Goal: Task Accomplishment & Management: Complete application form

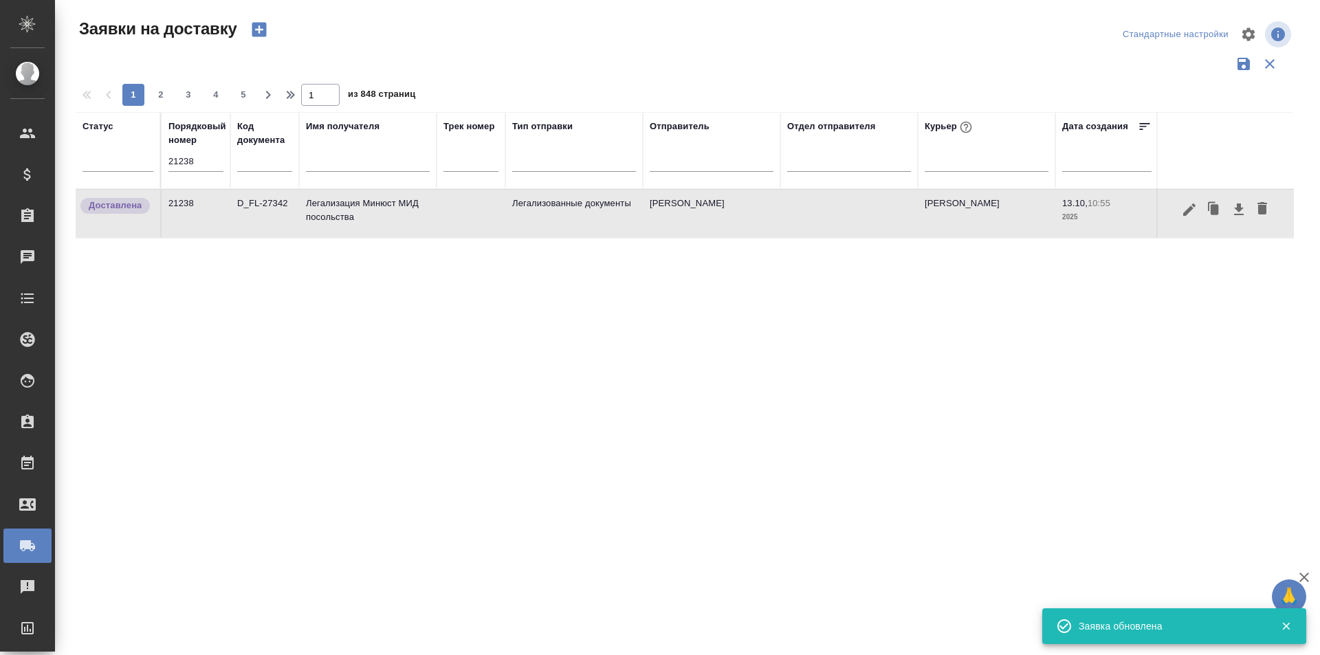
click at [205, 161] on input "21238" at bounding box center [195, 161] width 55 height 19
paste input "125"
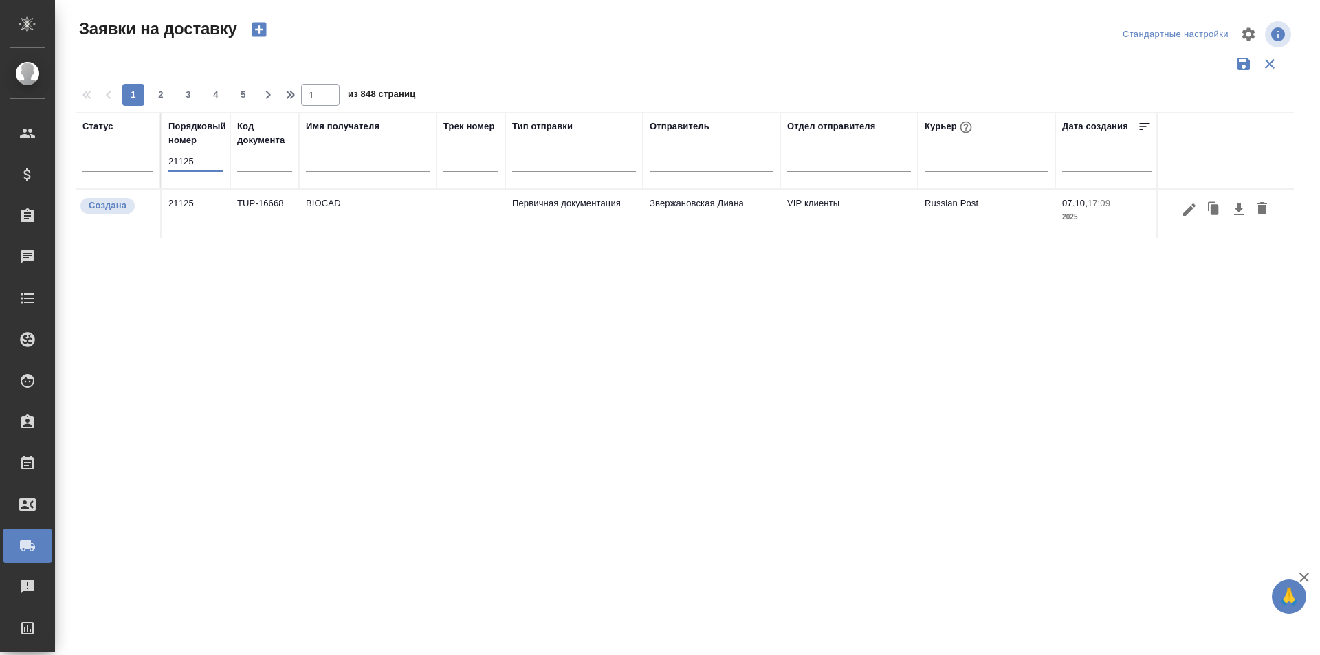
type input "21125"
click at [1183, 216] on icon "button" at bounding box center [1189, 209] width 16 height 16
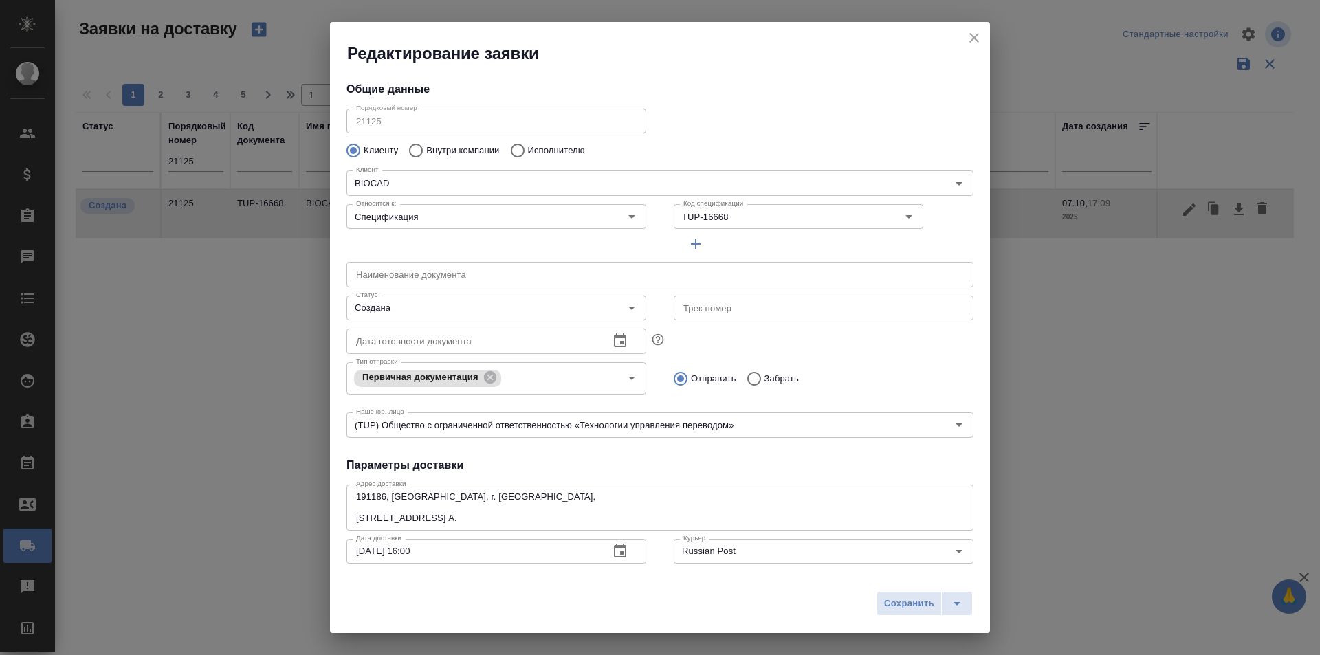
type input "[PERSON_NAME]"
type input "[PHONE_NUMBER]"
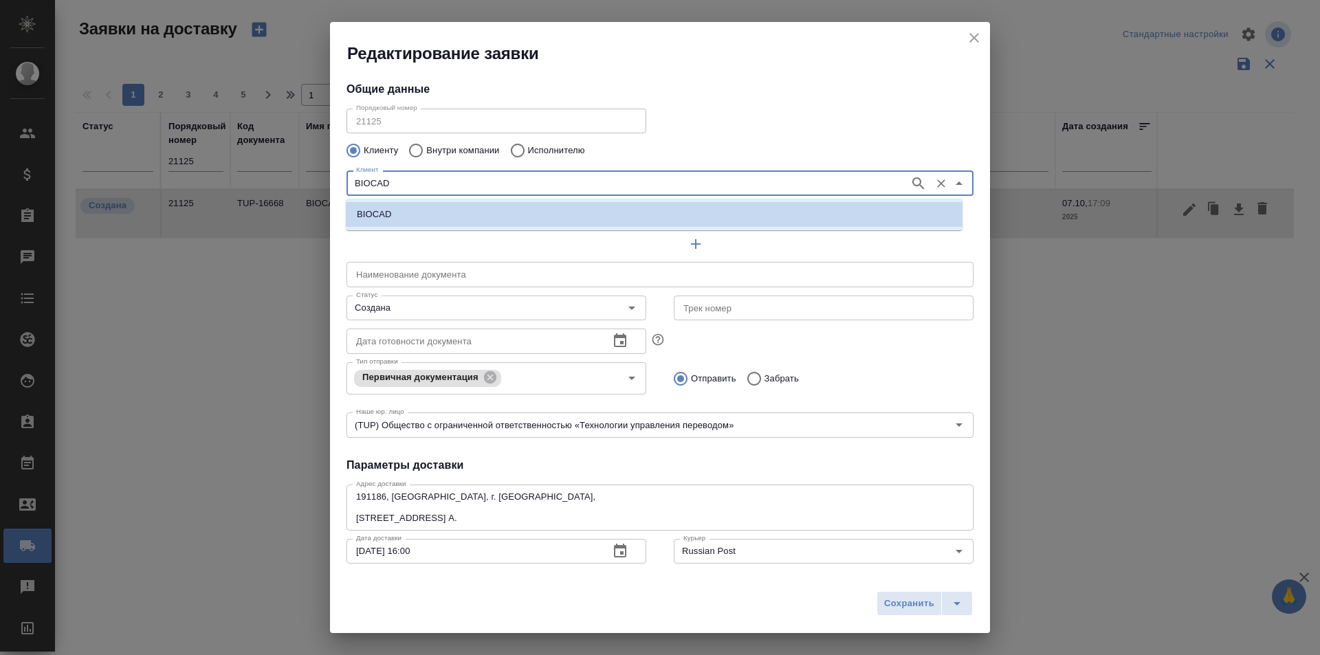
drag, startPoint x: 318, startPoint y: 186, endPoint x: 289, endPoint y: 185, distance: 28.9
click at [289, 185] on div "Редактирование заявки Общие данные Порядковый номер 21125 Порядковый номер Клие…" at bounding box center [660, 327] width 1320 height 655
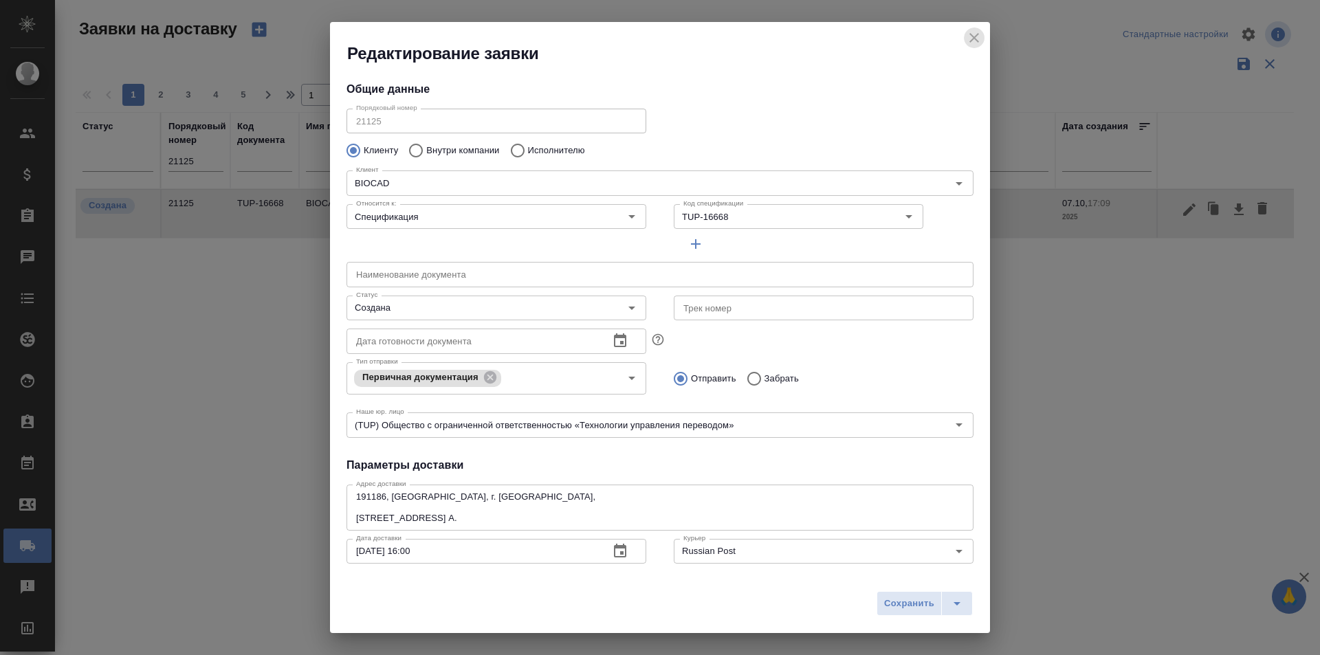
click at [965, 37] on button "close" at bounding box center [974, 37] width 21 height 21
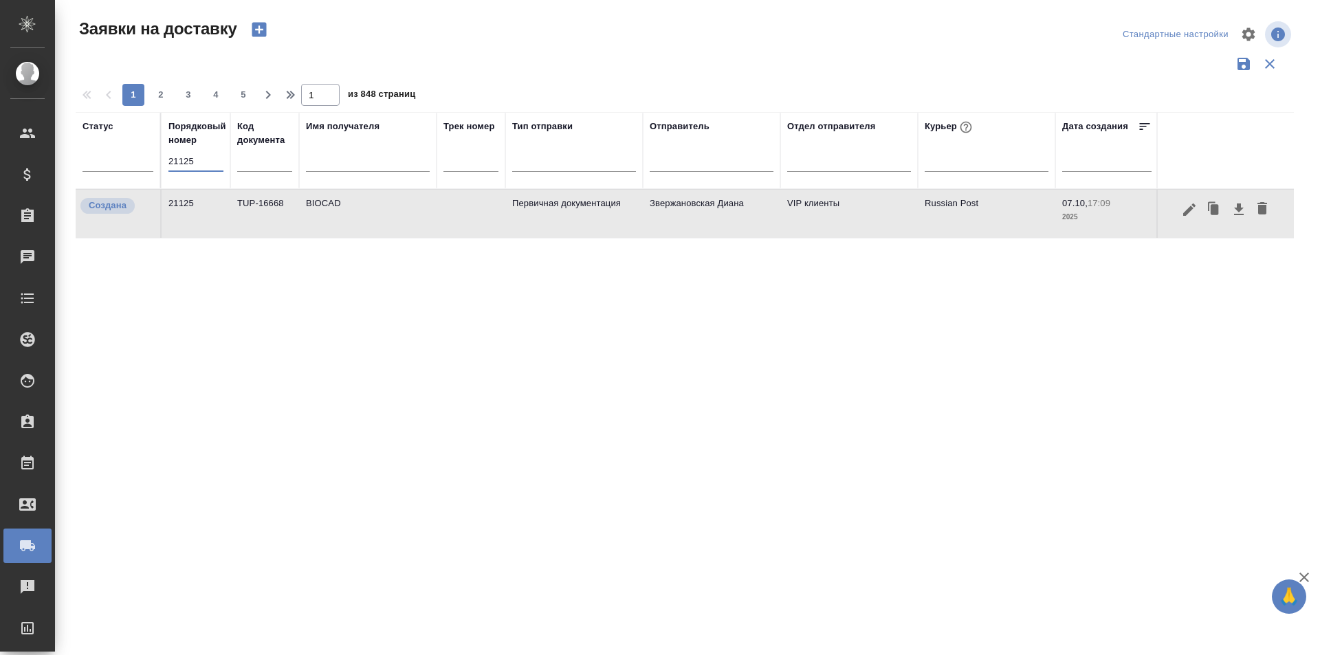
click at [188, 162] on input "21125" at bounding box center [195, 161] width 55 height 19
paste input "4"
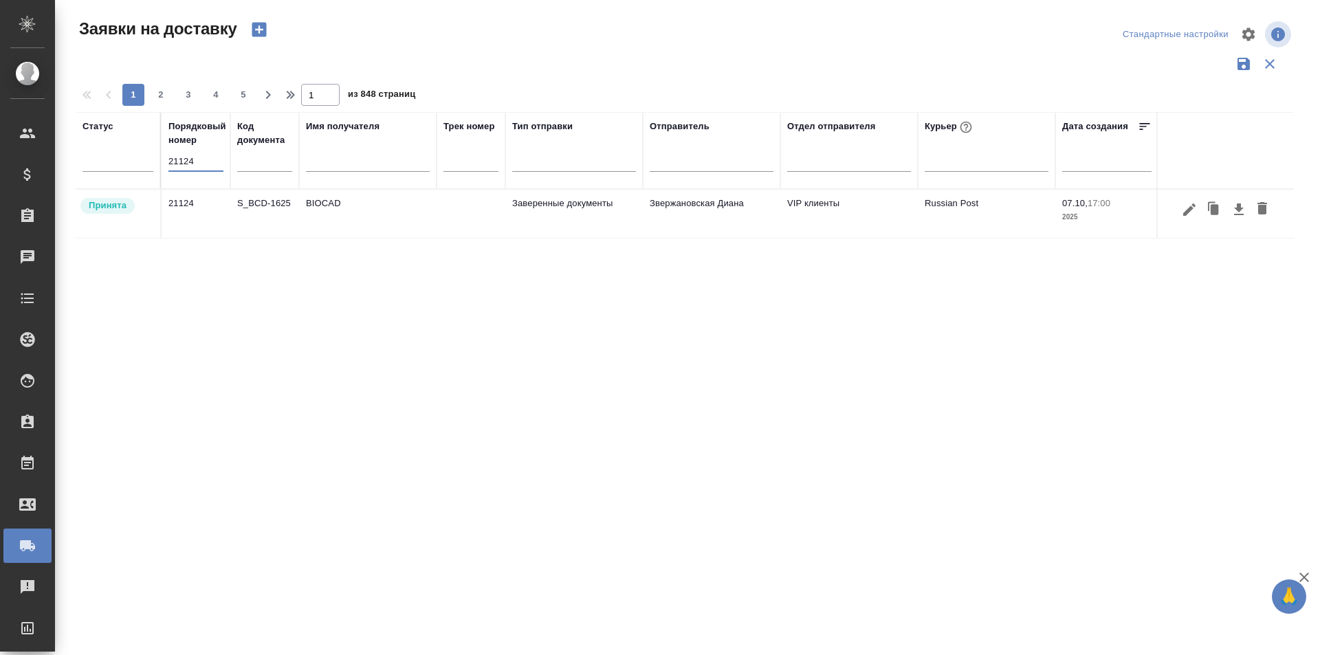
type input "21124"
click at [1186, 213] on icon "button" at bounding box center [1189, 209] width 12 height 12
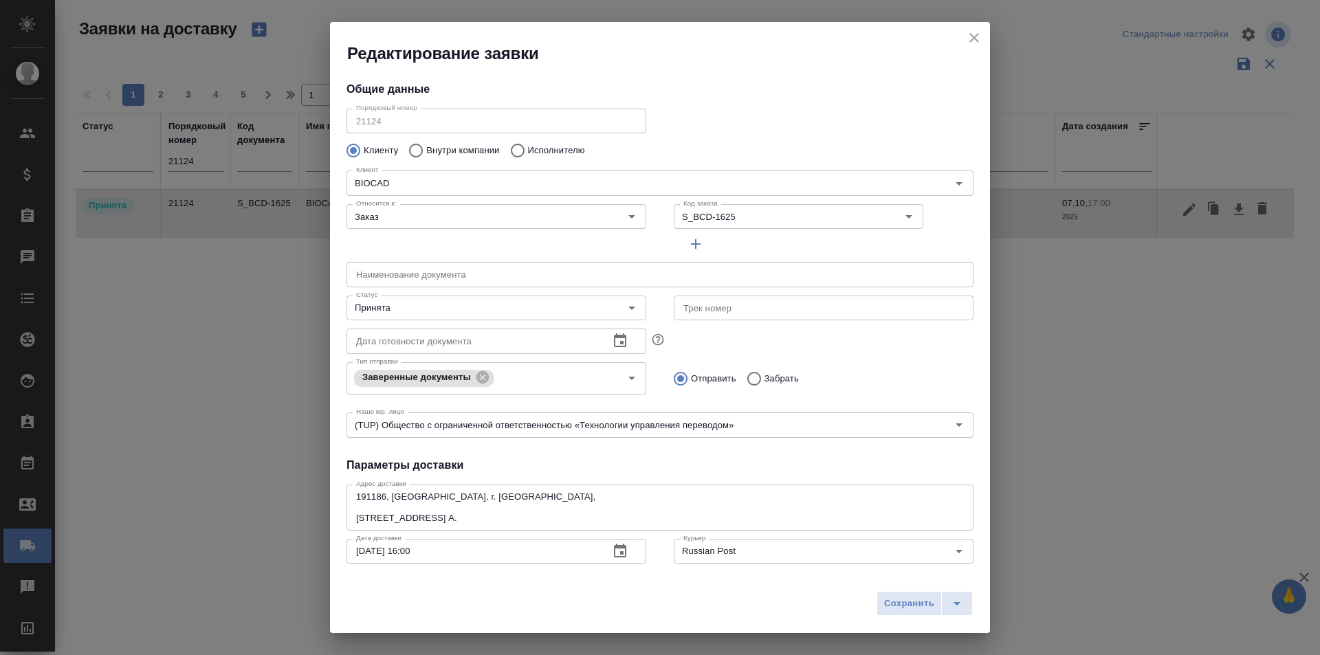
type input "Звержановская Диана"
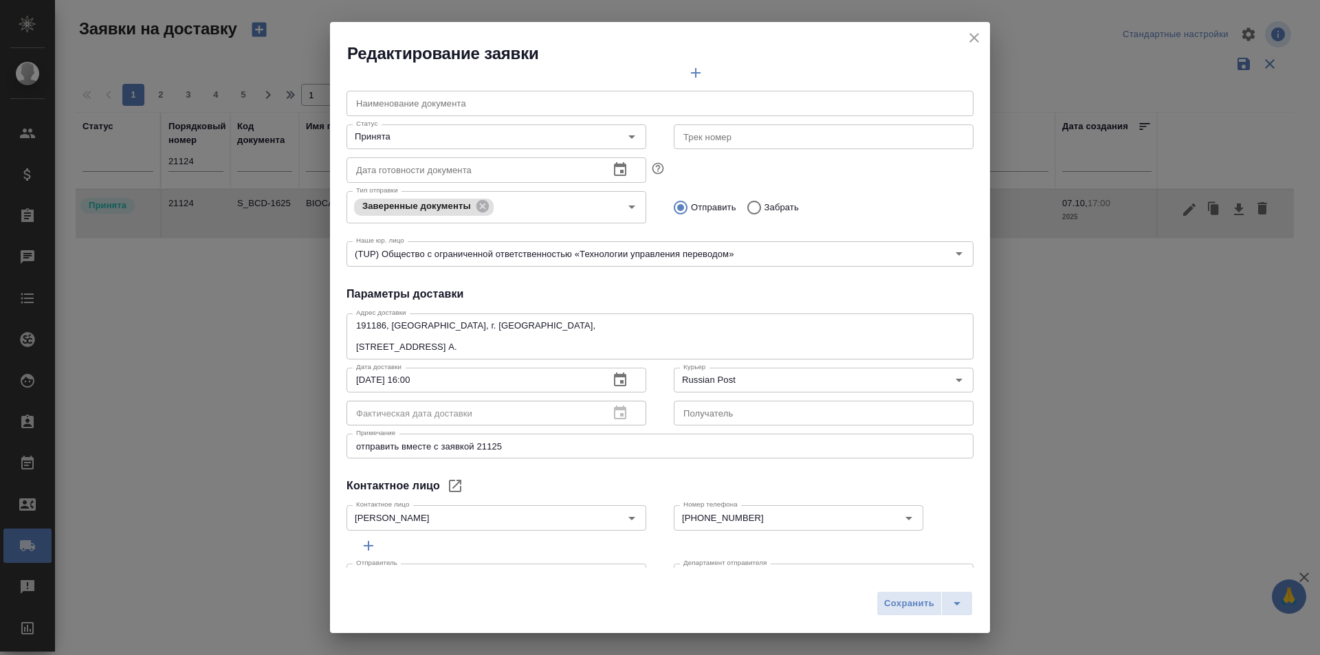
scroll to position [137, 0]
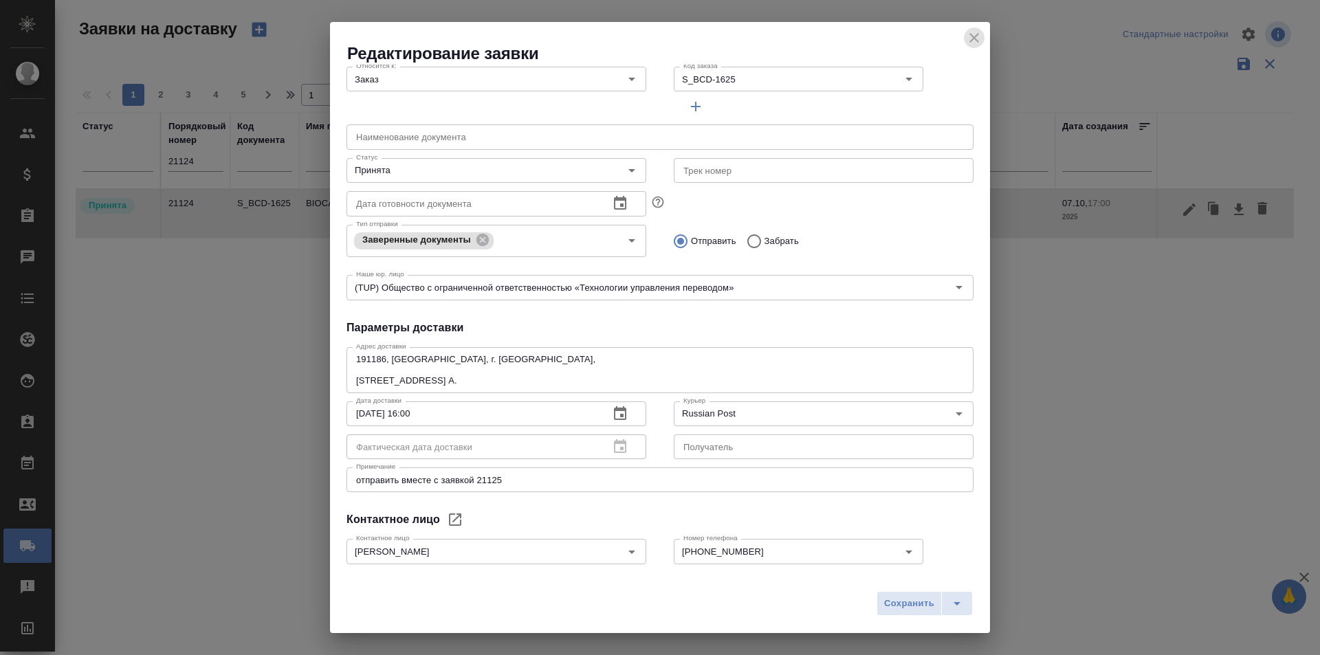
click at [966, 32] on icon "close" at bounding box center [974, 38] width 16 height 16
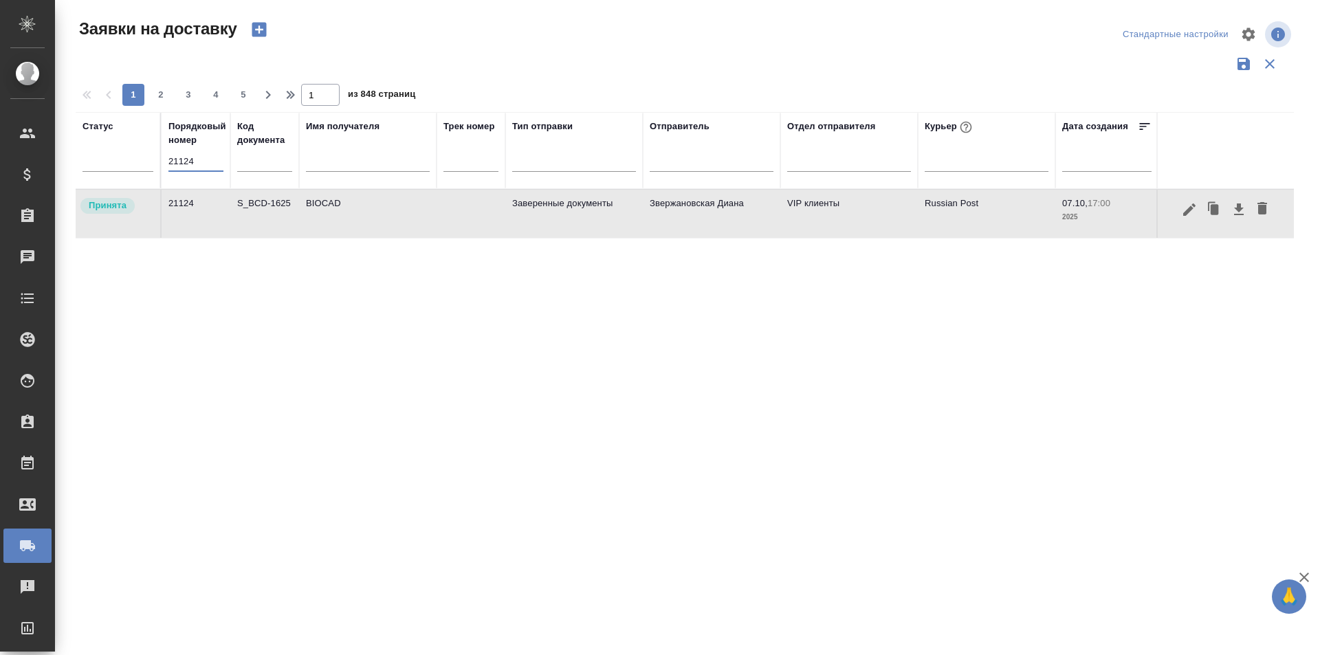
click at [188, 166] on input "21124" at bounding box center [195, 161] width 55 height 19
paste input "240"
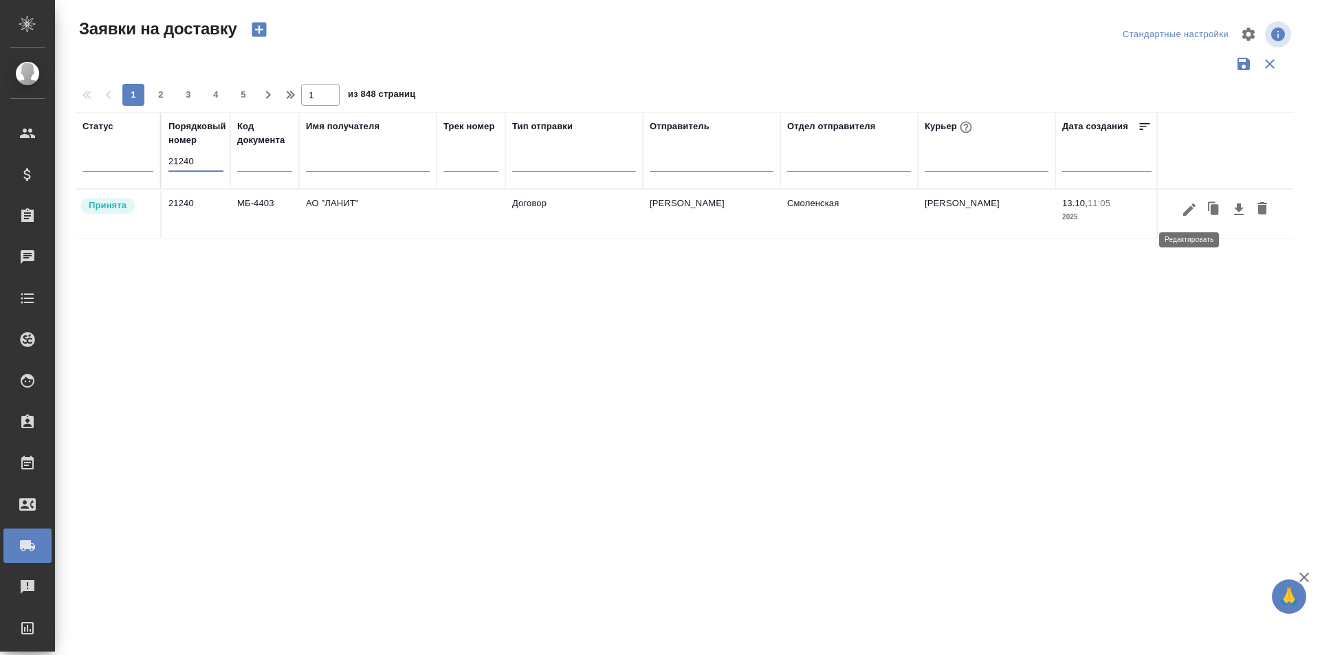
click at [1189, 208] on icon "button" at bounding box center [1189, 209] width 12 height 12
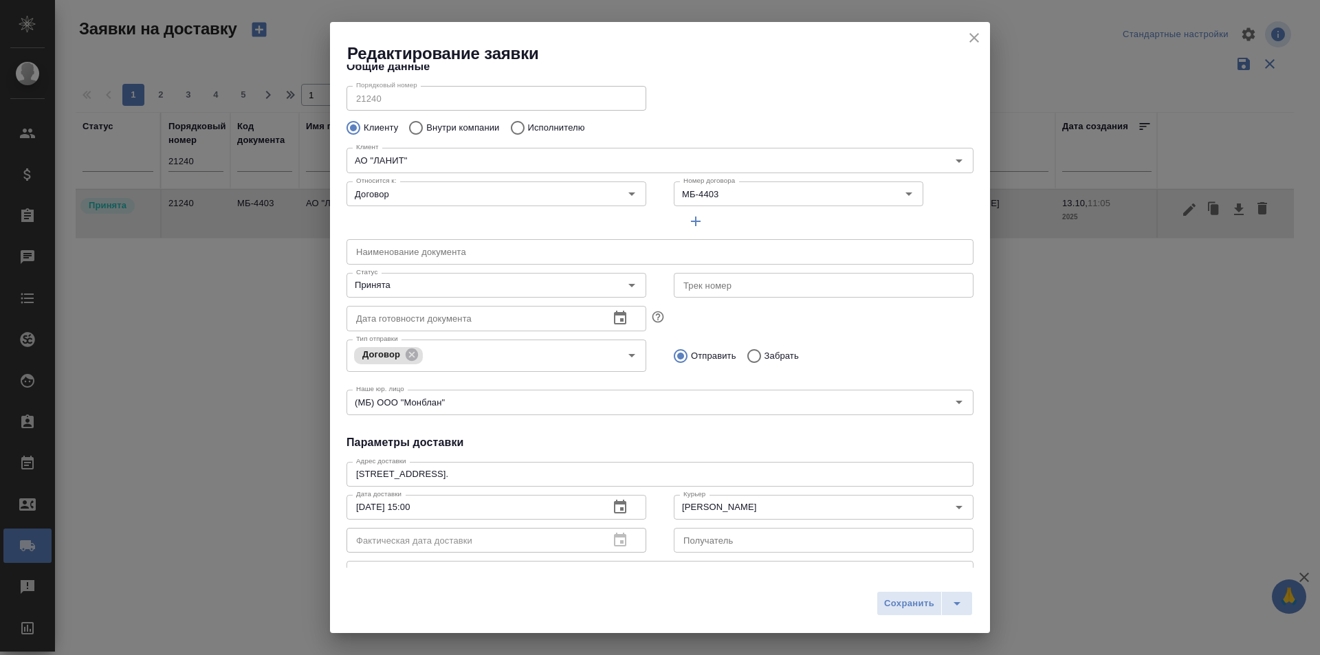
scroll to position [0, 0]
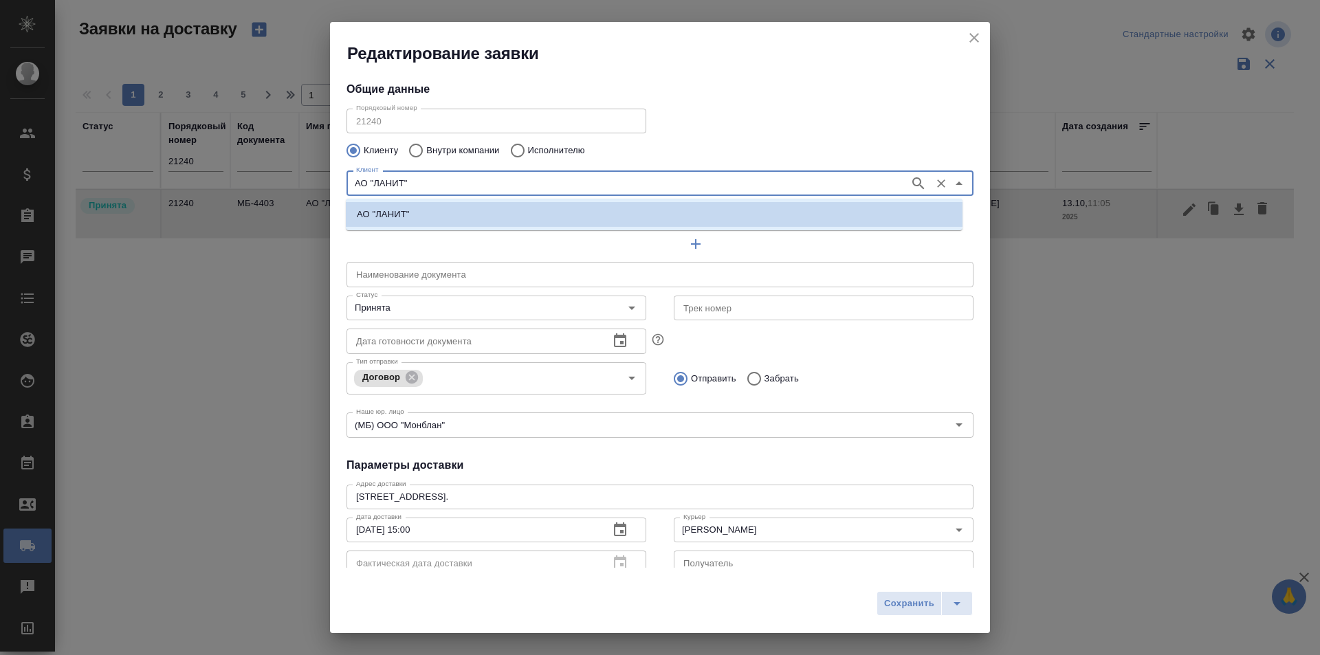
drag, startPoint x: 476, startPoint y: 185, endPoint x: 245, endPoint y: 176, distance: 230.5
click at [245, 176] on div "Редактирование заявки Общие данные Порядковый номер 21240 Порядковый номер Клие…" at bounding box center [660, 327] width 1320 height 655
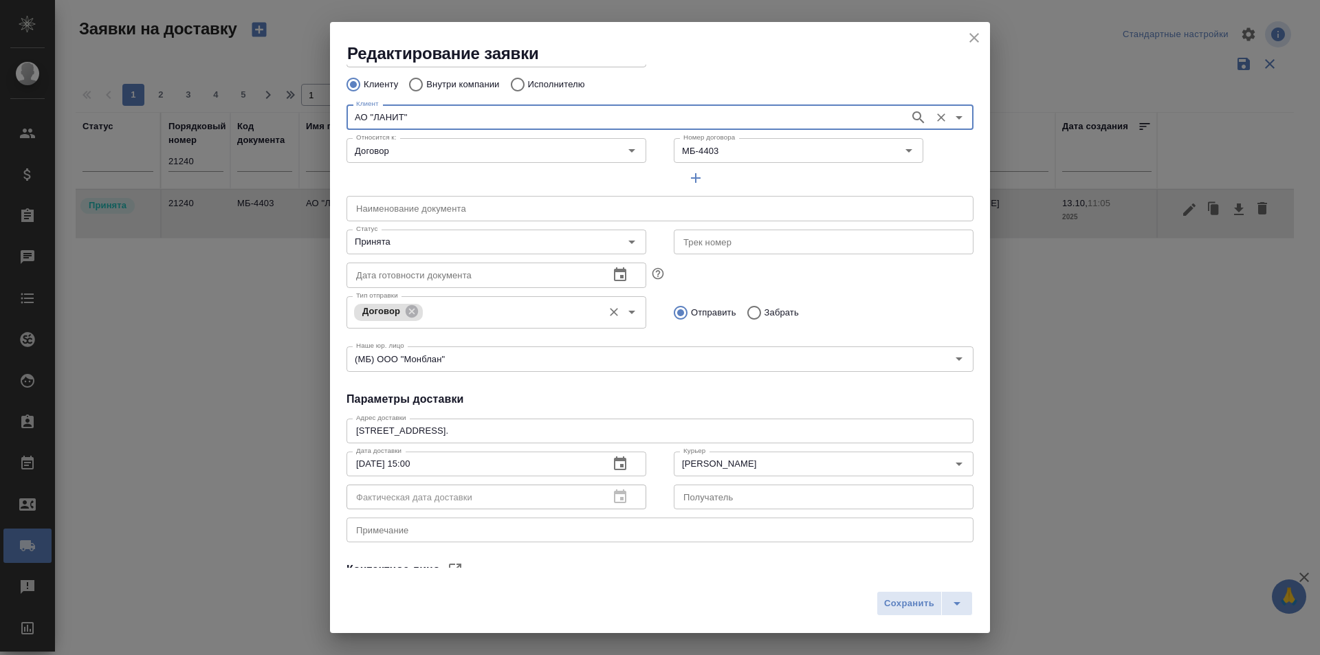
scroll to position [137, 0]
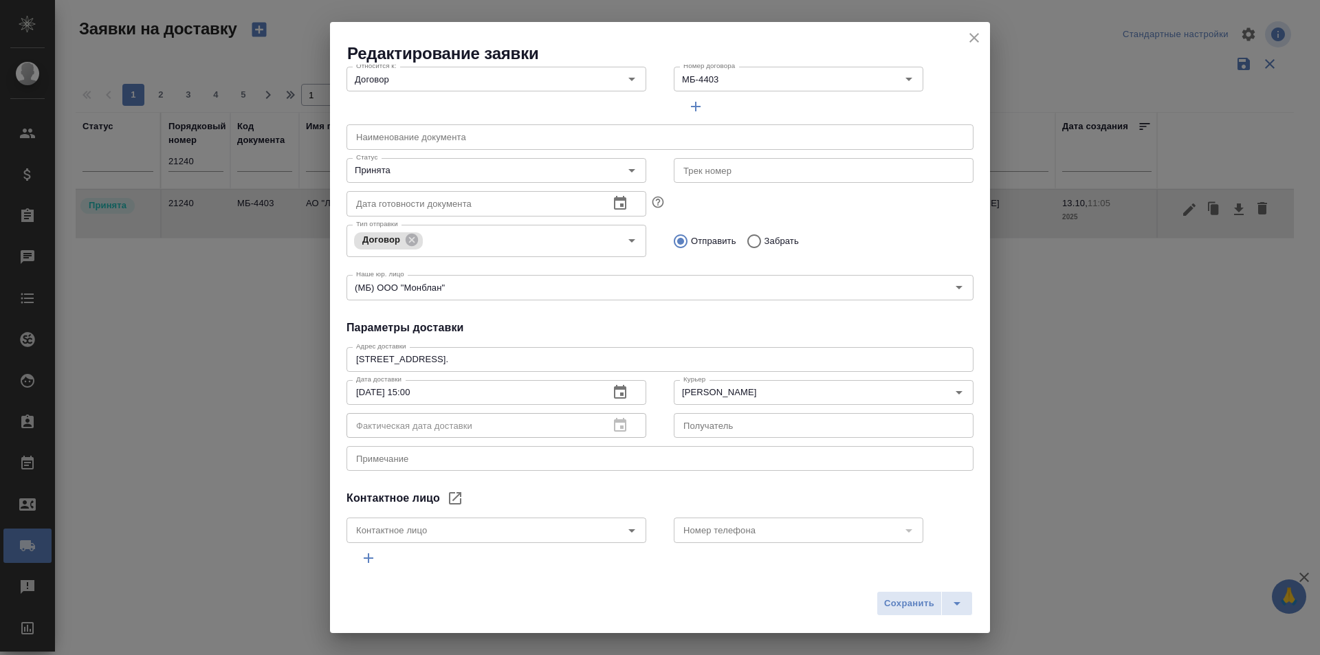
click at [595, 311] on div "Общие данные Порядковый номер 21240 Порядковый номер Клиенту Внутри компании Ис…" at bounding box center [660, 316] width 660 height 503
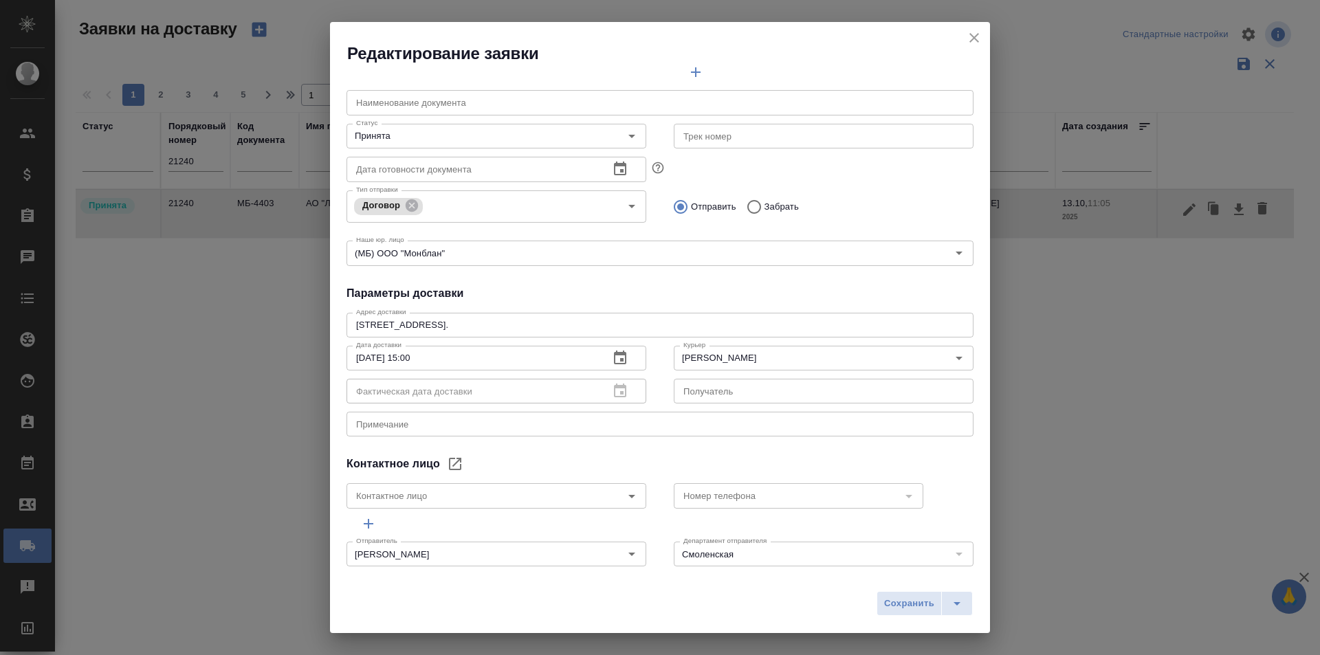
scroll to position [187, 0]
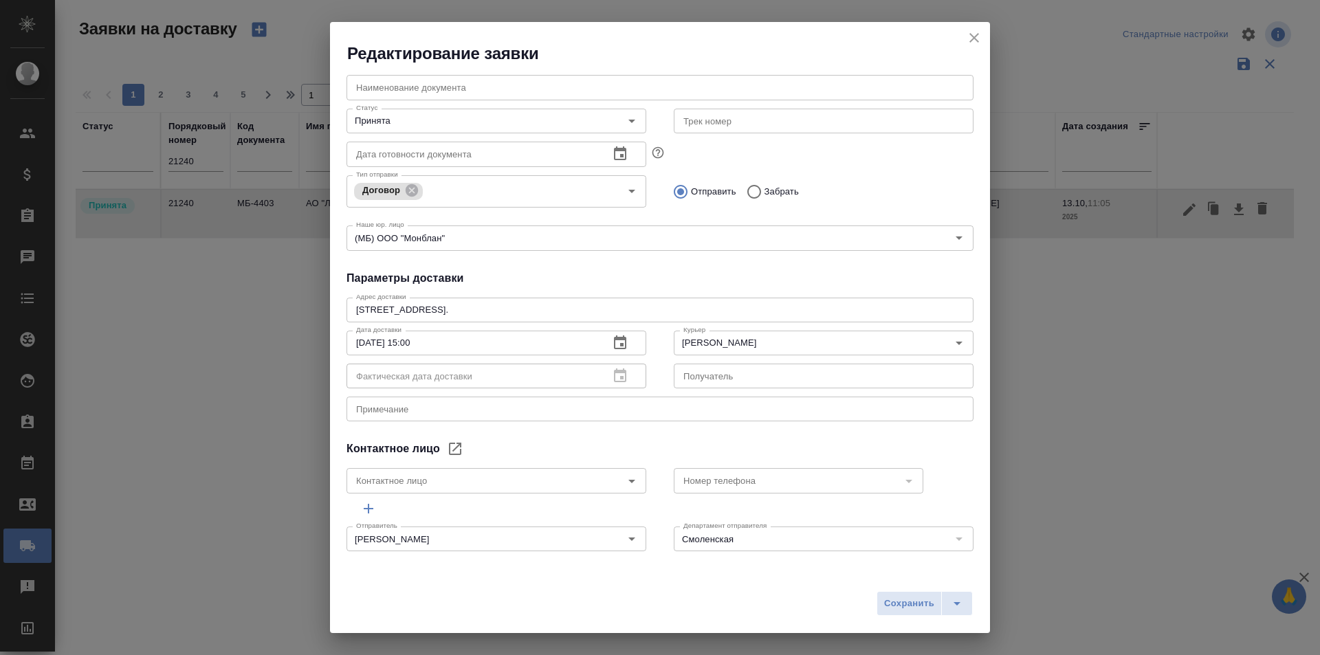
click at [978, 51] on h2 "Редактирование заявки" at bounding box center [668, 54] width 643 height 22
drag, startPoint x: 975, startPoint y: 43, endPoint x: 1004, endPoint y: 88, distance: 53.8
click at [975, 42] on icon "close" at bounding box center [974, 38] width 16 height 16
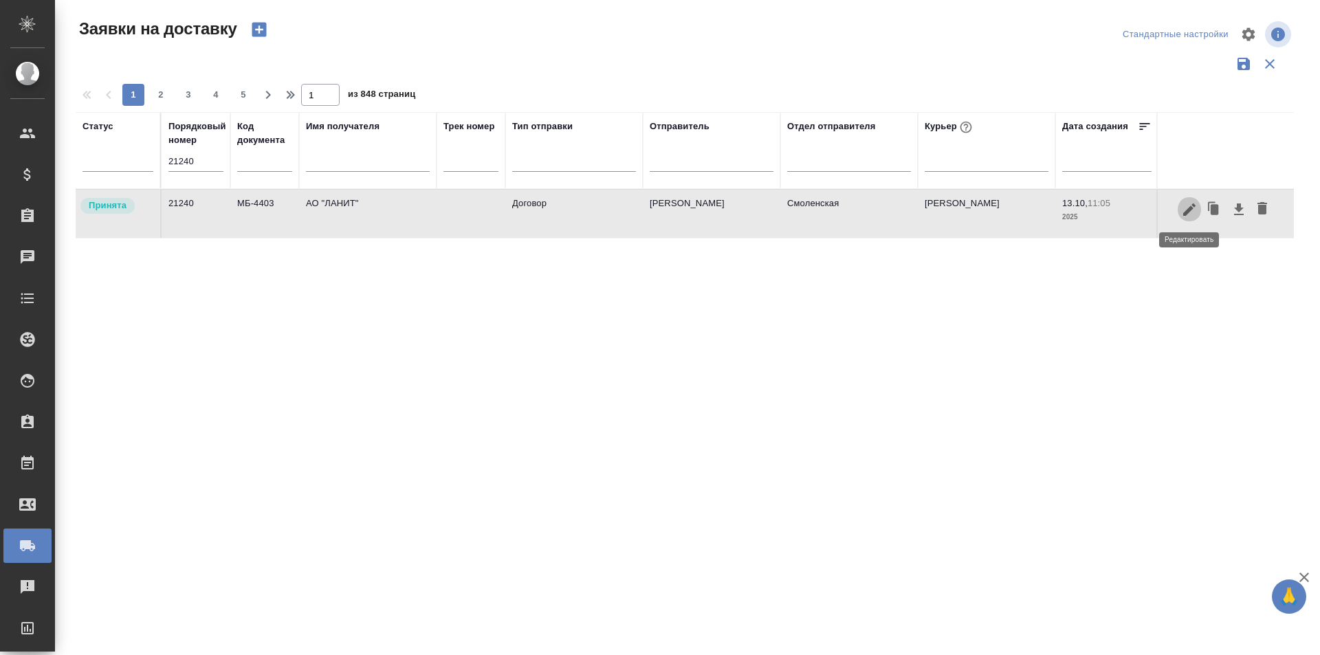
click at [1186, 213] on icon "button" at bounding box center [1189, 209] width 12 height 12
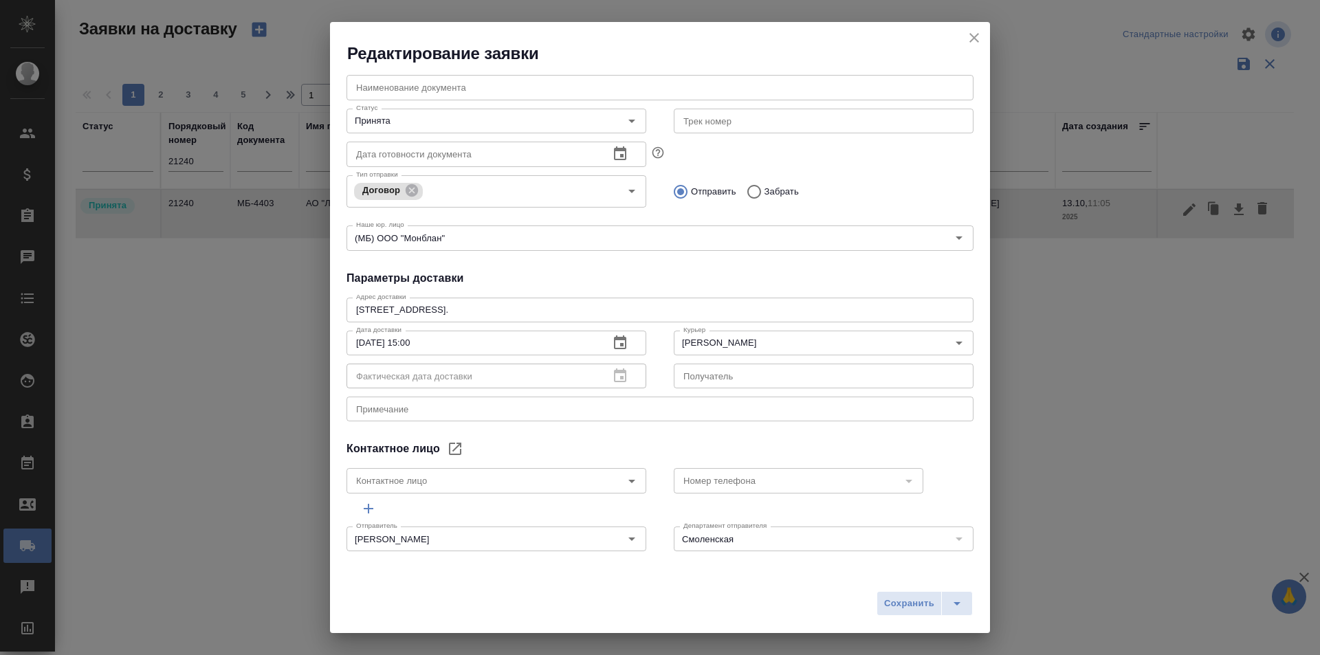
click at [971, 41] on icon "close" at bounding box center [974, 38] width 10 height 10
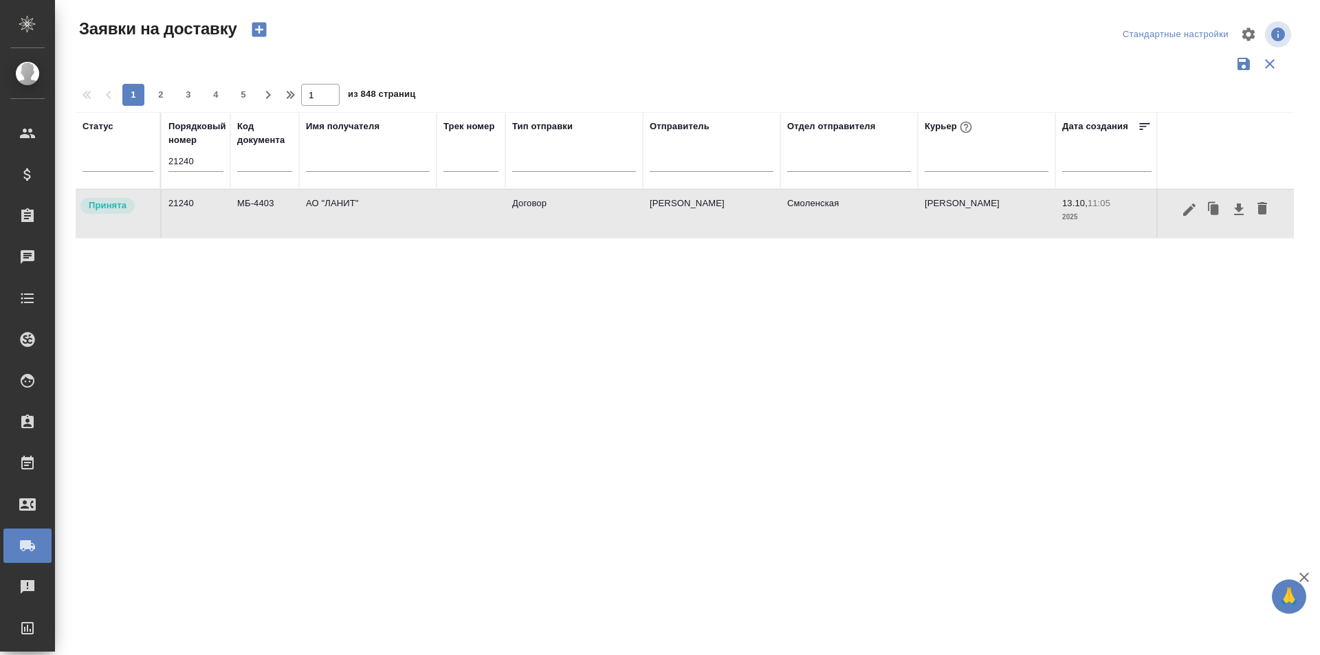
click at [181, 165] on input "21240" at bounding box center [195, 161] width 55 height 19
paste input "034"
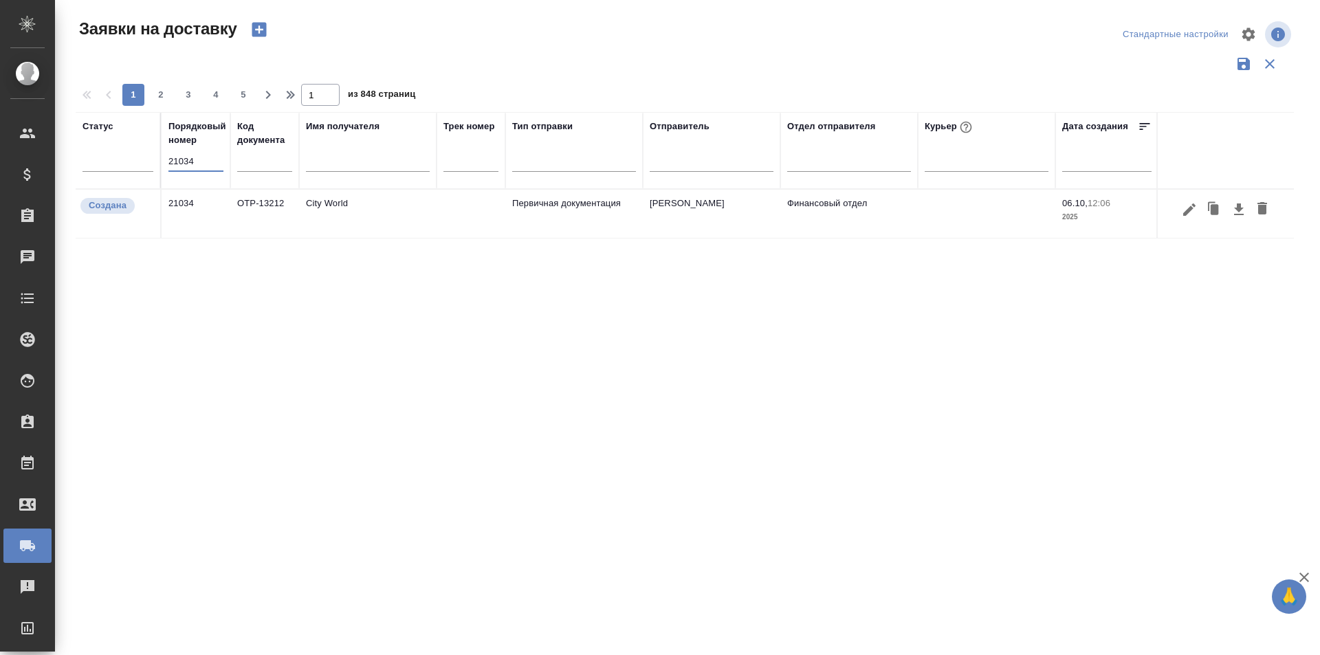
type input "21034"
click at [1182, 210] on icon "button" at bounding box center [1189, 209] width 16 height 16
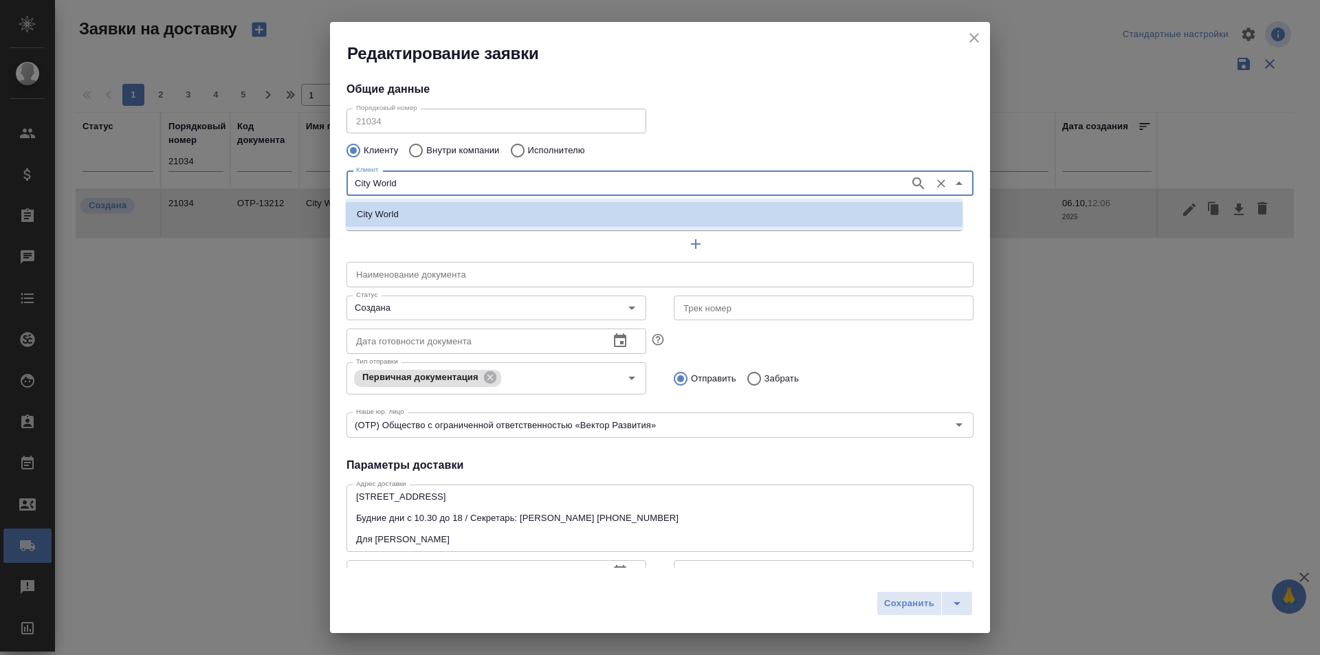
drag, startPoint x: 445, startPoint y: 181, endPoint x: 340, endPoint y: 178, distance: 104.6
click at [340, 178] on div "Клиент City World Клиент" at bounding box center [660, 181] width 654 height 60
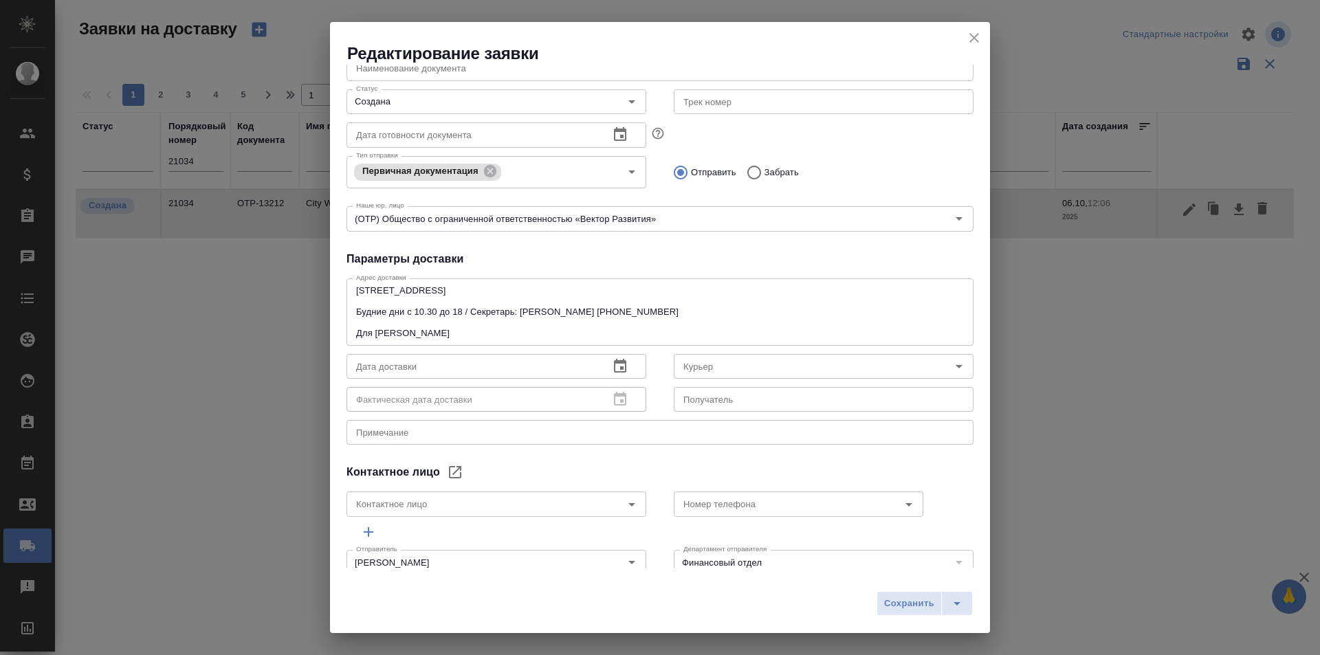
scroll to position [230, 0]
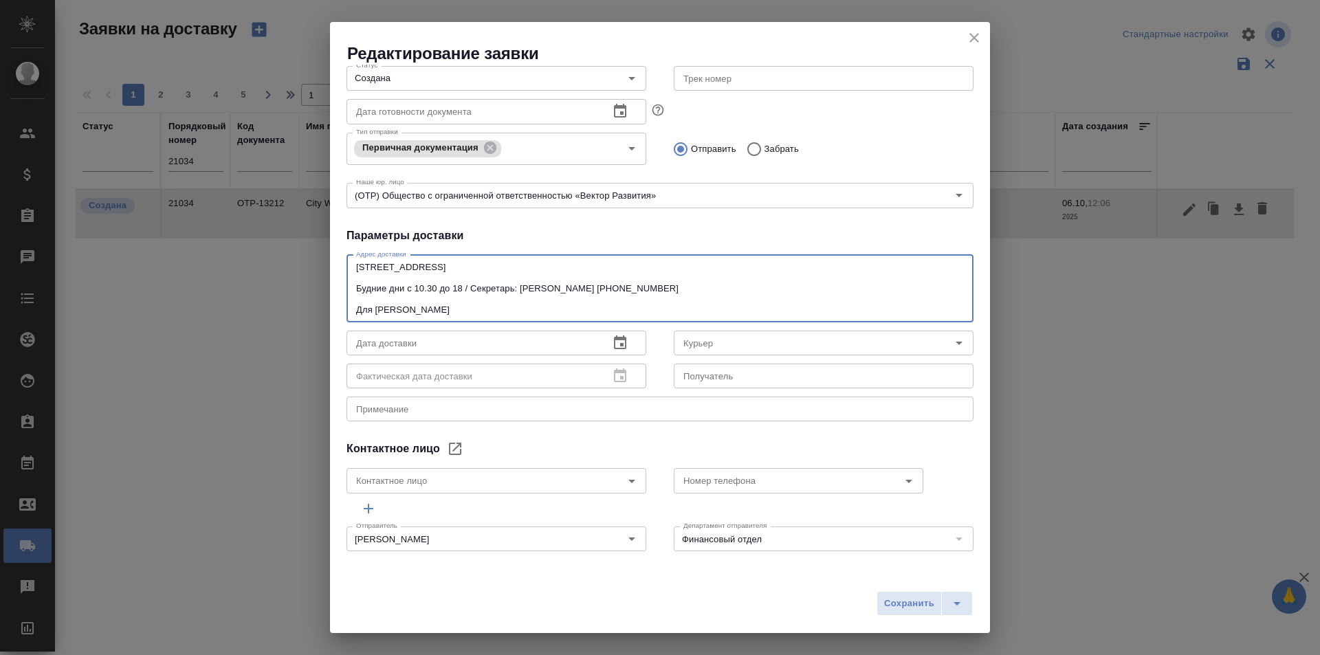
drag, startPoint x: 447, startPoint y: 312, endPoint x: 357, endPoint y: 309, distance: 89.4
click at [357, 309] on textarea "[STREET_ADDRESS] Будние дни с 10.30 до 18 / Секретарь: [PERSON_NAME] [PHONE_NUM…" at bounding box center [660, 288] width 608 height 53
click at [977, 36] on icon "close" at bounding box center [974, 38] width 16 height 16
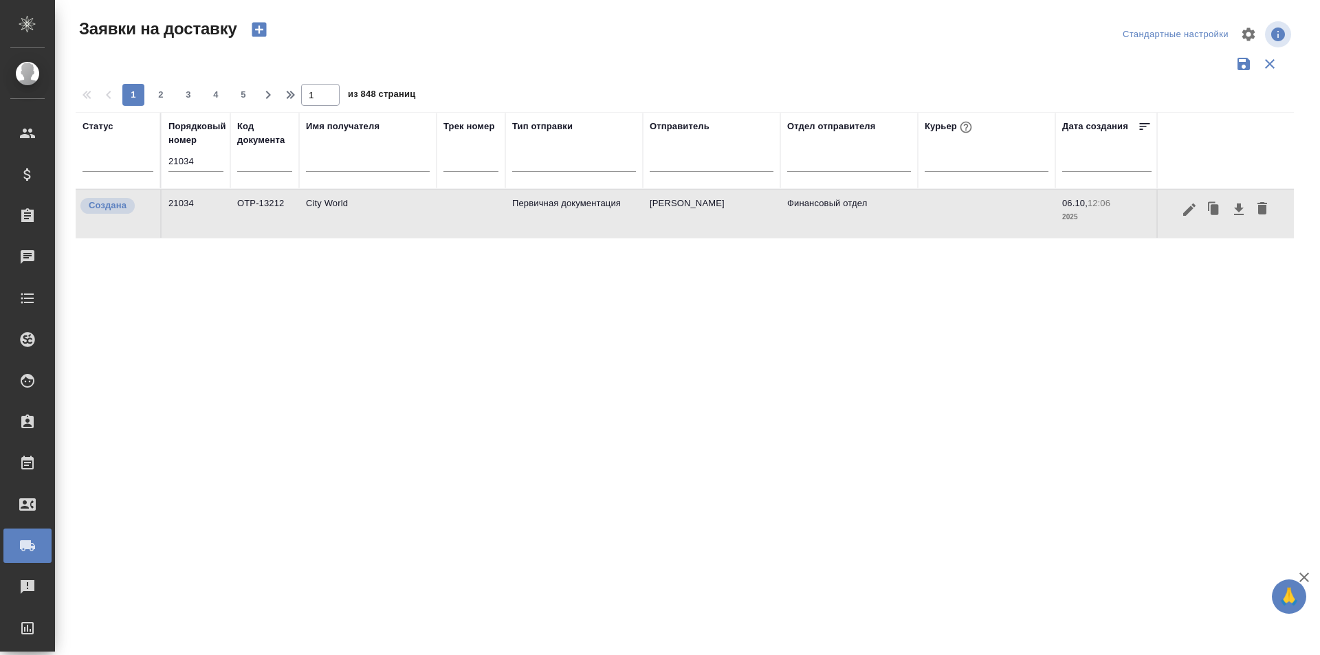
click at [191, 158] on input "21034" at bounding box center [195, 161] width 55 height 19
paste input "125"
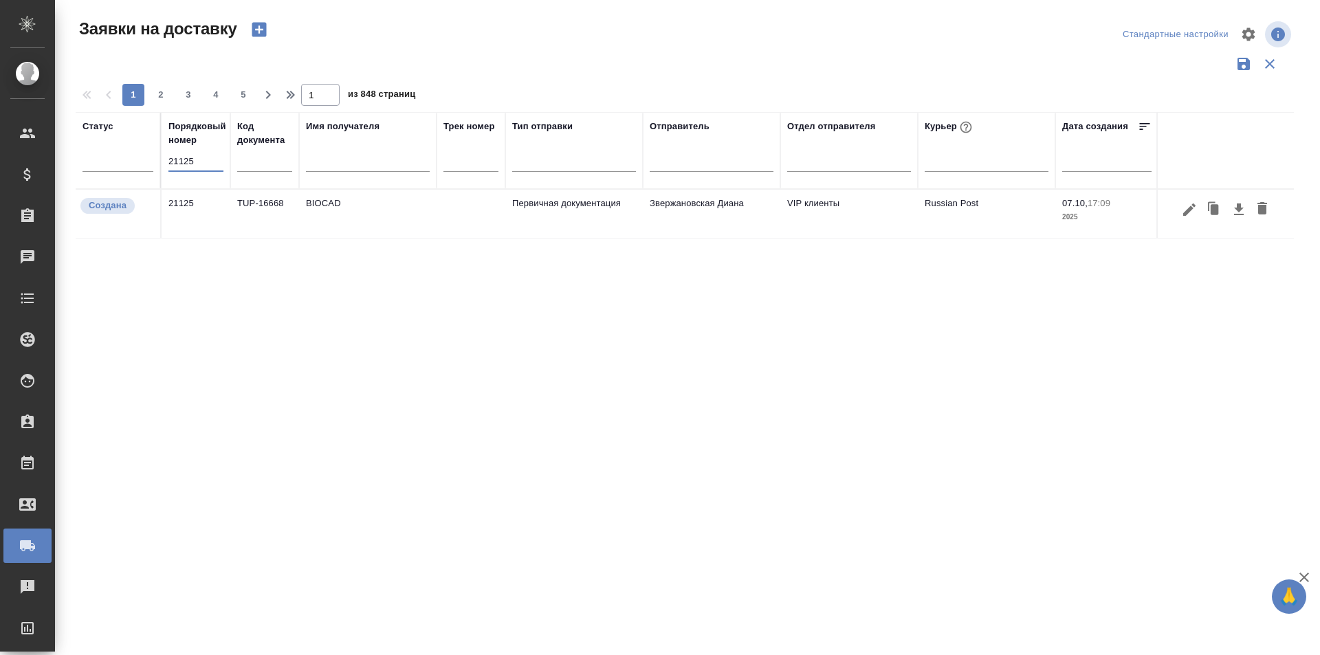
type input "21125"
click at [195, 159] on input "21125" at bounding box center [195, 161] width 55 height 19
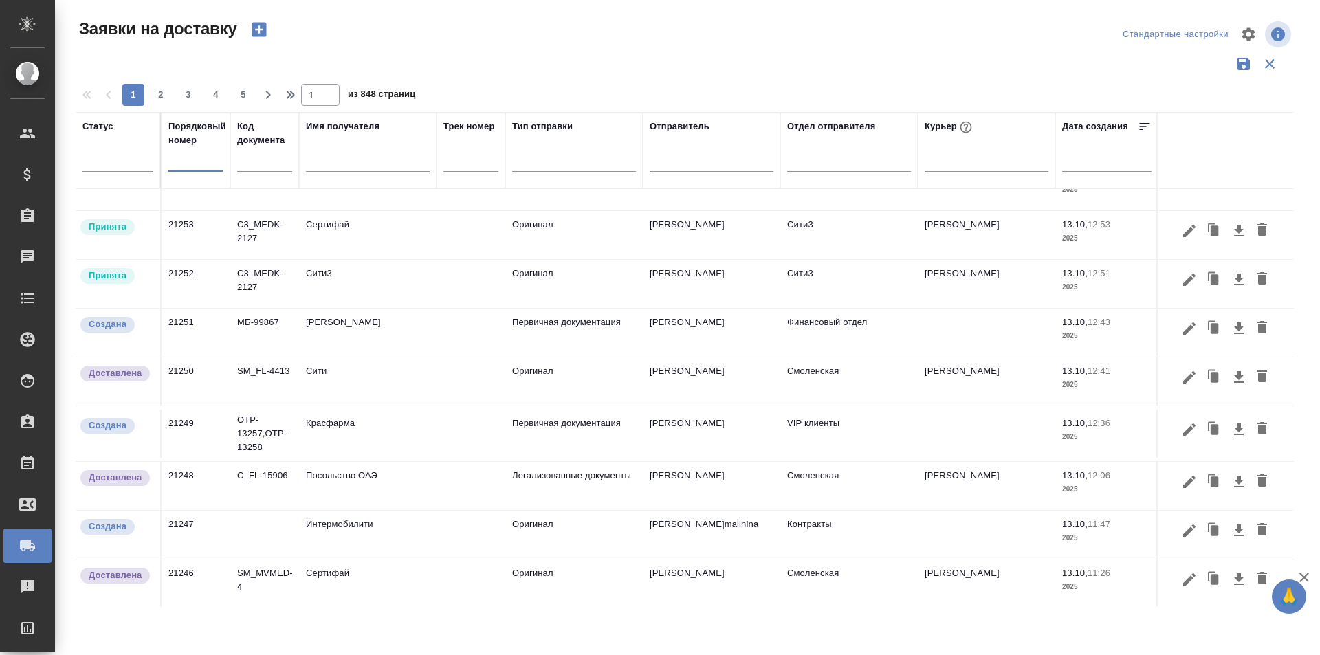
scroll to position [0, 0]
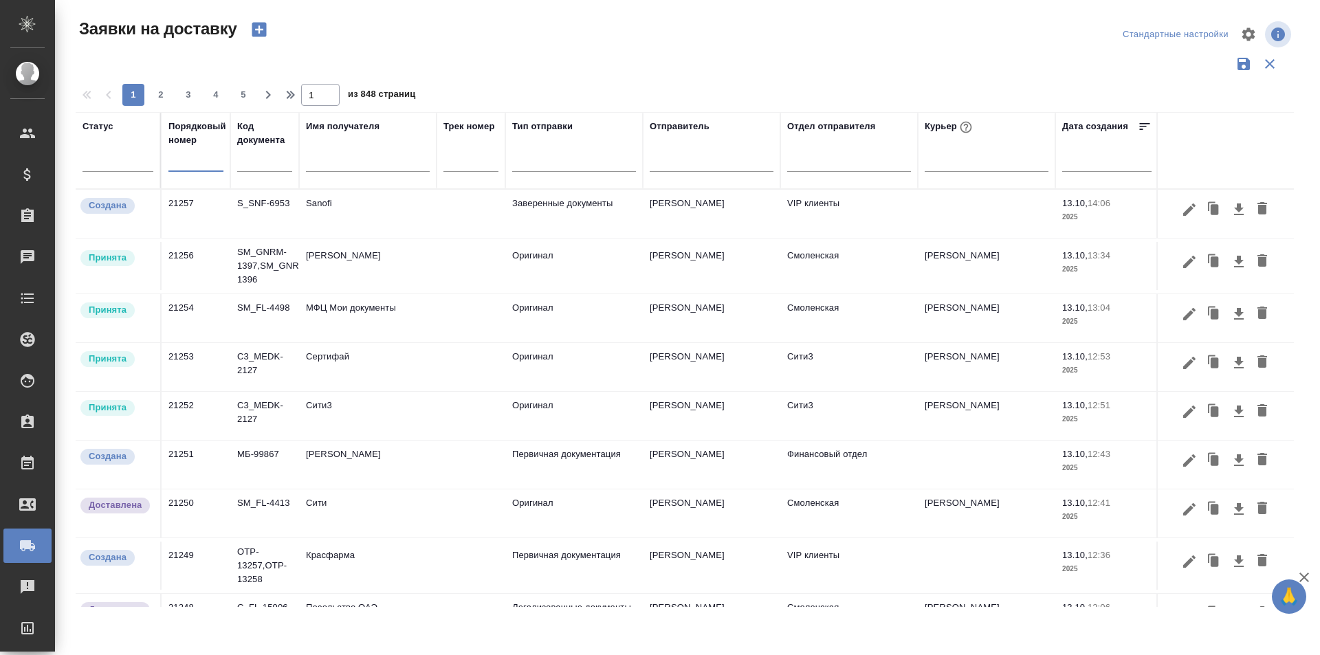
click at [263, 40] on button "button" at bounding box center [259, 29] width 33 height 23
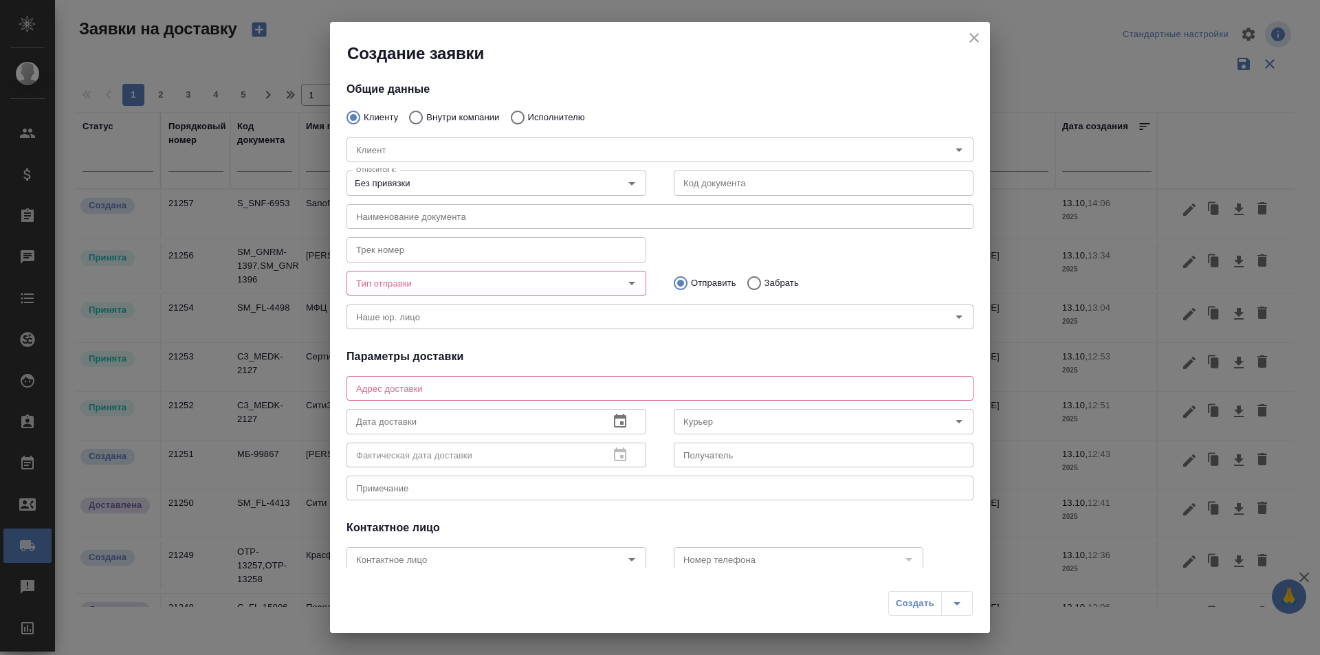
click at [533, 117] on p "Исполнителю" at bounding box center [556, 118] width 57 height 14
click at [528, 117] on input "Исполнителю" at bounding box center [515, 117] width 25 height 29
radio input "true"
click at [470, 119] on div "Исполнитель Исполнитель" at bounding box center [660, 148] width 654 height 60
click at [408, 120] on input "Внутри компании" at bounding box center [413, 117] width 25 height 29
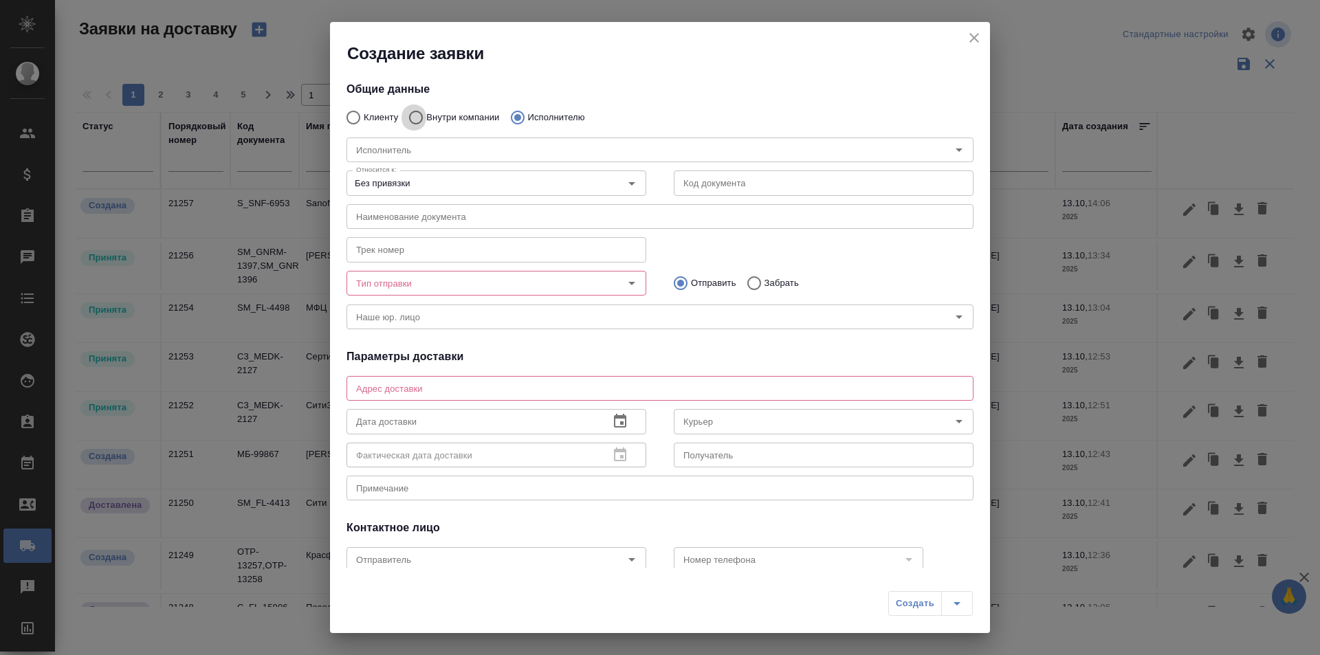
radio input "true"
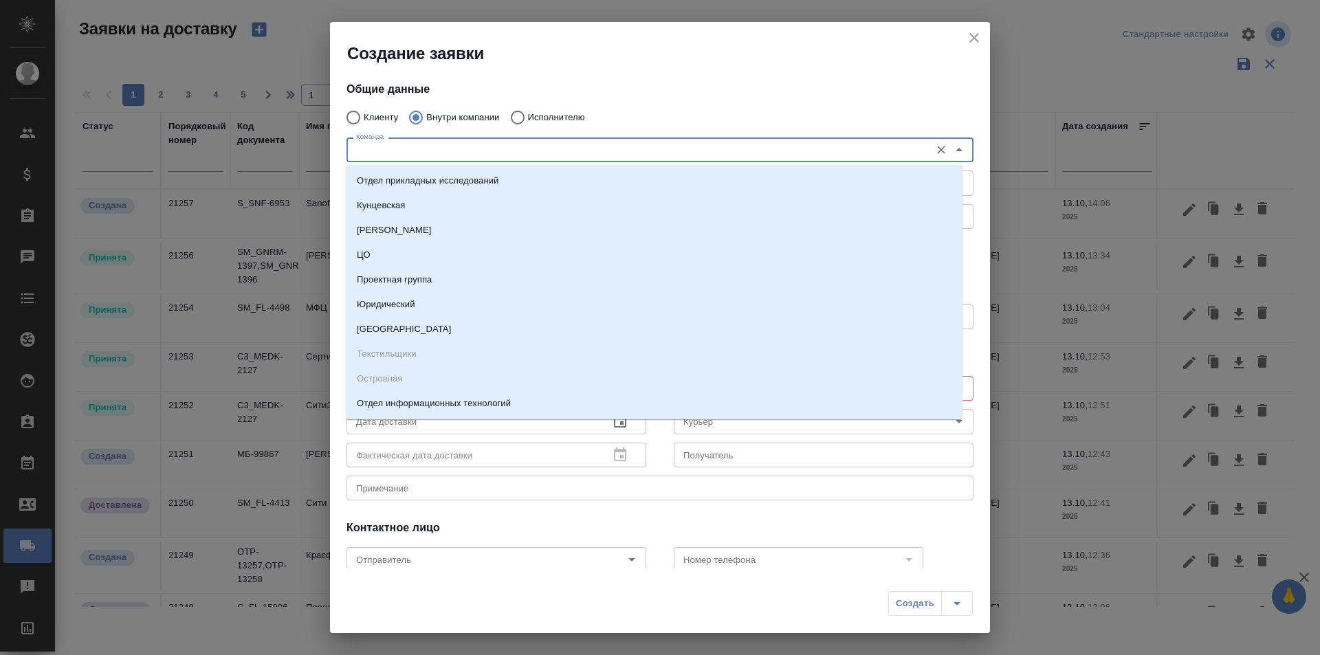
click at [431, 147] on input "Команда" at bounding box center [637, 150] width 573 height 16
type input "см"
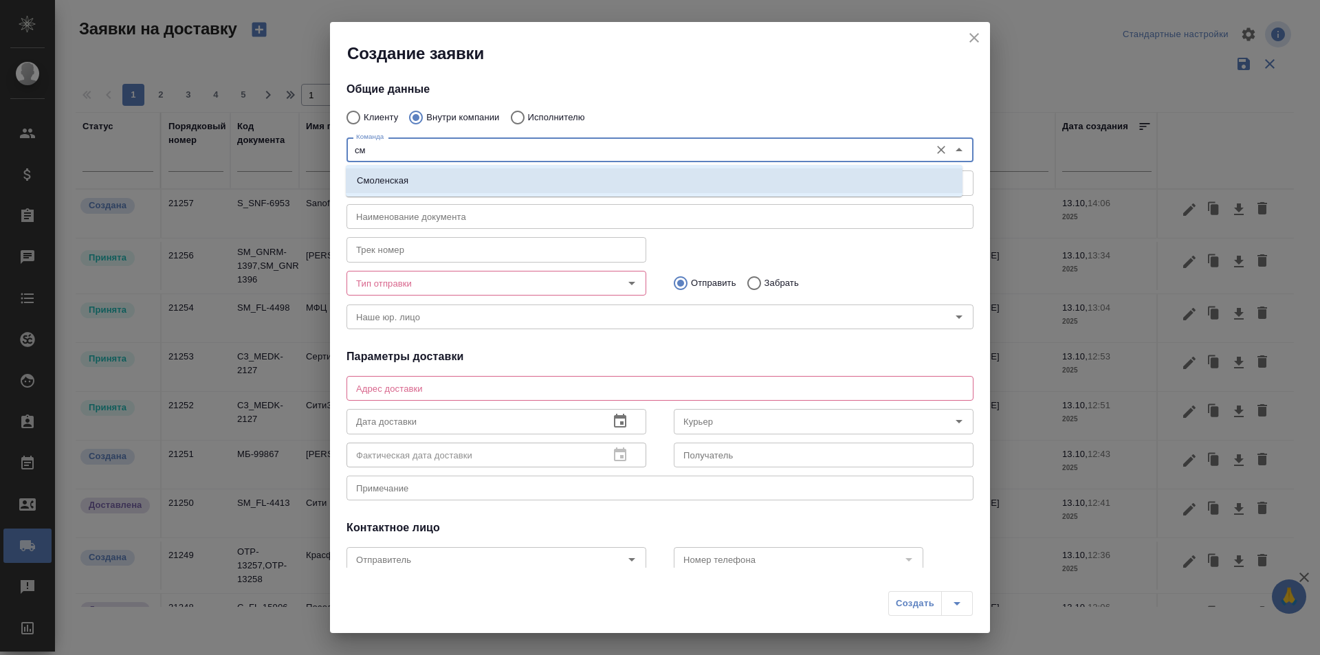
click at [421, 179] on li "Смоленская" at bounding box center [654, 180] width 617 height 25
type textarea "[STREET_ADDRESS] [STREET_ADDRESS]"
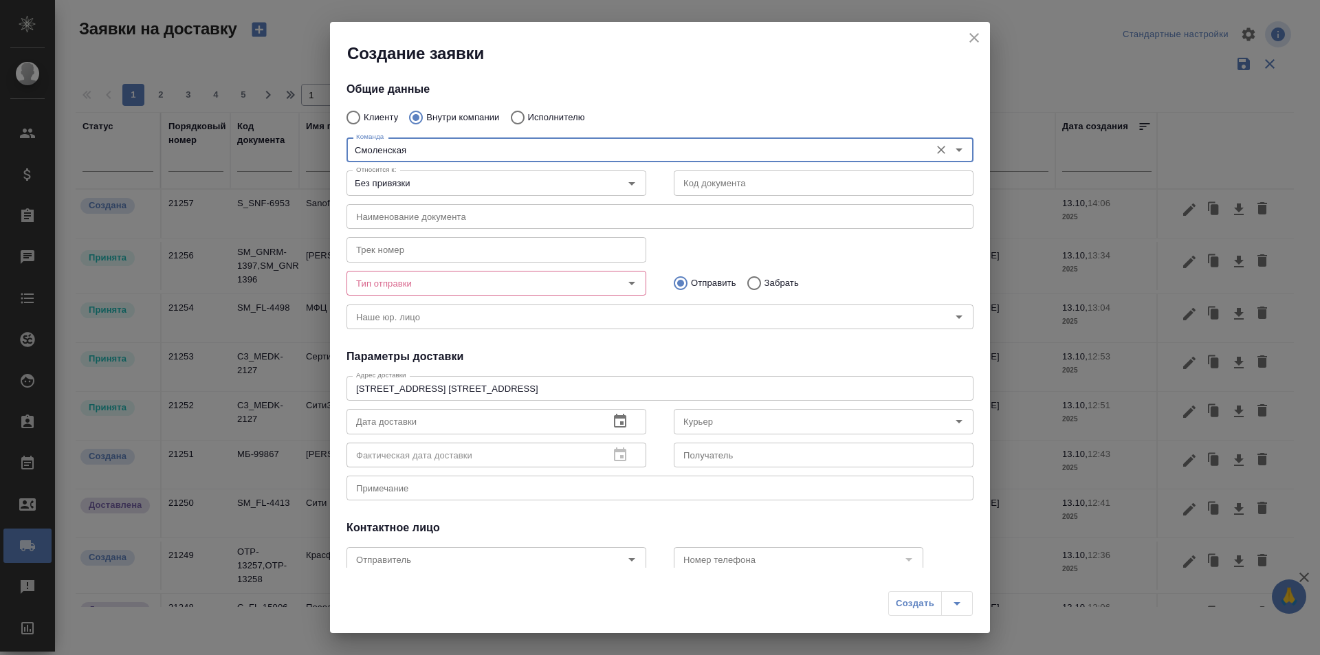
type input "Смоленская"
click at [477, 500] on div "x Примечание" at bounding box center [659, 488] width 627 height 25
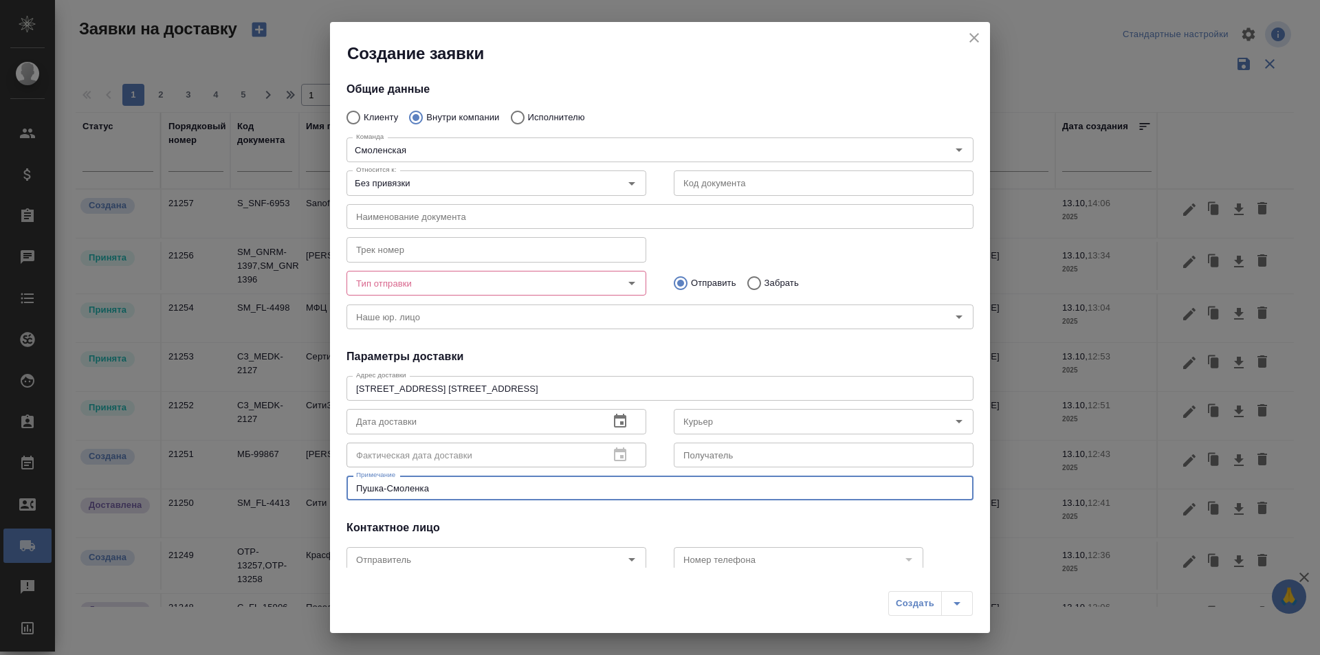
type textarea "Пушка-Смоленка"
click at [544, 283] on input "Тип отправки" at bounding box center [473, 283] width 245 height 16
click at [918, 245] on div "Трек номер Трек номер" at bounding box center [660, 248] width 654 height 60
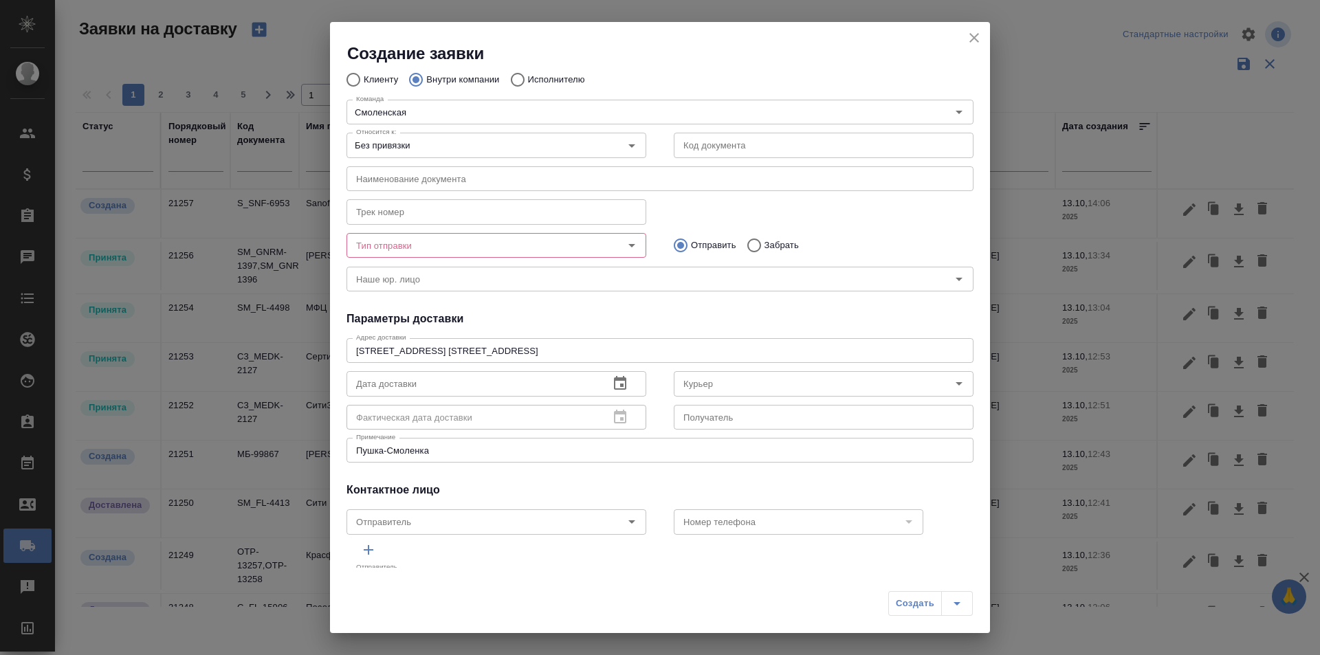
scroll to position [69, 0]
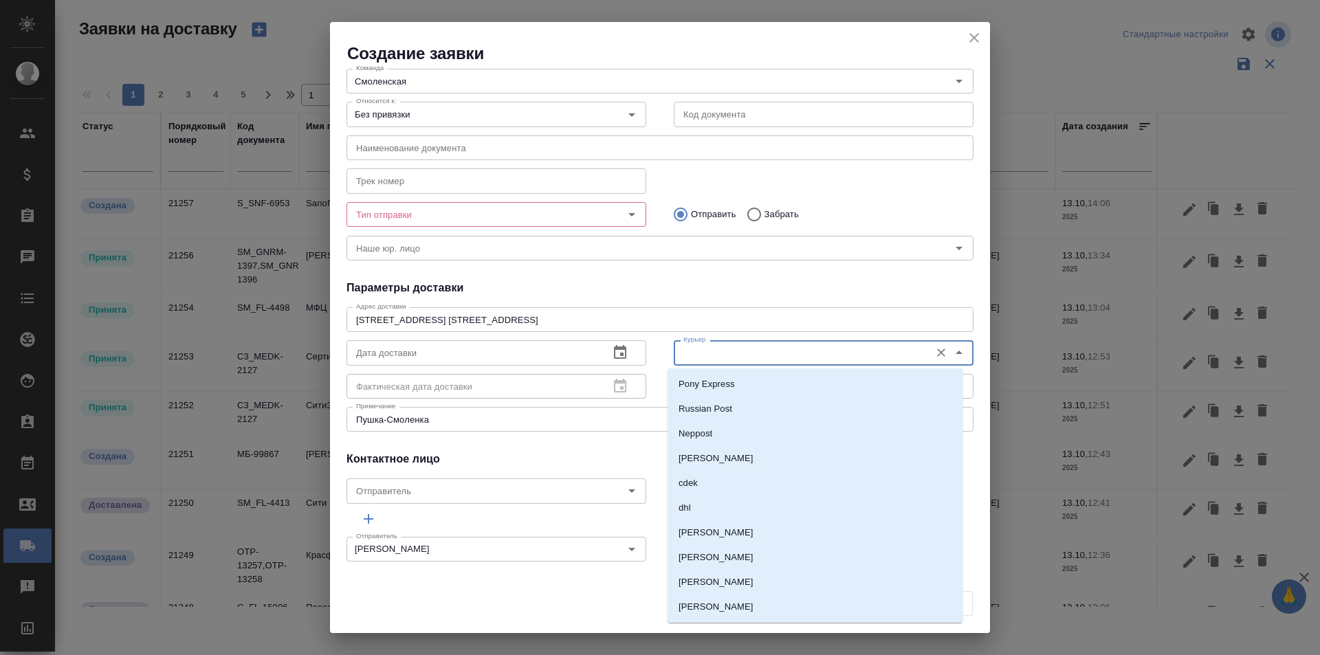
click at [723, 355] on input "Курьер" at bounding box center [800, 352] width 245 height 16
click at [726, 539] on p "[PERSON_NAME]" at bounding box center [716, 533] width 75 height 14
type input "[PERSON_NAME]"
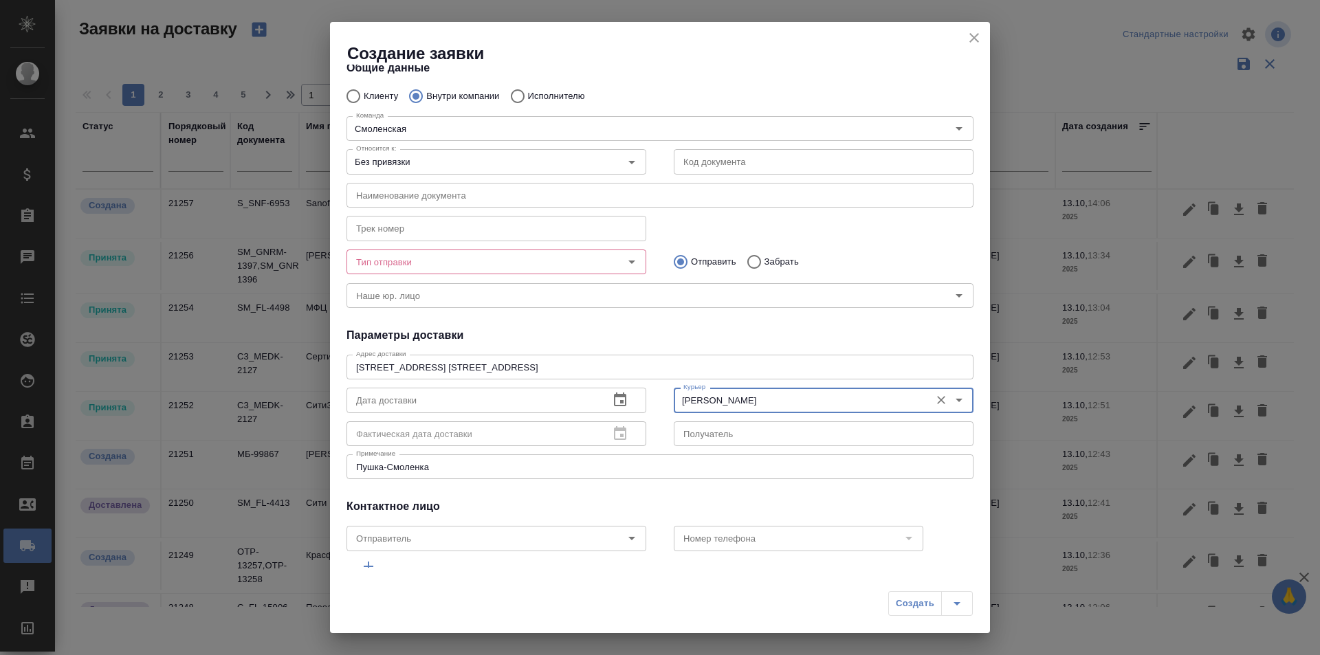
scroll to position [0, 0]
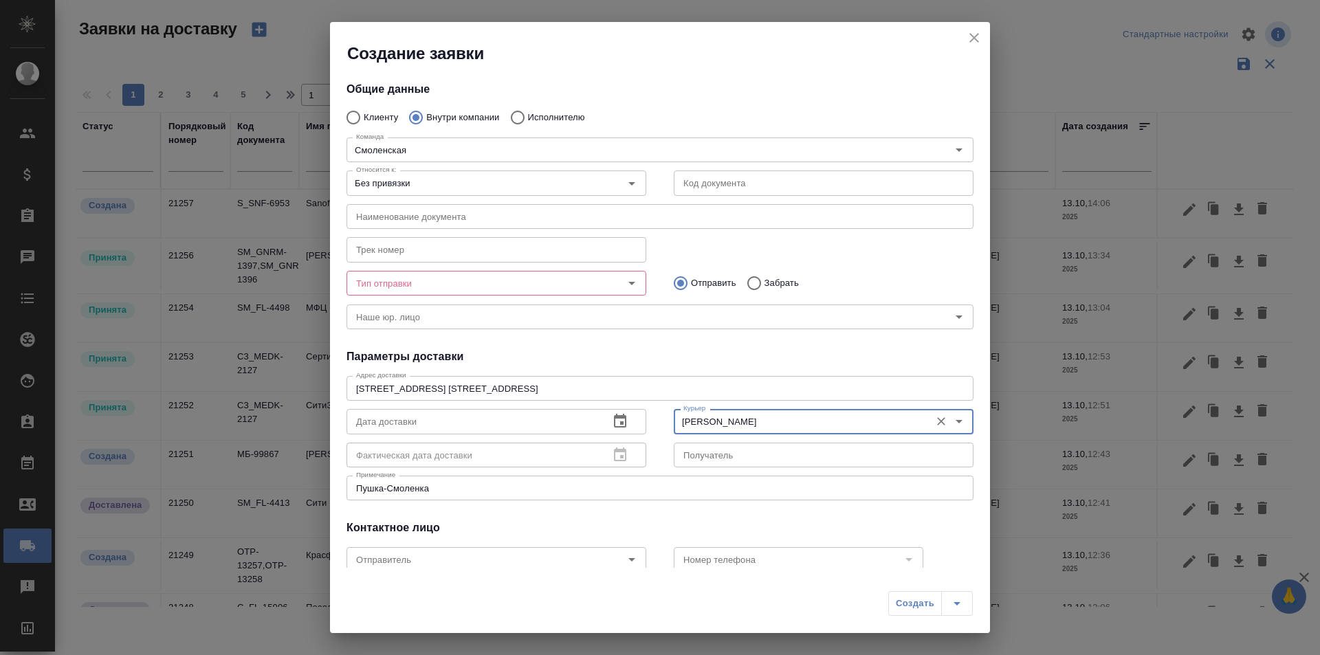
click at [525, 293] on div "Тип отправки" at bounding box center [496, 283] width 300 height 25
click at [480, 286] on input "Тип отправки" at bounding box center [473, 283] width 245 height 16
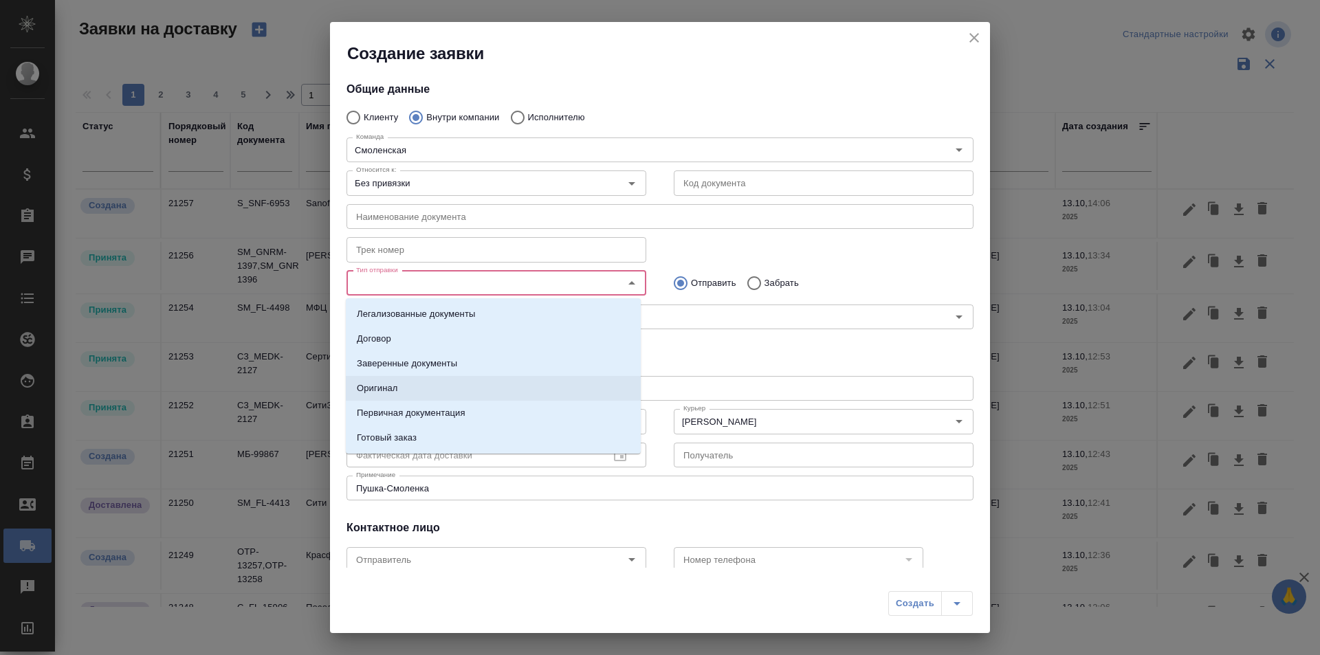
click at [433, 391] on li "Оригинал" at bounding box center [493, 388] width 295 height 25
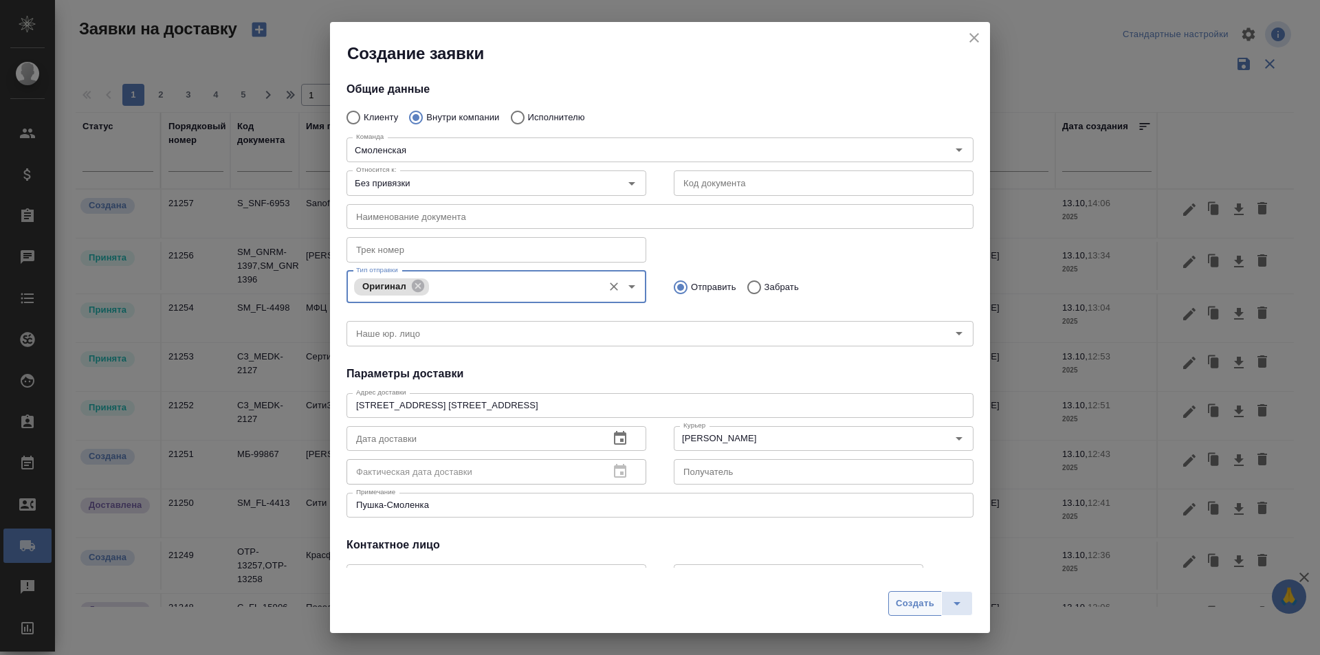
click at [907, 607] on span "Создать" at bounding box center [915, 604] width 38 height 16
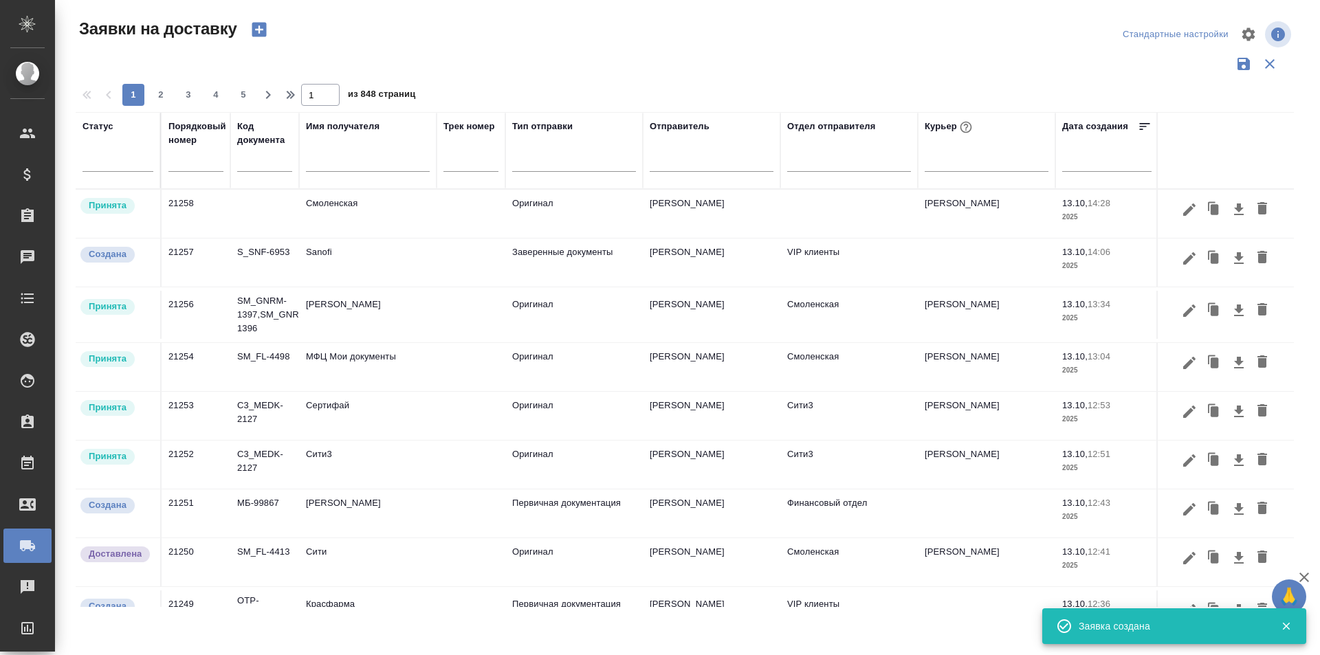
click at [1181, 208] on icon "button" at bounding box center [1189, 209] width 16 height 16
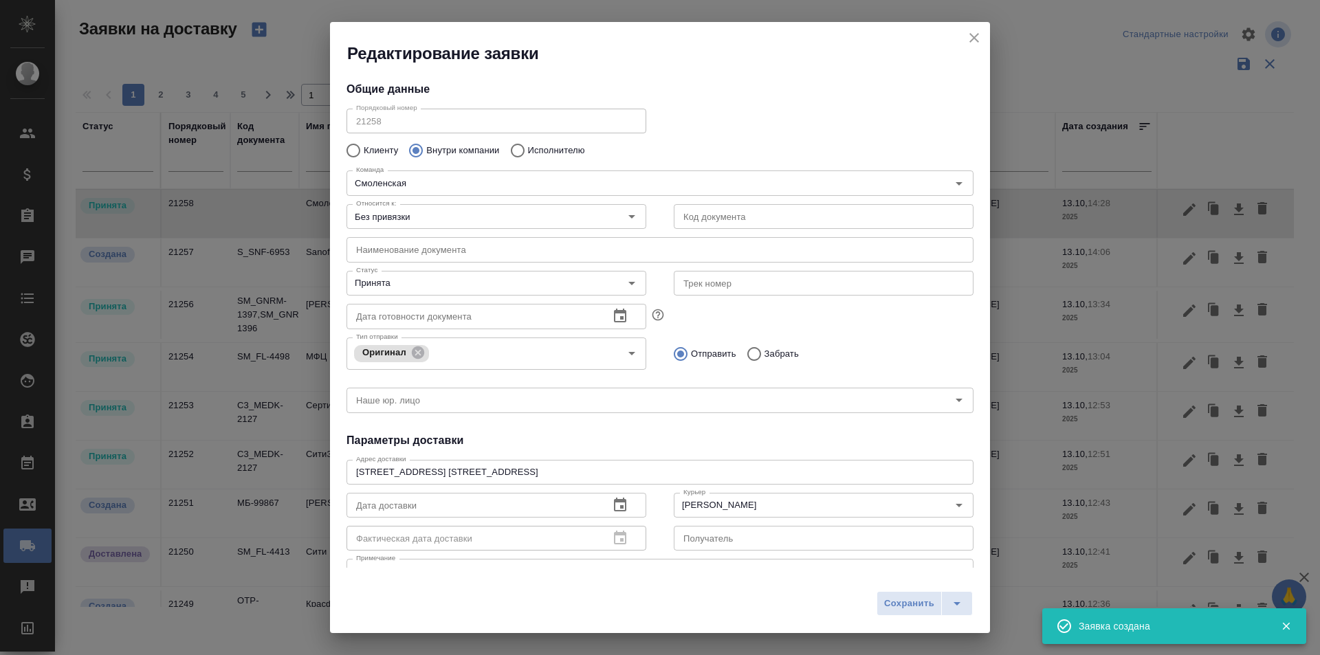
click at [720, 223] on input "text" at bounding box center [824, 216] width 300 height 25
paste input "D_NF-244"
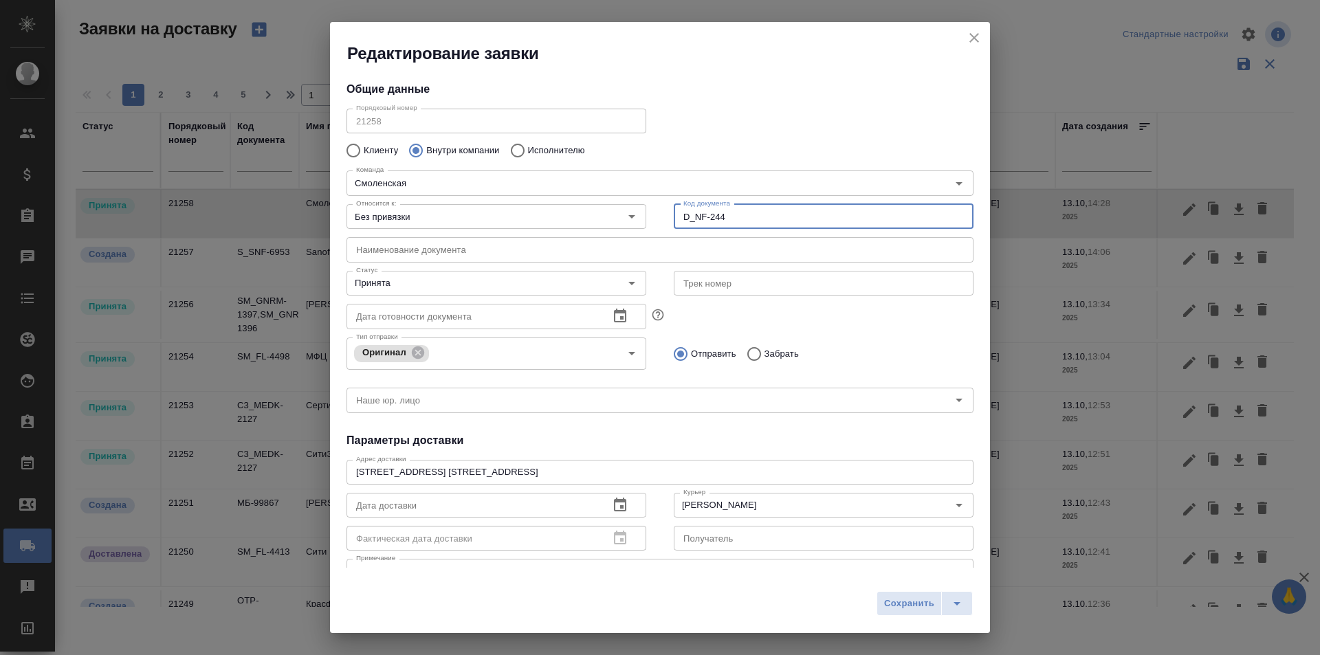
type input "D_NF-244"
click at [758, 144] on div "Клиенту Внутри компании Исполнителю" at bounding box center [659, 150] width 627 height 29
click at [740, 225] on input "D_NF-244" at bounding box center [824, 216] width 300 height 25
click at [836, 221] on input "D_NF-244" at bounding box center [824, 216] width 300 height 25
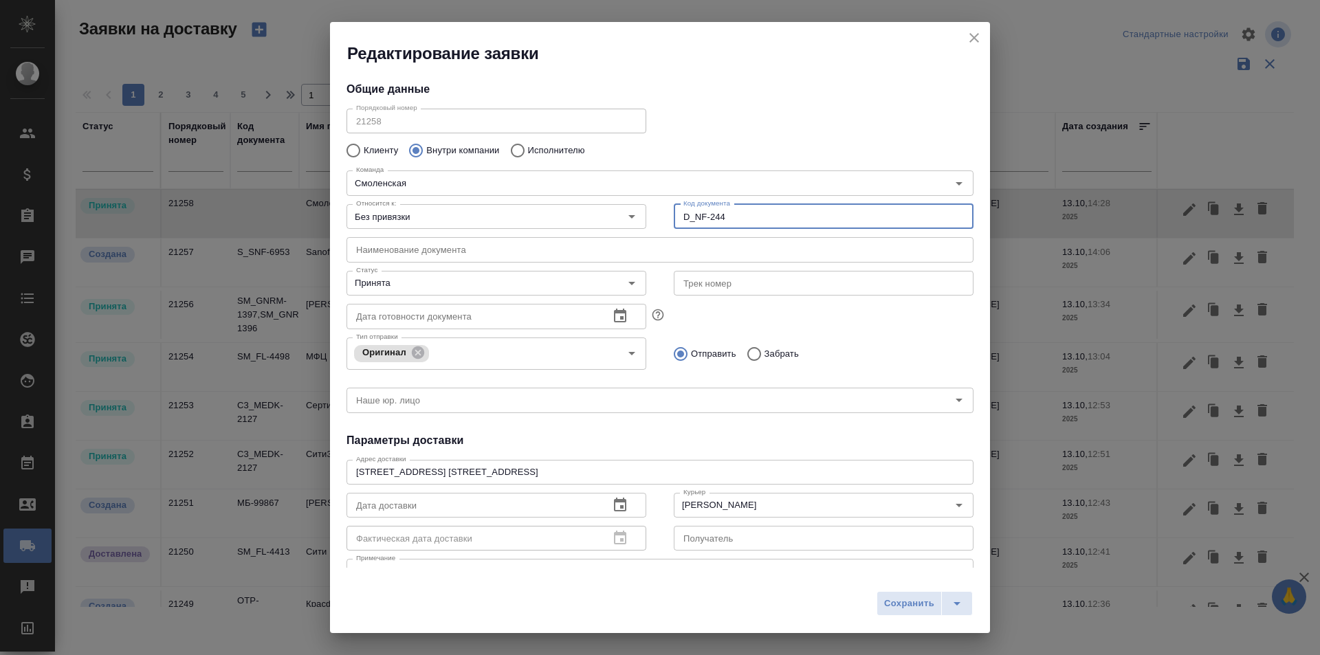
click at [836, 221] on input "D_NF-244" at bounding box center [824, 216] width 300 height 25
click at [837, 238] on input "text" at bounding box center [659, 249] width 627 height 25
click at [834, 324] on div "Тип отправки Оригинал Тип отправки Отправить Забрать" at bounding box center [660, 352] width 654 height 68
click at [472, 343] on div "Оригинал Тип отправки" at bounding box center [496, 354] width 300 height 32
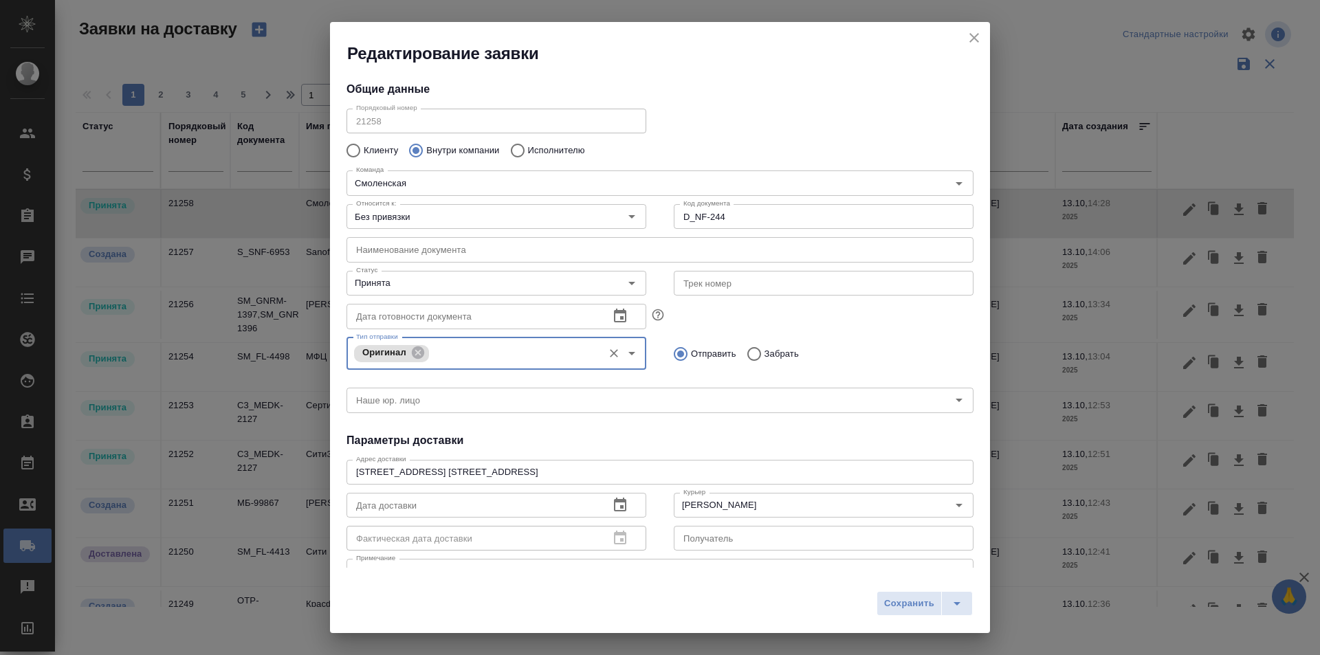
click at [493, 349] on input "Тип отправки" at bounding box center [514, 353] width 164 height 16
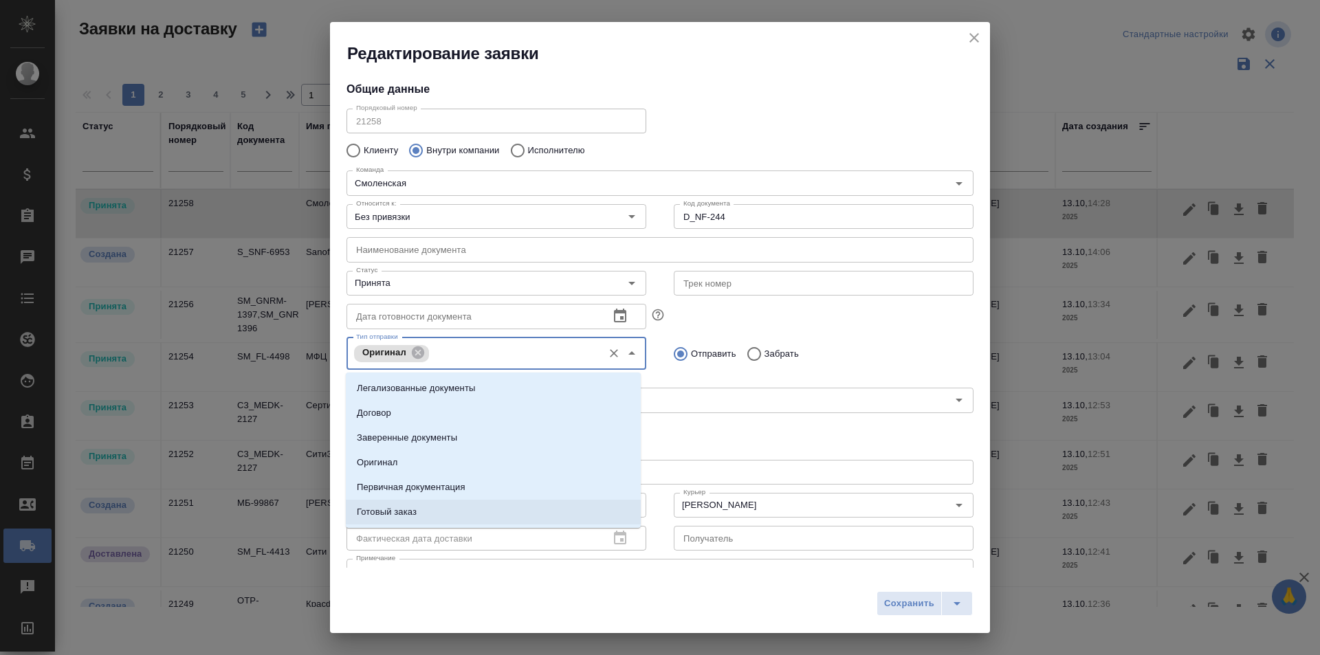
click at [421, 515] on li "Готовый заказ" at bounding box center [493, 512] width 295 height 25
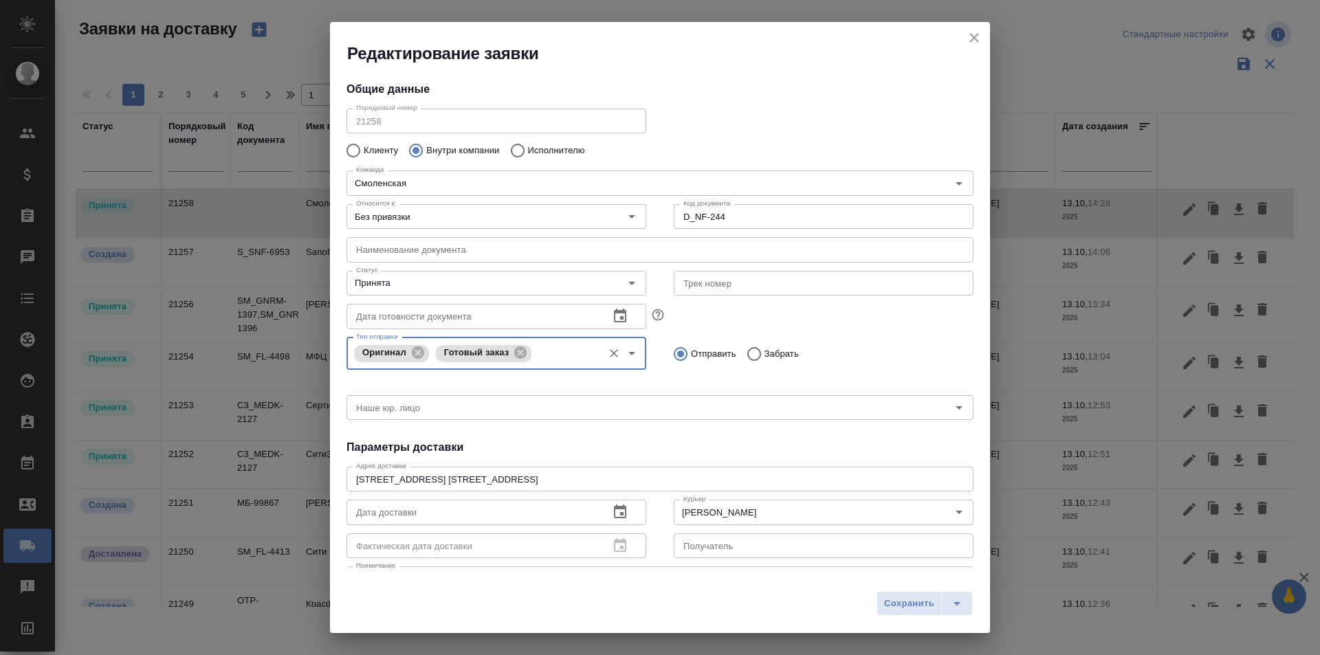
drag, startPoint x: 418, startPoint y: 353, endPoint x: 437, endPoint y: 344, distance: 20.9
click at [419, 353] on icon at bounding box center [417, 352] width 15 height 15
click at [769, 211] on input "D_NF-244" at bounding box center [824, 216] width 300 height 25
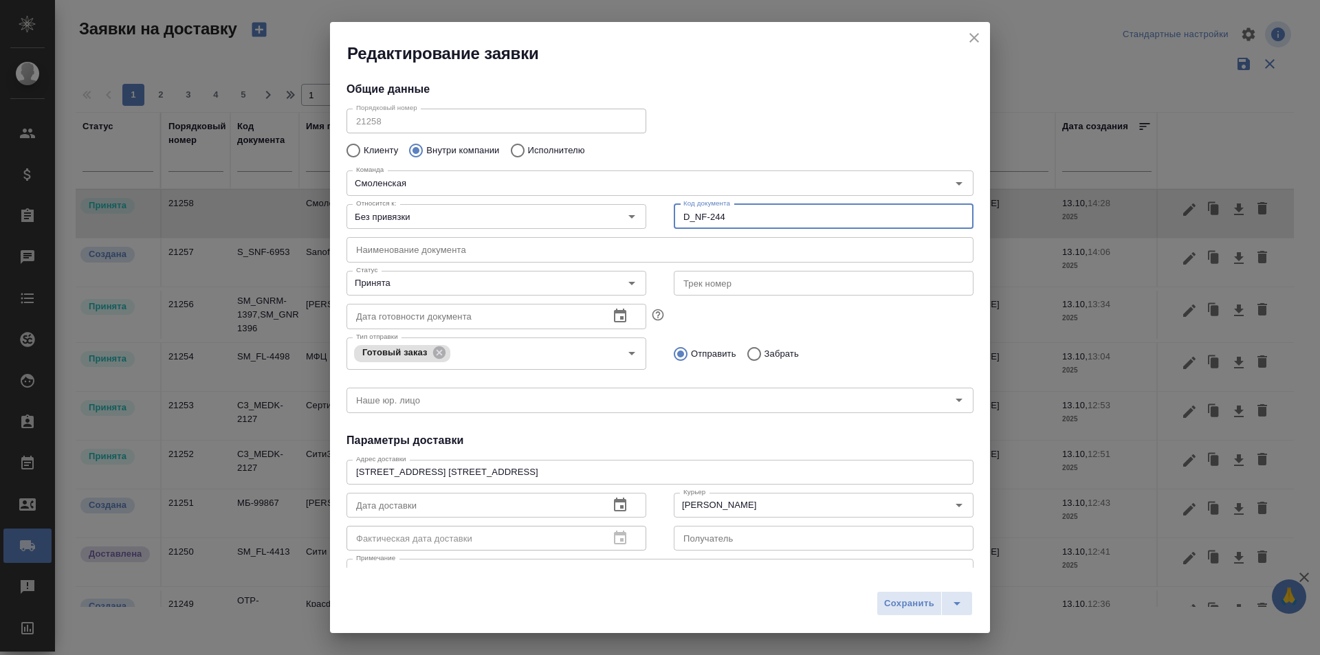
click at [769, 211] on input "D_NF-244" at bounding box center [824, 216] width 300 height 25
click at [741, 216] on input "D_NF-244" at bounding box center [824, 216] width 300 height 25
click at [744, 221] on input "text" at bounding box center [824, 216] width 300 height 25
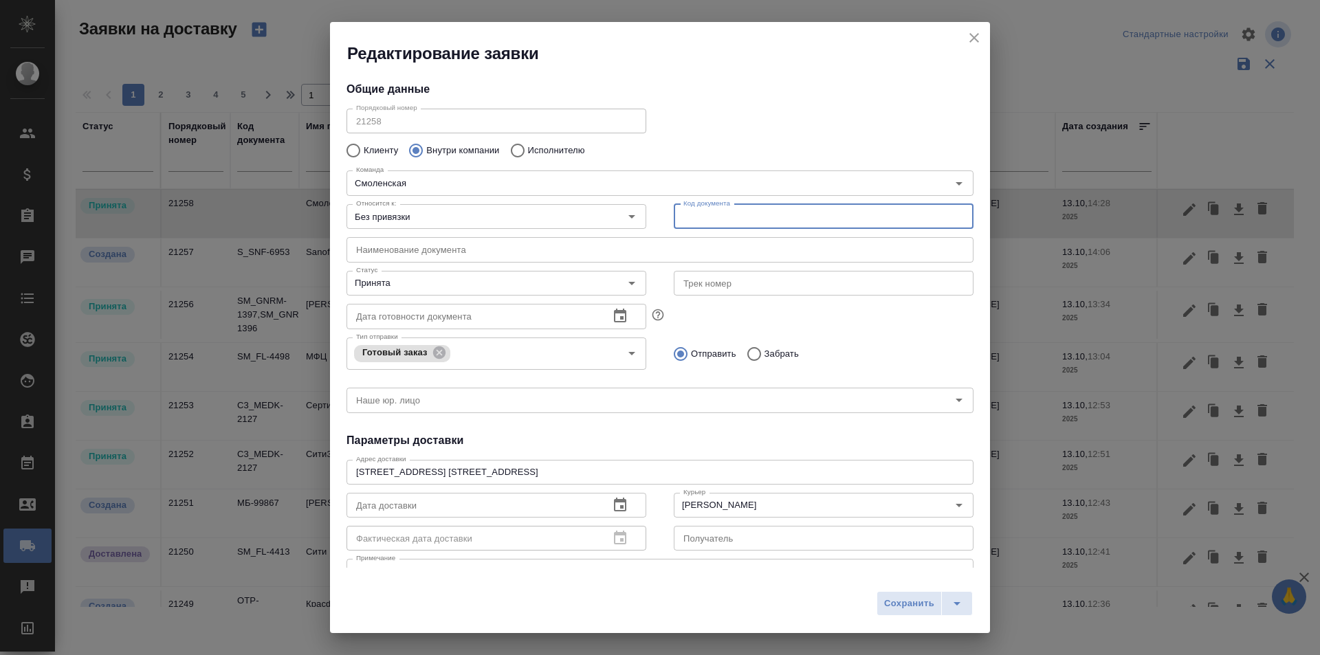
paste input "D_NF-244"
type input "D_NF-244"
click at [718, 146] on div "Клиенту Внутри компании Исполнителю" at bounding box center [659, 150] width 627 height 29
click at [727, 213] on input "D_NF-244" at bounding box center [824, 216] width 300 height 25
click at [981, 36] on icon "close" at bounding box center [974, 38] width 16 height 16
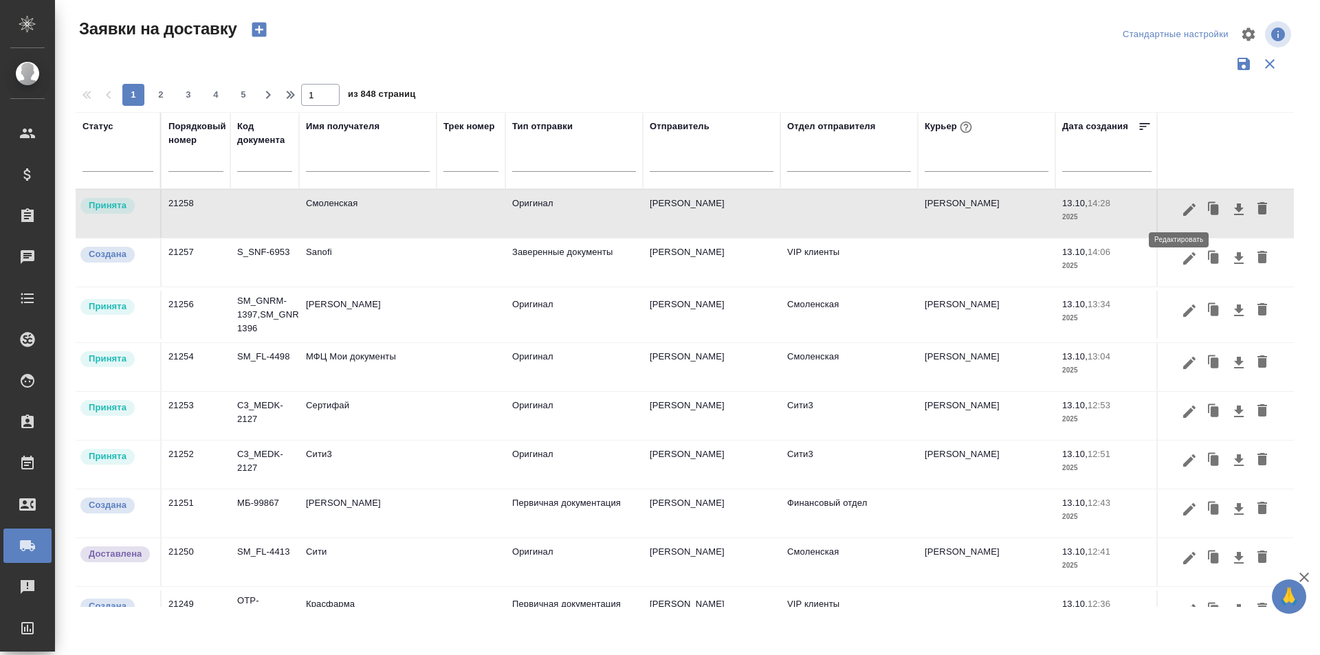
click at [1181, 214] on icon "button" at bounding box center [1189, 209] width 16 height 16
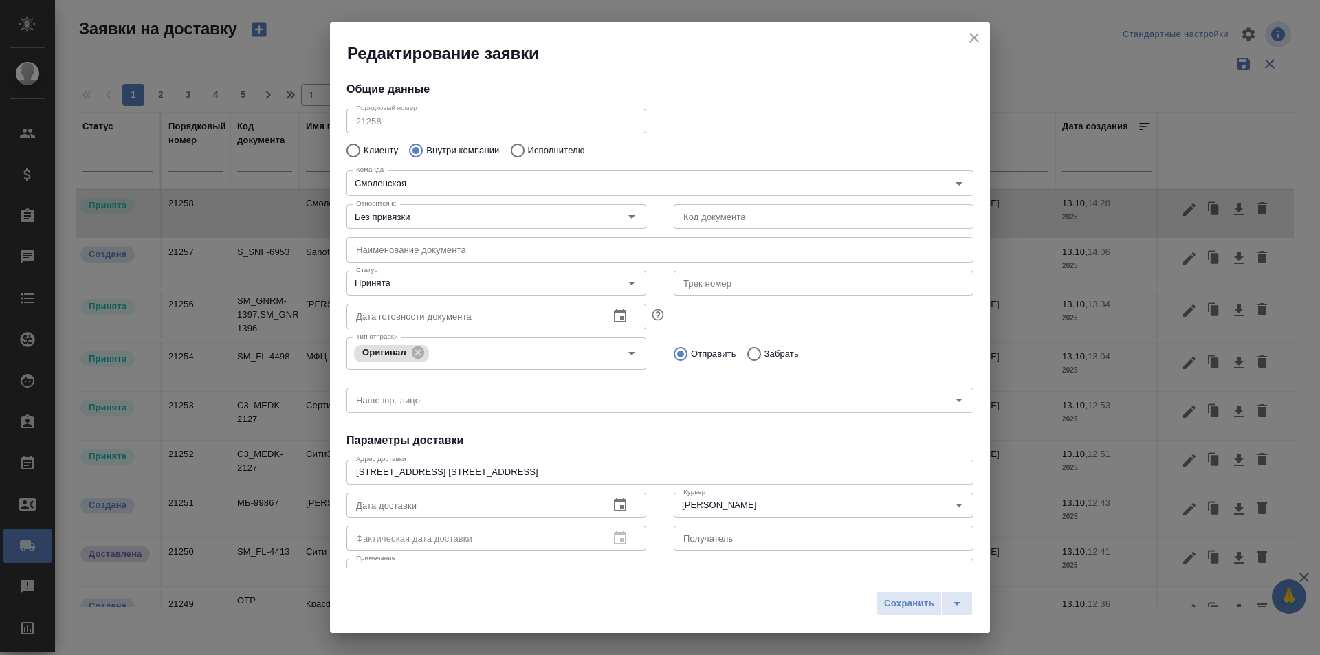
click at [736, 224] on input "text" at bounding box center [824, 216] width 300 height 25
click at [608, 351] on icon "Очистить" at bounding box center [614, 353] width 14 height 14
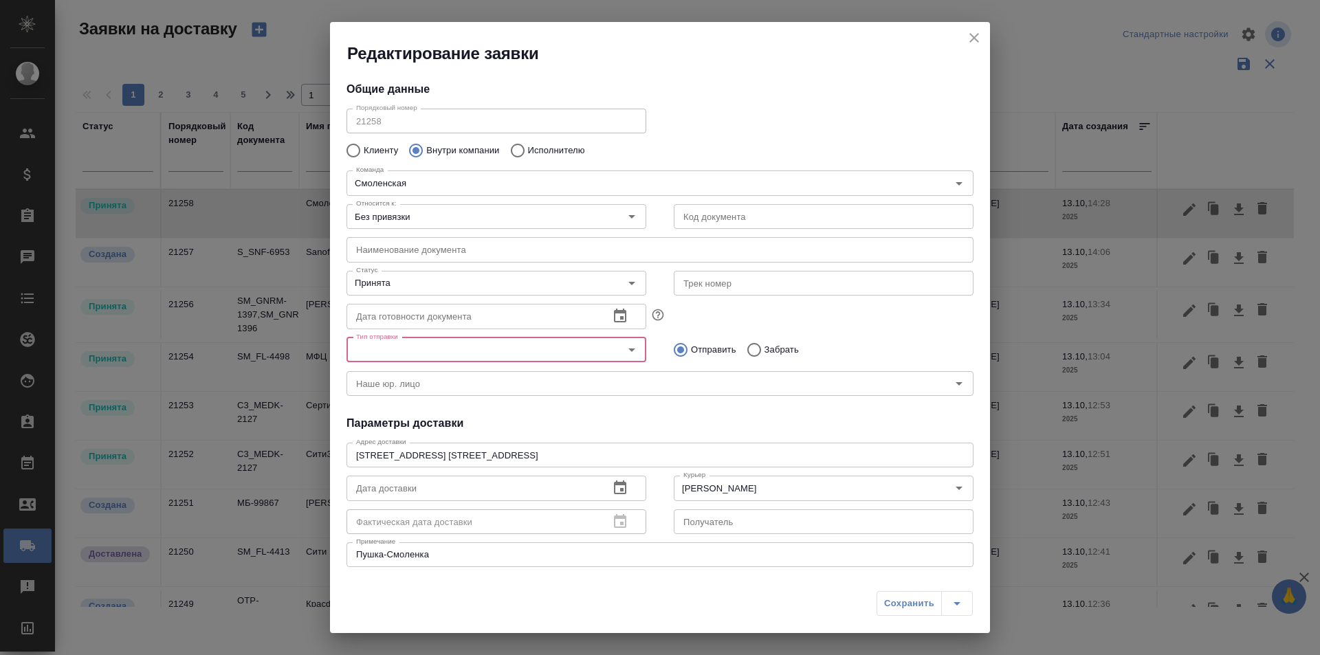
click at [531, 355] on input "Тип отправки" at bounding box center [473, 350] width 245 height 16
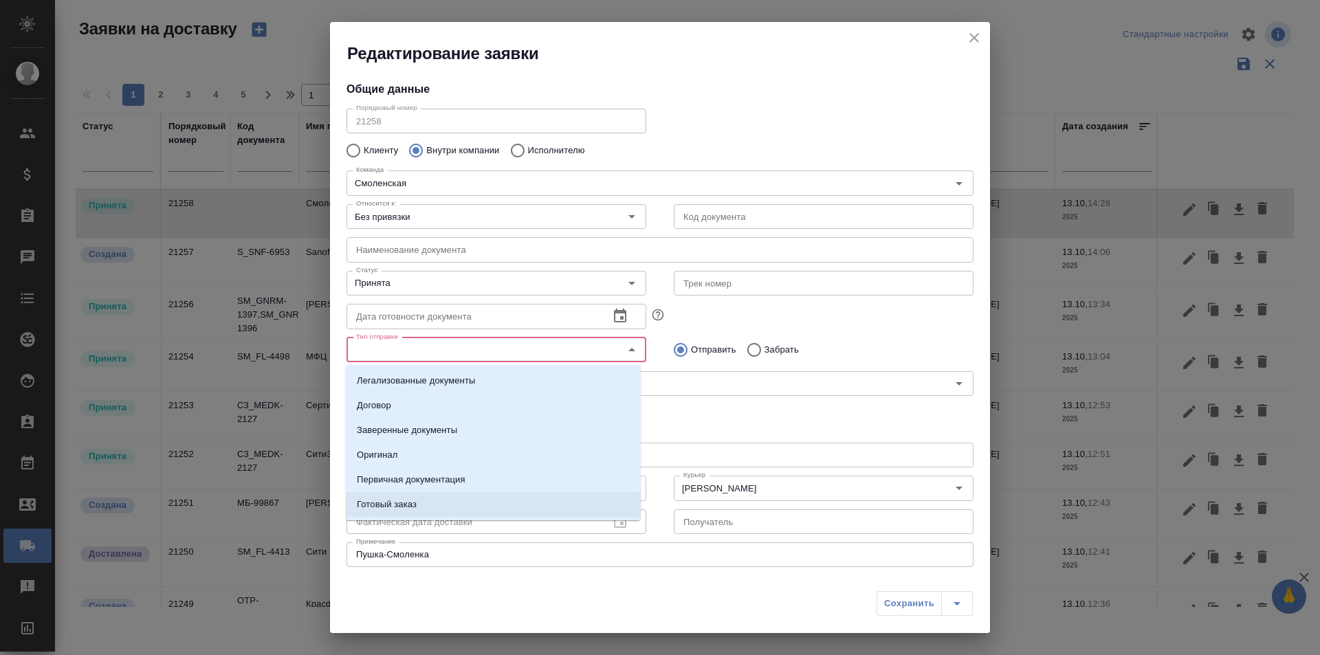
click at [437, 502] on li "Готовый заказ" at bounding box center [493, 504] width 295 height 25
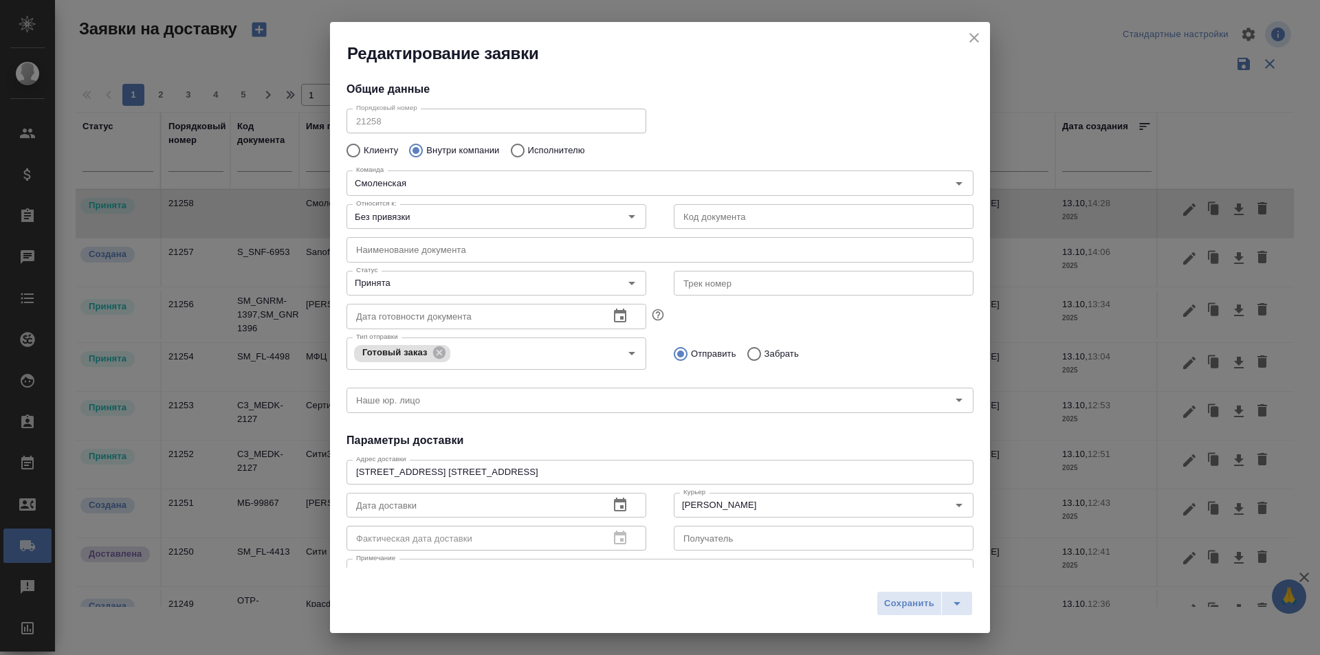
click at [768, 330] on div "Тип отправки Готовый заказ Тип отправки Отправить Забрать" at bounding box center [660, 352] width 654 height 68
click at [886, 604] on span "Сохранить" at bounding box center [909, 604] width 50 height 16
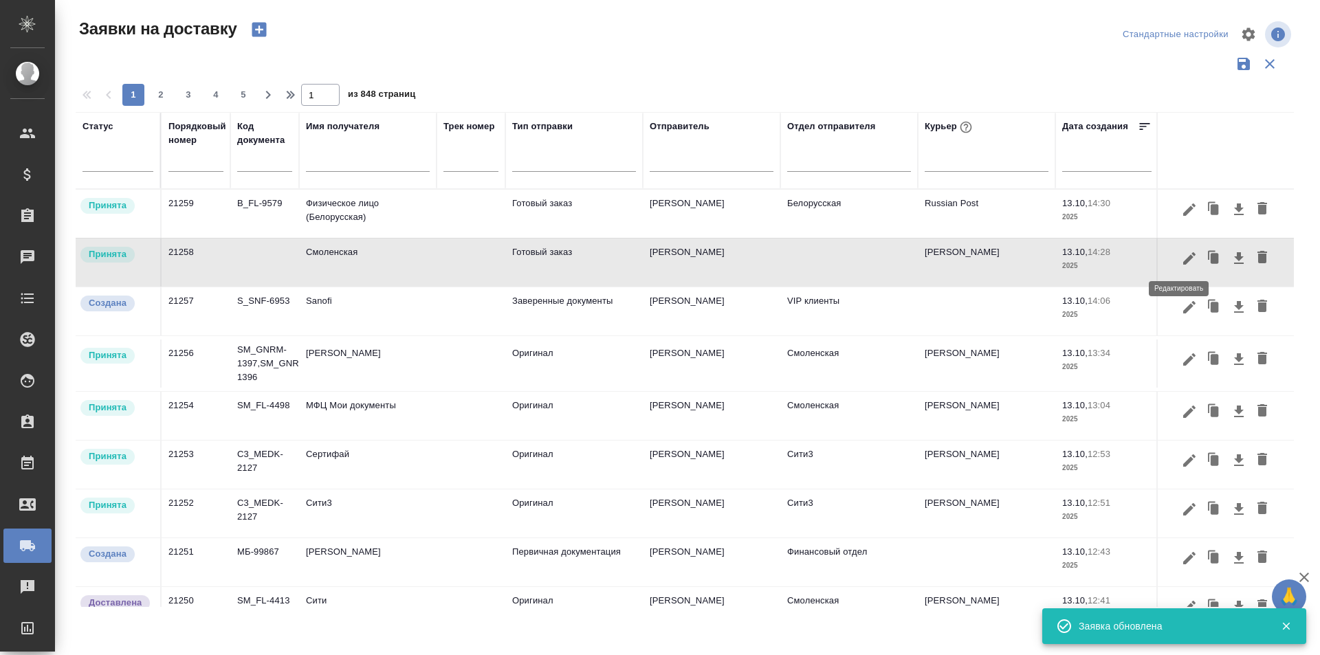
click at [1178, 261] on button "button" at bounding box center [1189, 258] width 23 height 26
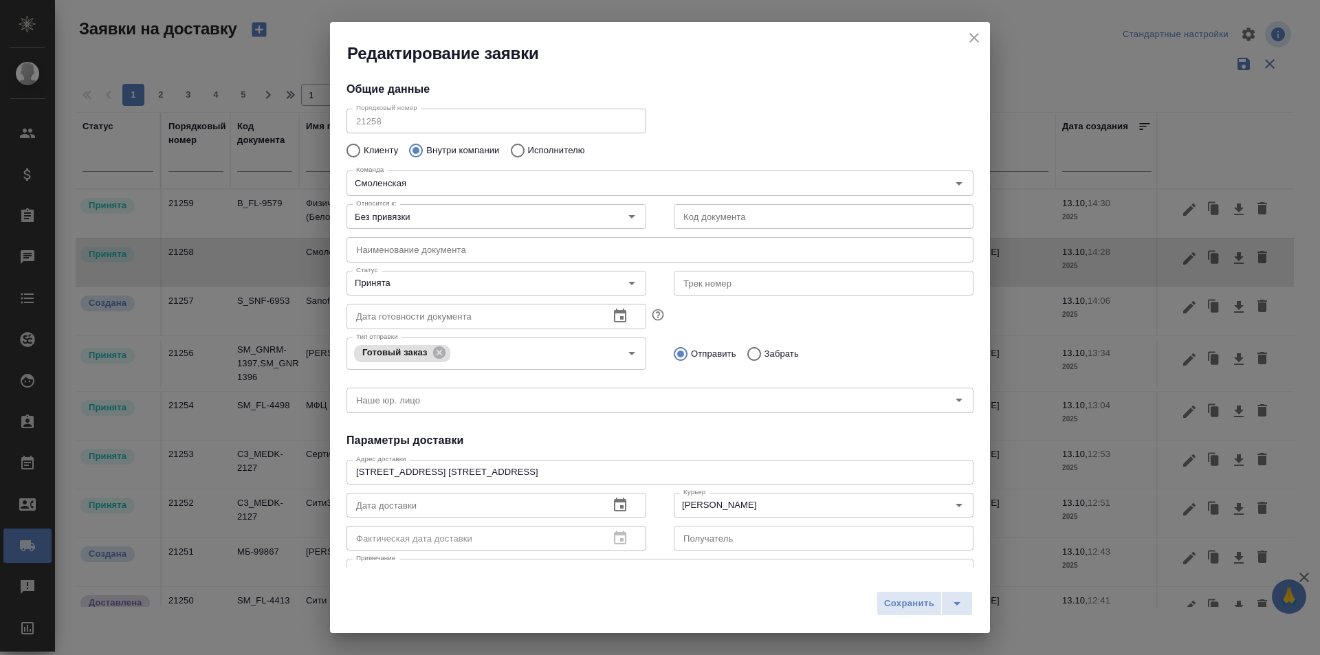
click at [718, 221] on input "text" at bounding box center [824, 216] width 300 height 25
paste input "D_NF-244"
type input "D_NF-244"
click at [899, 591] on div "Сохранить" at bounding box center [660, 608] width 660 height 49
click at [898, 603] on span "Сохранить" at bounding box center [909, 604] width 50 height 16
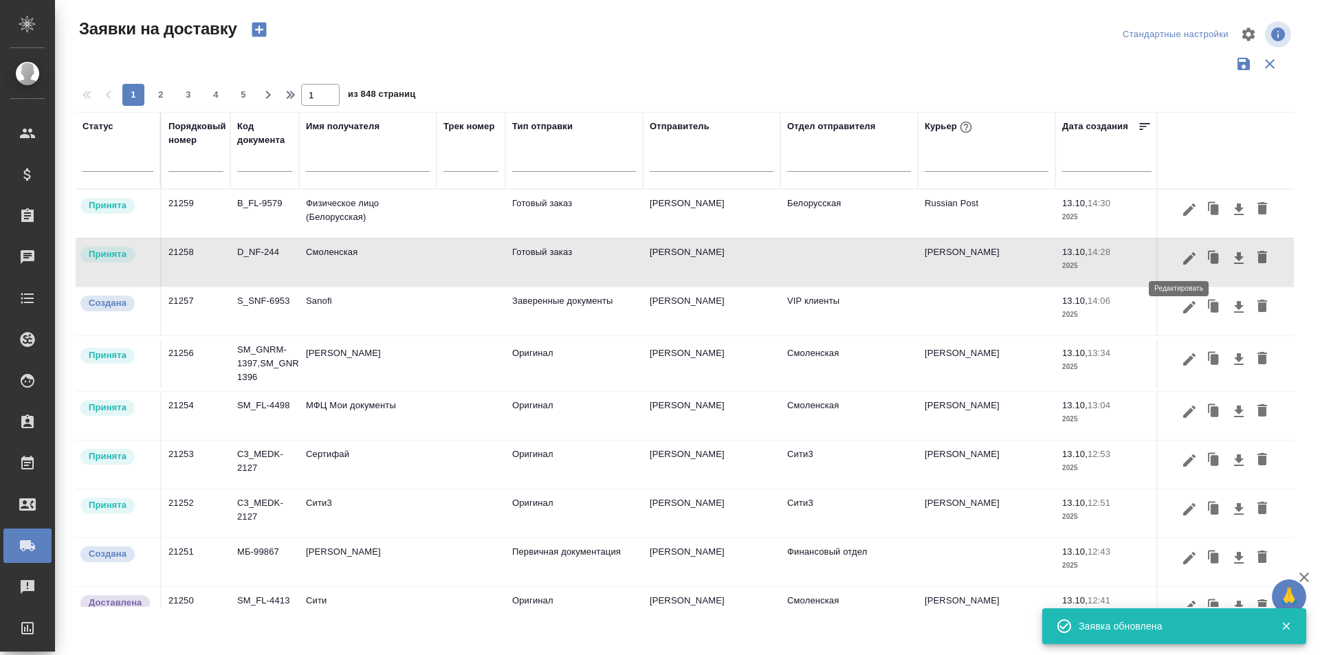
click at [1181, 263] on icon "button" at bounding box center [1189, 258] width 16 height 16
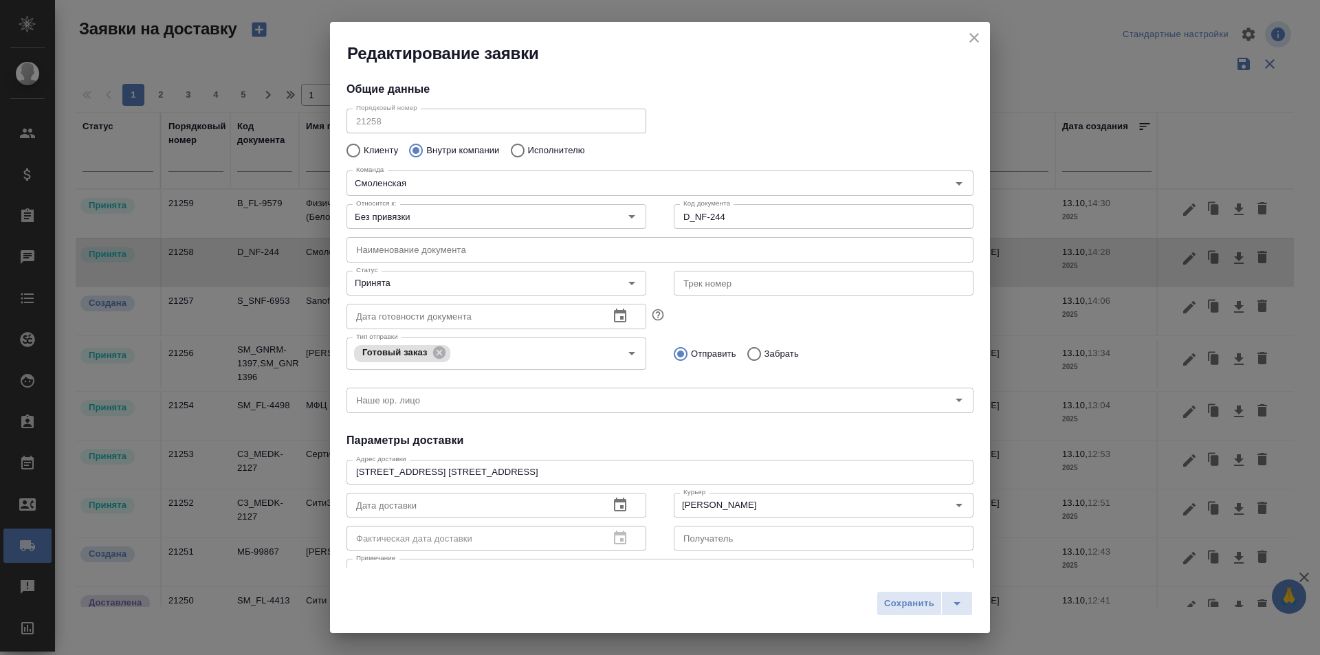
click at [885, 329] on div "Тип отправки Готовый заказ Тип отправки Отправить Забрать" at bounding box center [660, 352] width 654 height 68
click at [461, 284] on input "Принята" at bounding box center [473, 283] width 245 height 16
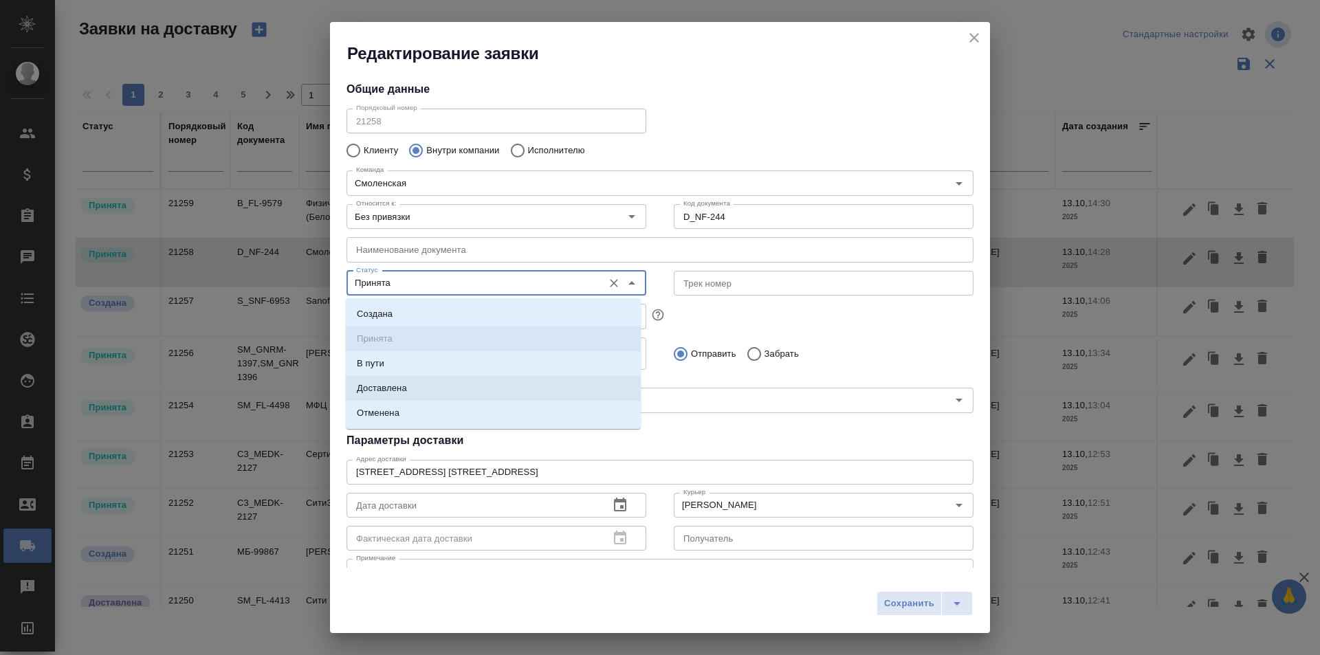
click at [437, 390] on li "Доставлена" at bounding box center [493, 388] width 295 height 25
type input "Доставлена"
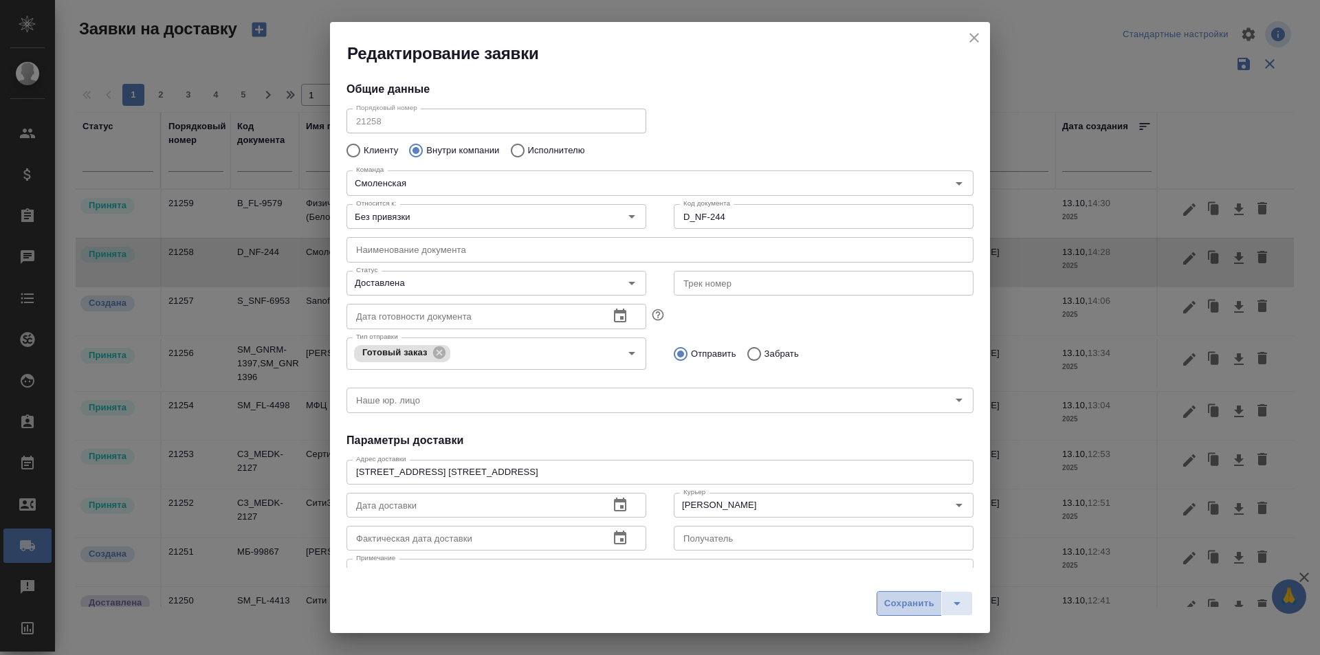
click at [885, 591] on button "Сохранить" at bounding box center [909, 603] width 65 height 25
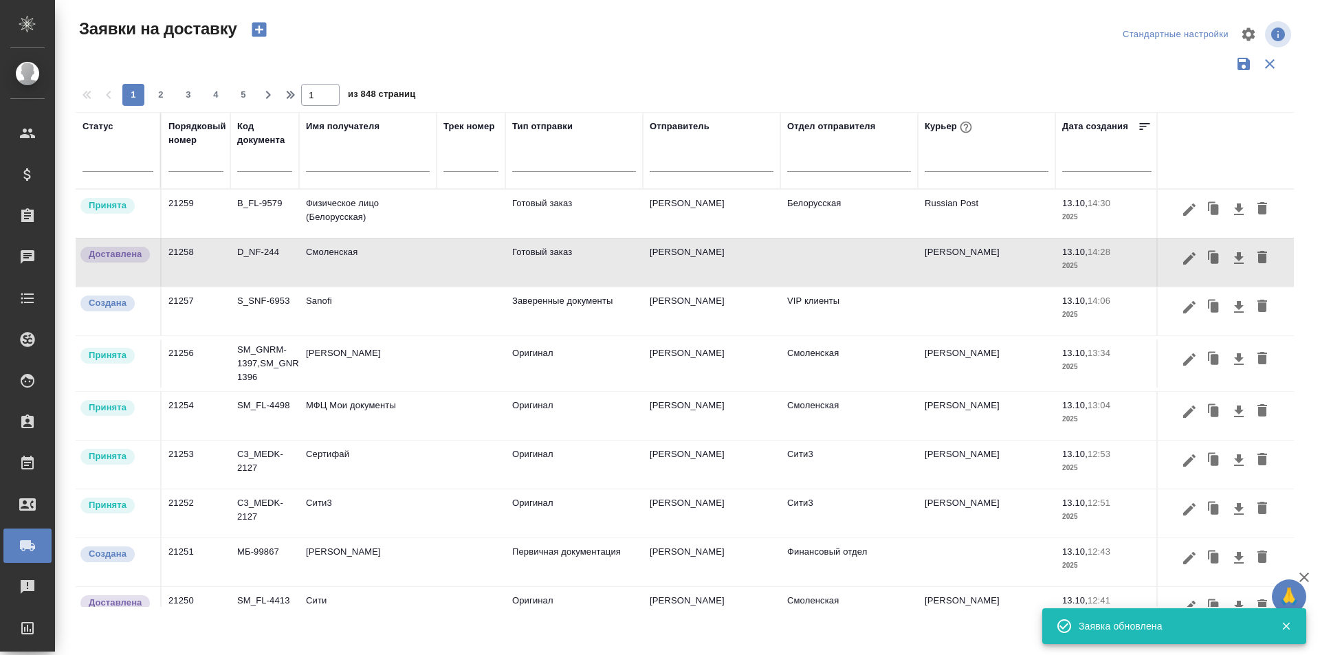
click at [265, 34] on icon "button" at bounding box center [259, 30] width 14 height 14
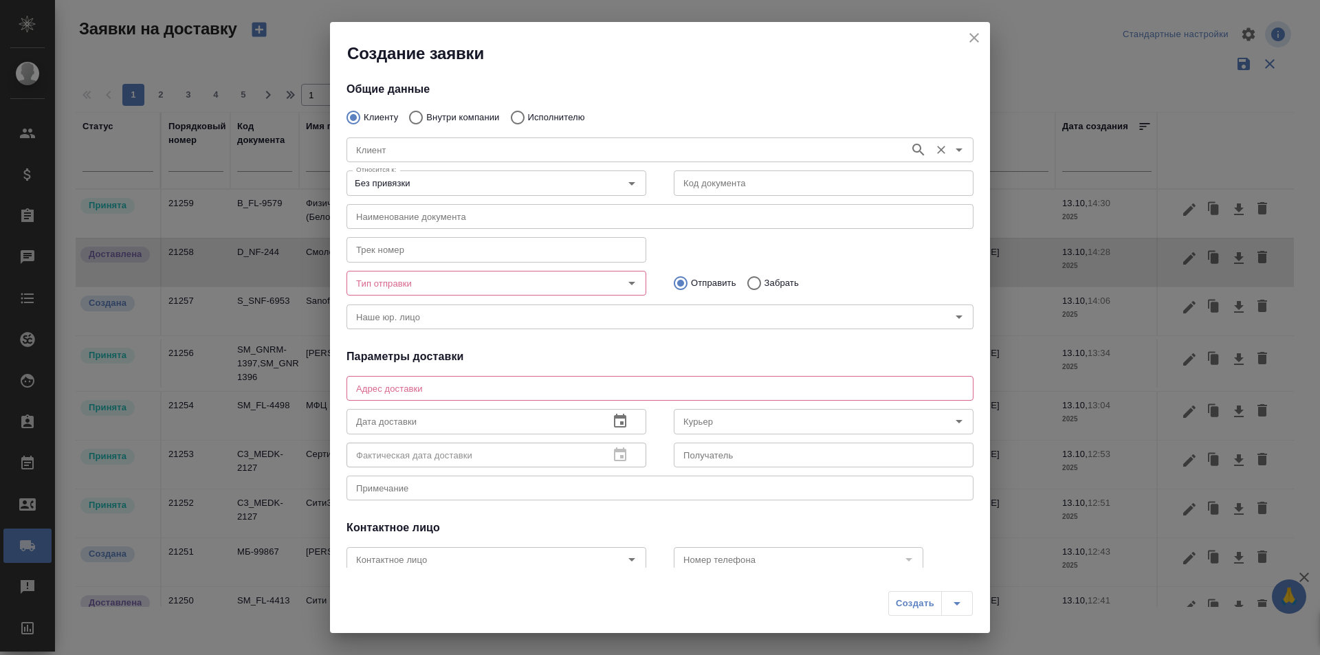
click at [410, 147] on input "Клиент" at bounding box center [627, 150] width 552 height 16
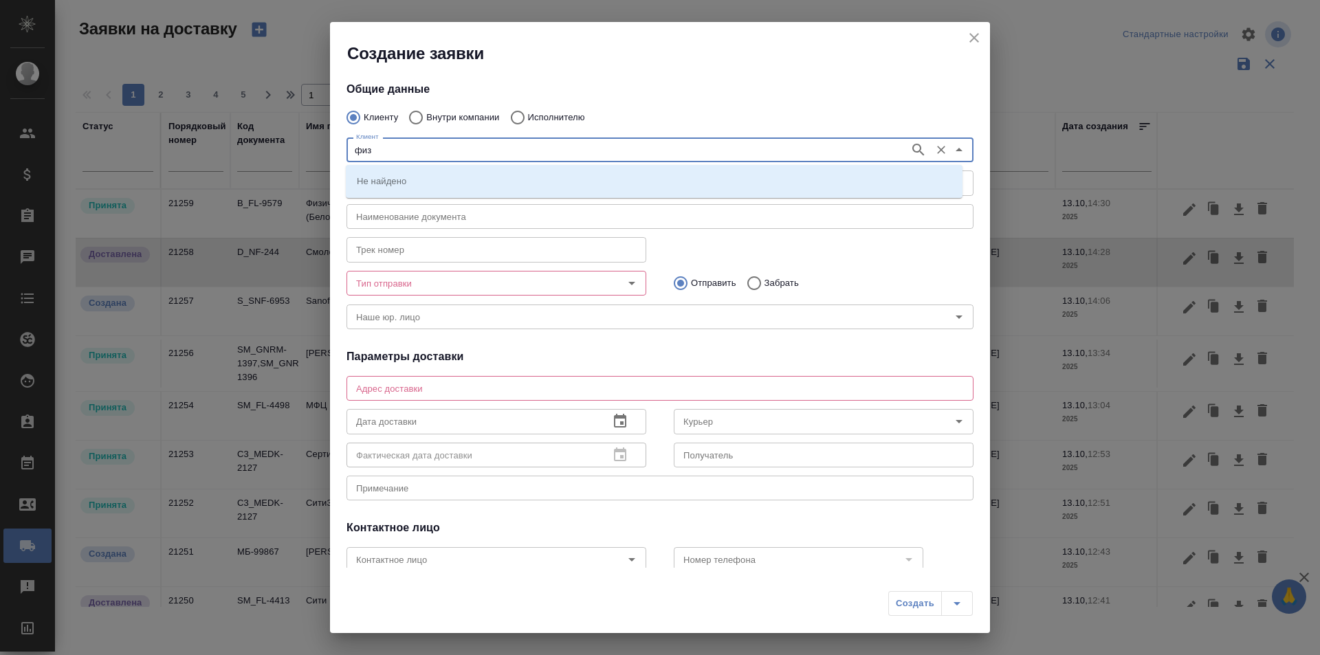
type input "физ"
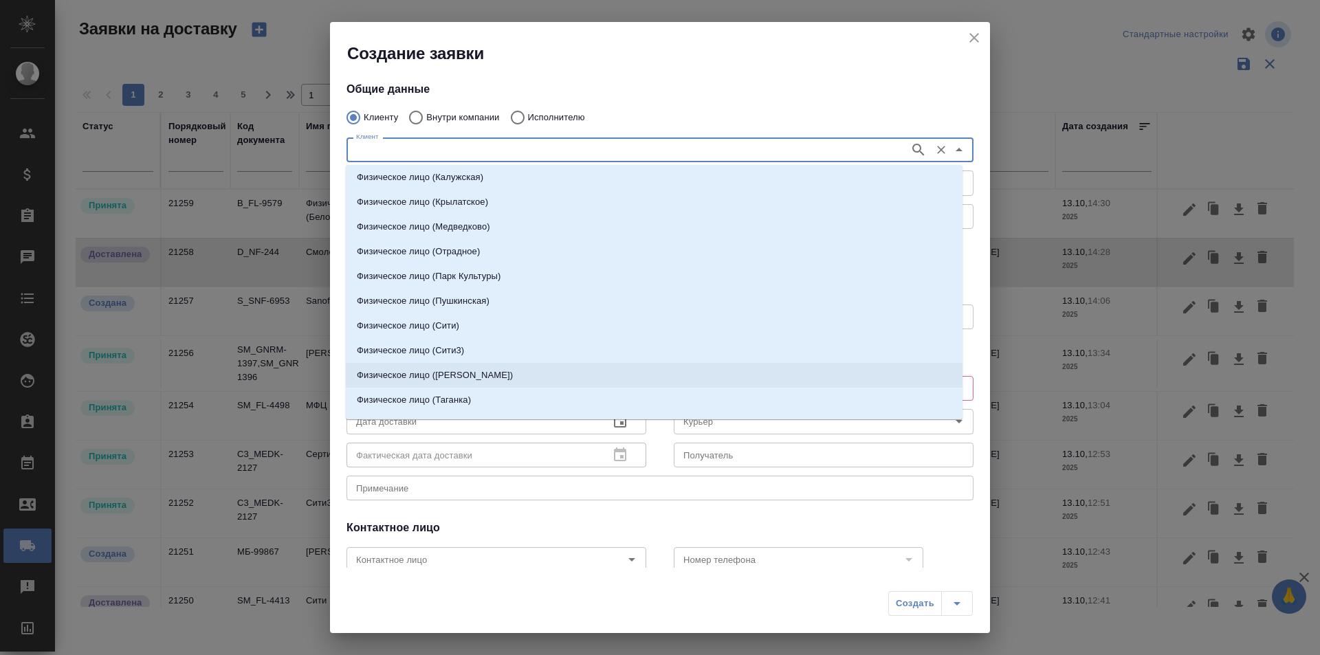
scroll to position [151, 0]
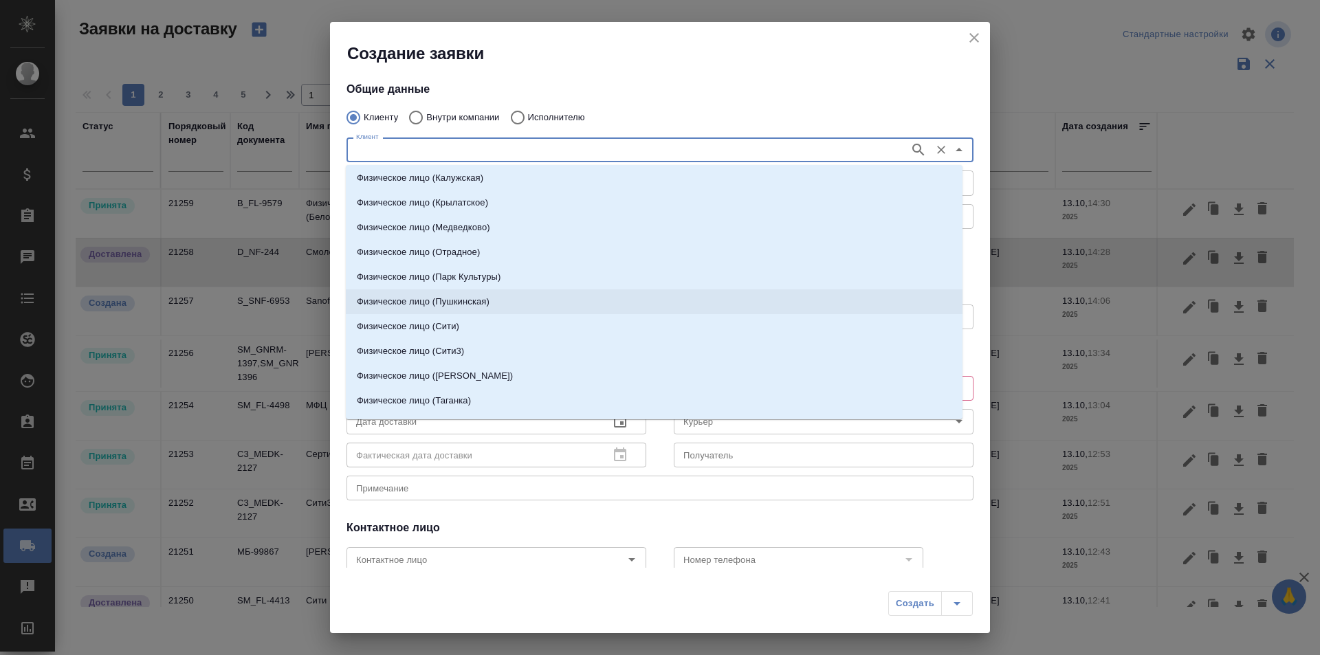
click at [456, 302] on p "Физическое лицо (Пушкинская)" at bounding box center [423, 302] width 133 height 14
type input "Физическое лицо (Пушкинская)"
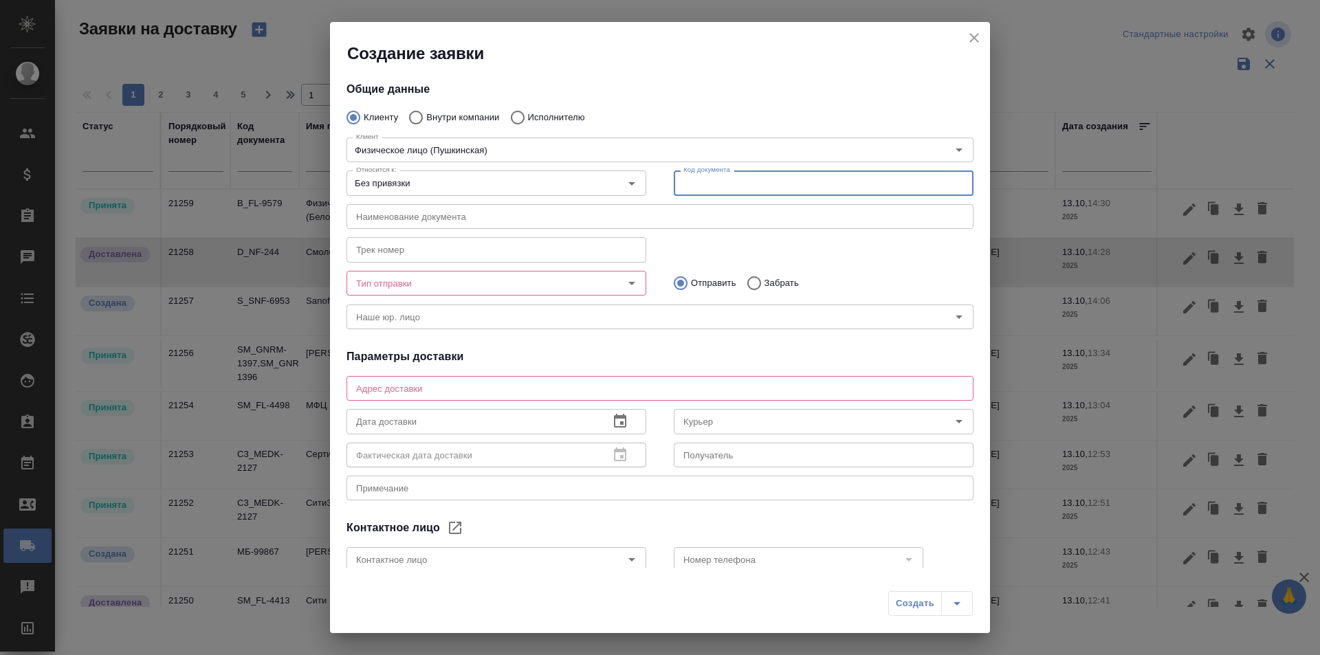
click at [696, 190] on input "text" at bounding box center [824, 182] width 300 height 25
type input "D_FL-27347"
drag, startPoint x: 641, startPoint y: 179, endPoint x: 585, endPoint y: 175, distance: 56.5
click at [585, 175] on div "Относится к: Без привязки Относится к: Код документа D_FL-27347 Код документа" at bounding box center [660, 181] width 654 height 60
click at [512, 276] on input "Тип отправки" at bounding box center [473, 283] width 245 height 16
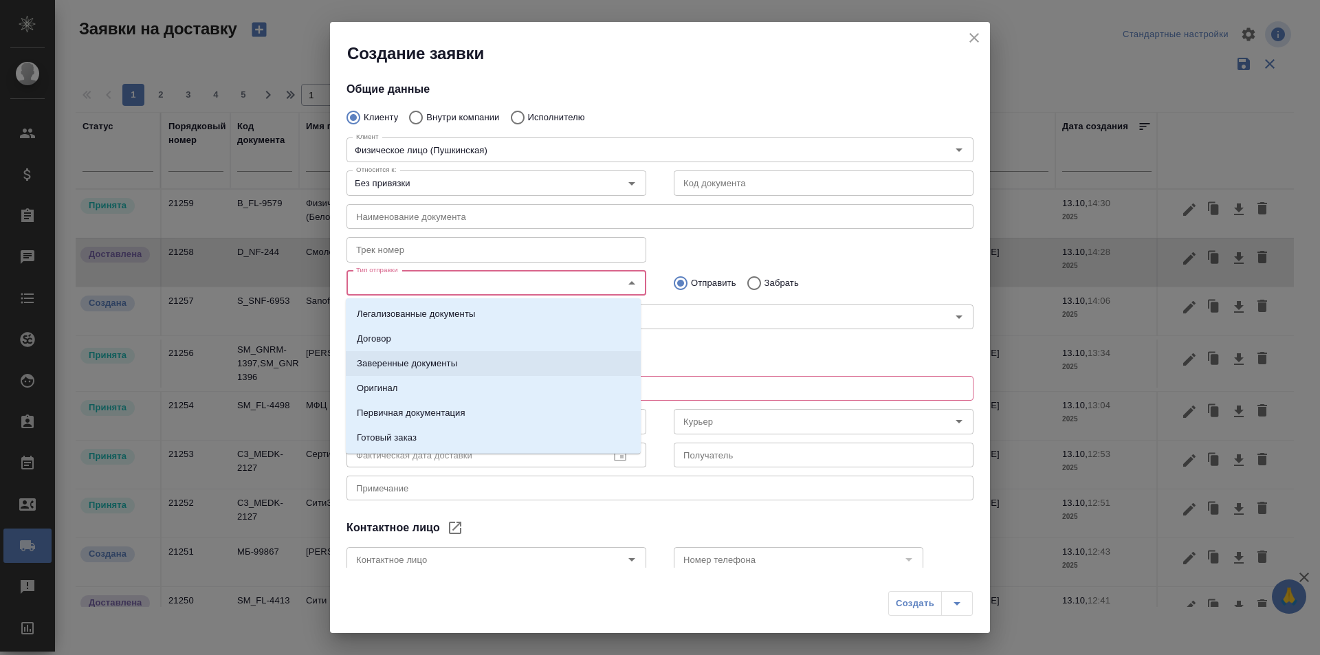
click at [485, 362] on li "Заверенные документы" at bounding box center [493, 363] width 295 height 25
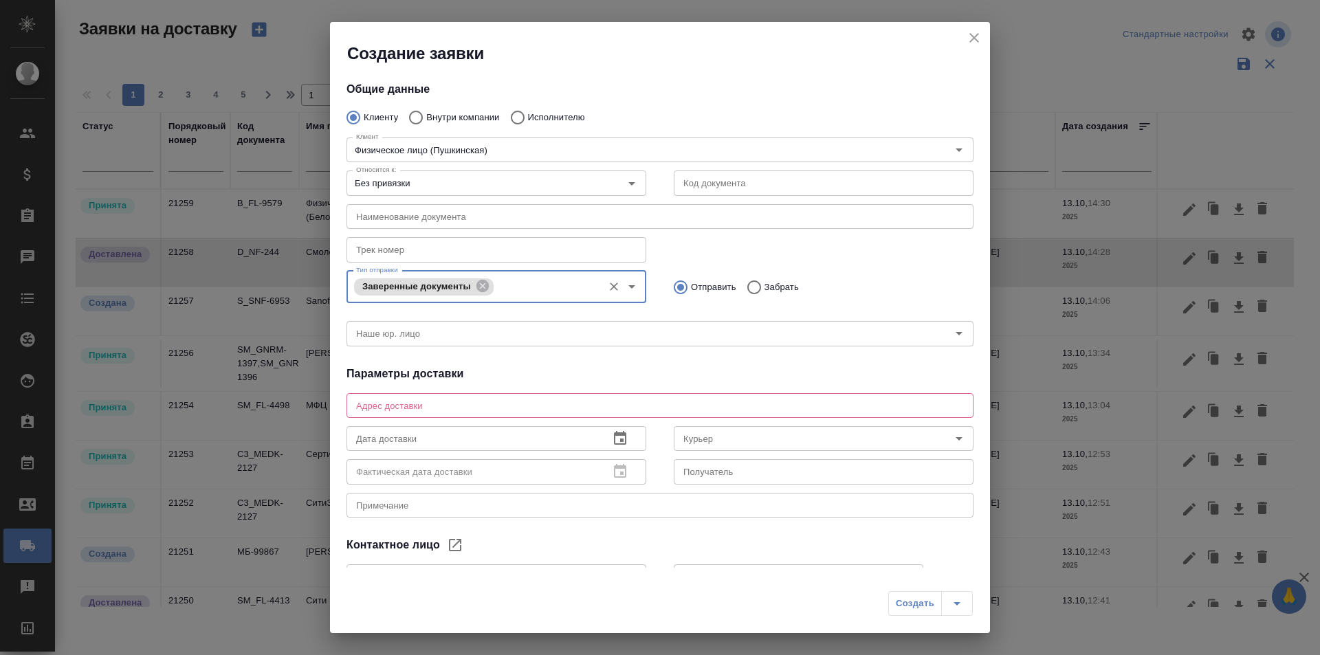
click at [718, 186] on input "text" at bounding box center [824, 182] width 300 height 25
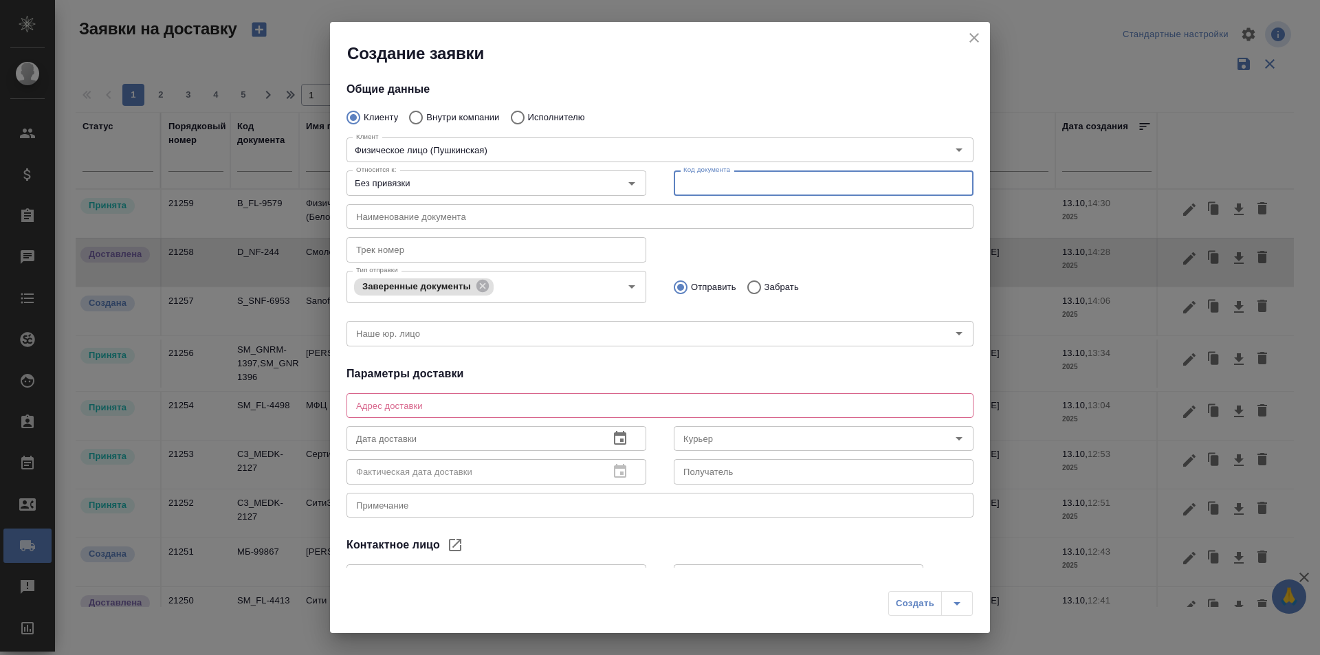
paste input "D_FL-27347"
type input "D_FL-27347"
click at [702, 267] on div "Отправить Забрать" at bounding box center [823, 285] width 327 height 39
click at [516, 186] on input "Без привязки" at bounding box center [473, 183] width 245 height 16
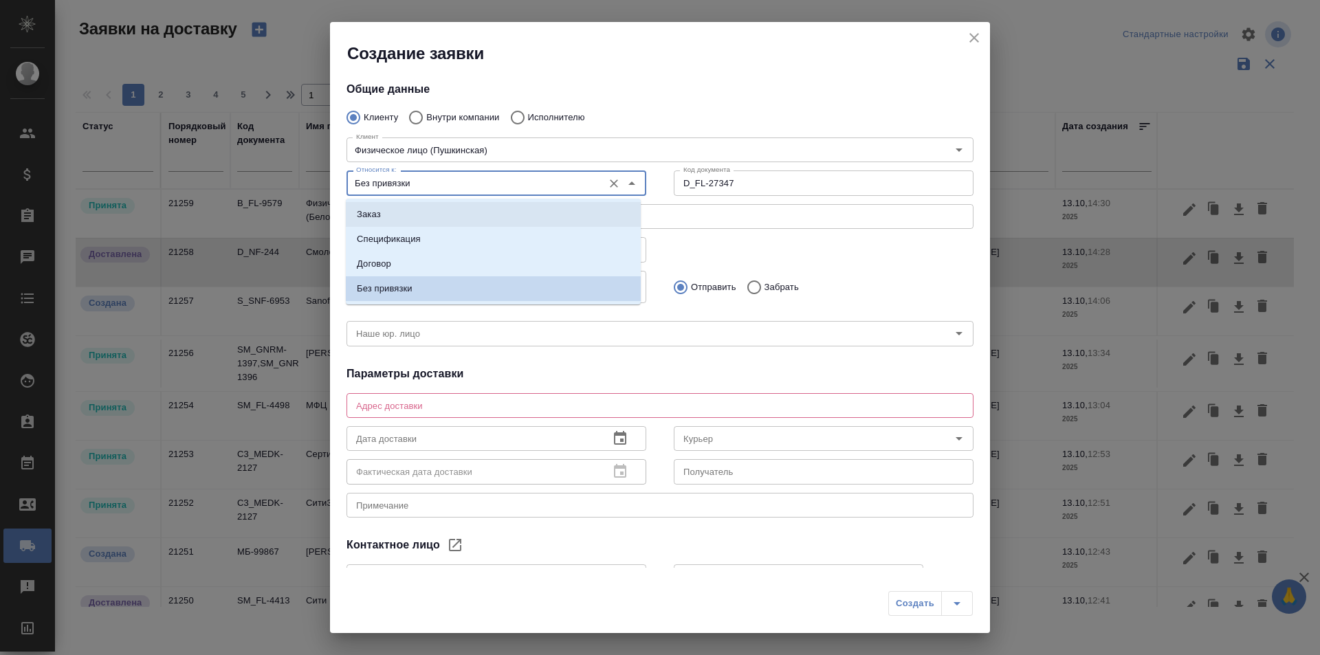
click at [460, 212] on li "Заказ" at bounding box center [493, 214] width 295 height 25
type input "Заказ"
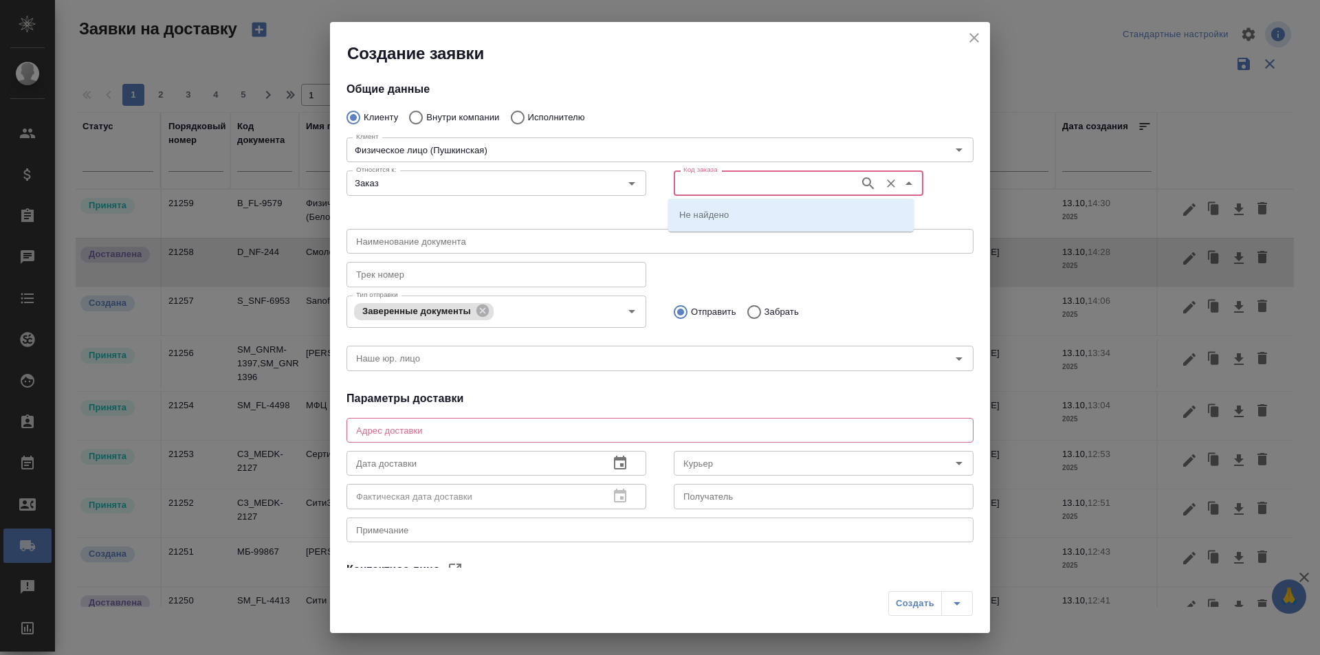
click at [696, 188] on input "Код заказа" at bounding box center [765, 183] width 175 height 16
paste input "D_FL-27347"
type input "D_FL-27347"
click at [734, 212] on li "D_FL-27347" at bounding box center [790, 214] width 245 height 25
type input "(МБ) ООО "Монблан""
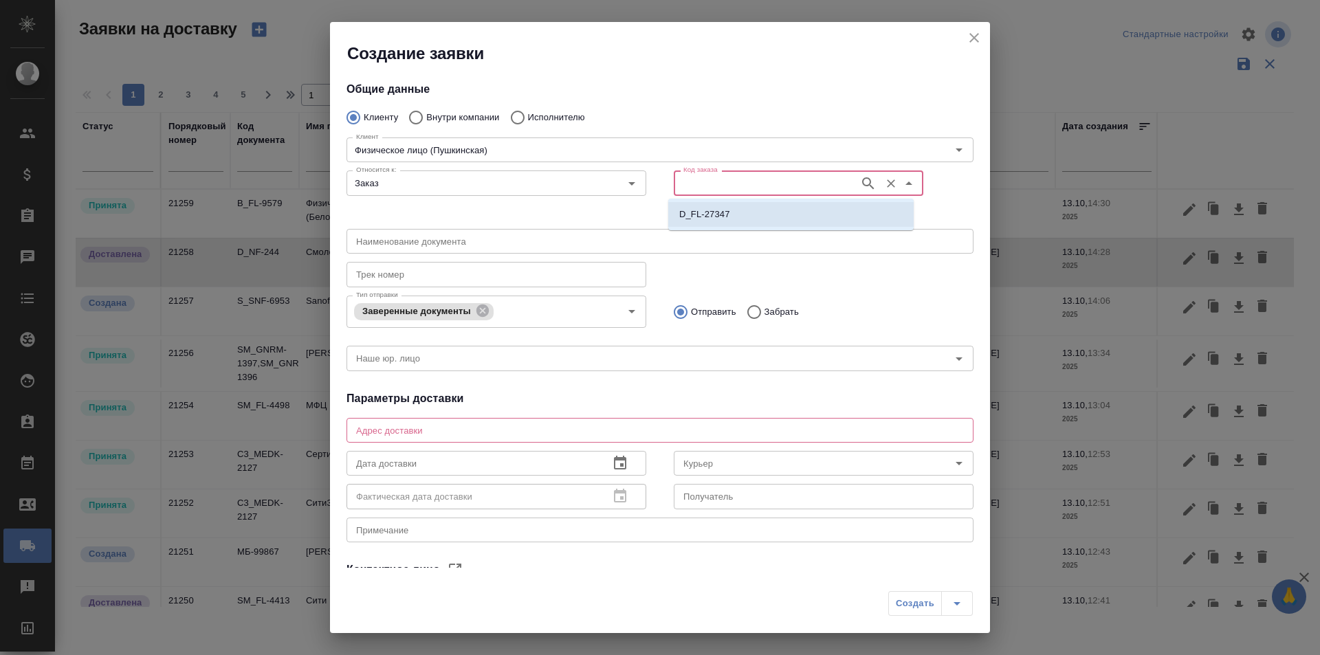
type input "D_FL-27347"
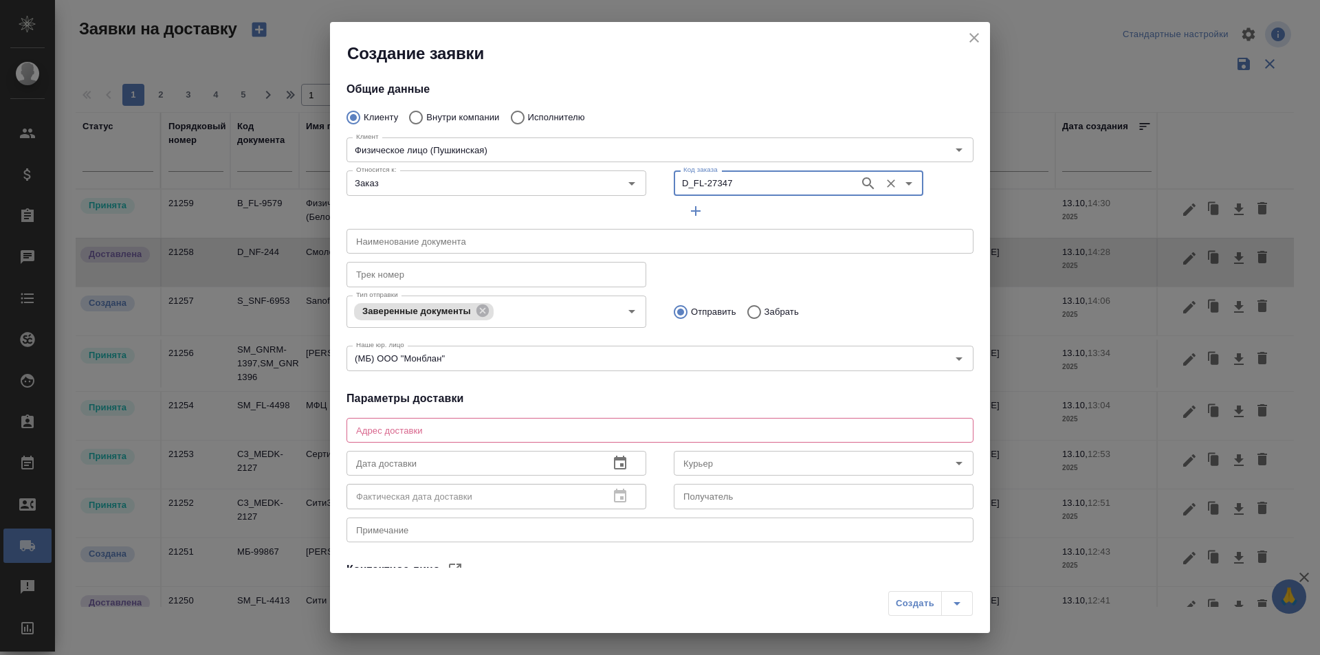
type input "[PERSON_NAME]"
click at [531, 313] on input "Тип отправки" at bounding box center [546, 311] width 99 height 16
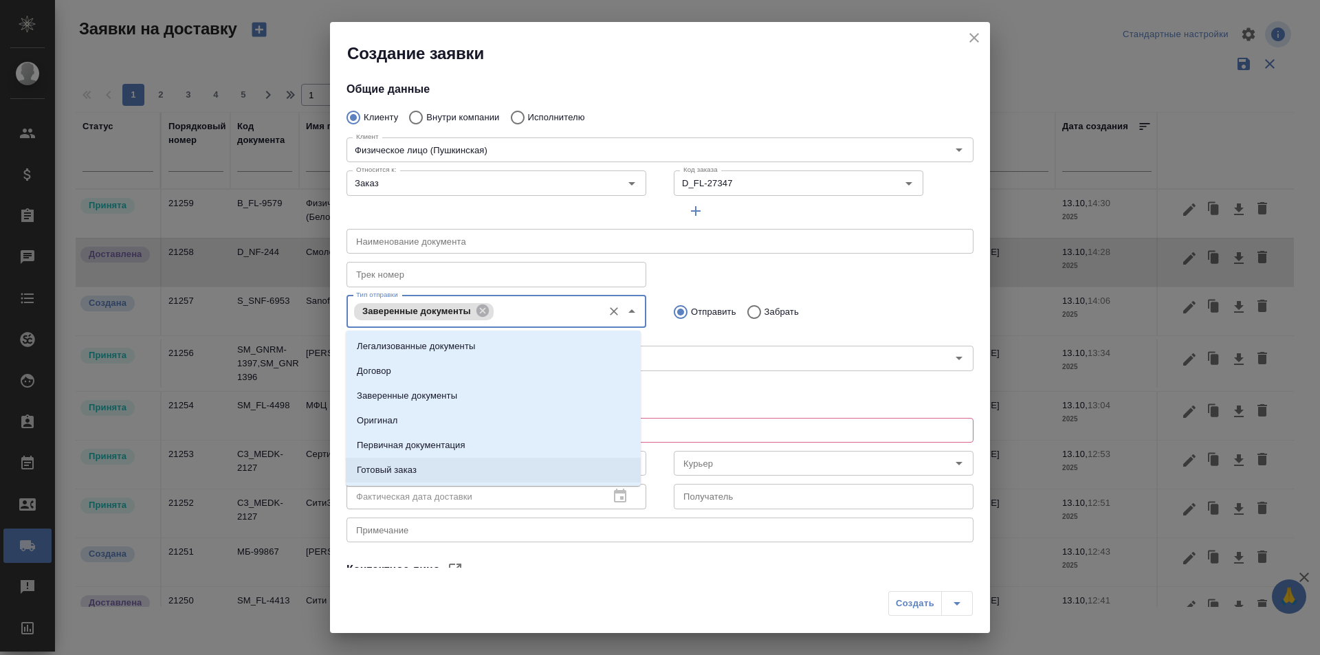
click at [433, 465] on li "Готовый заказ" at bounding box center [493, 470] width 295 height 25
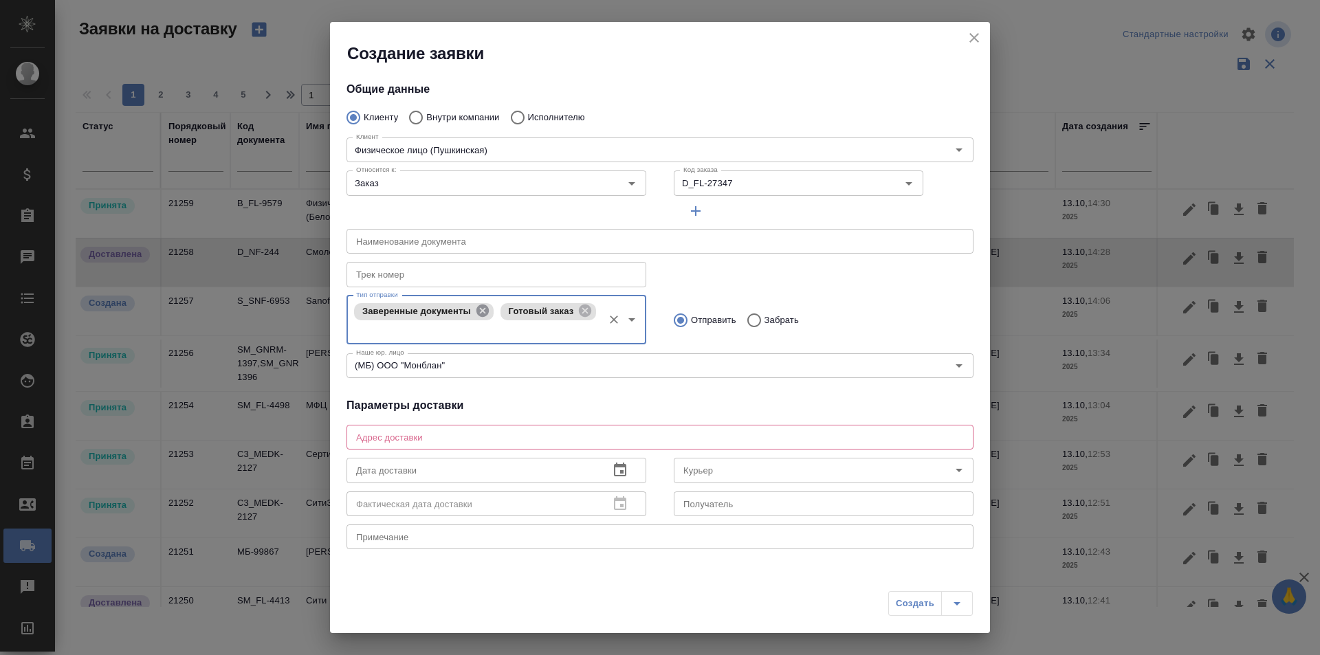
click at [480, 314] on icon at bounding box center [482, 311] width 12 height 12
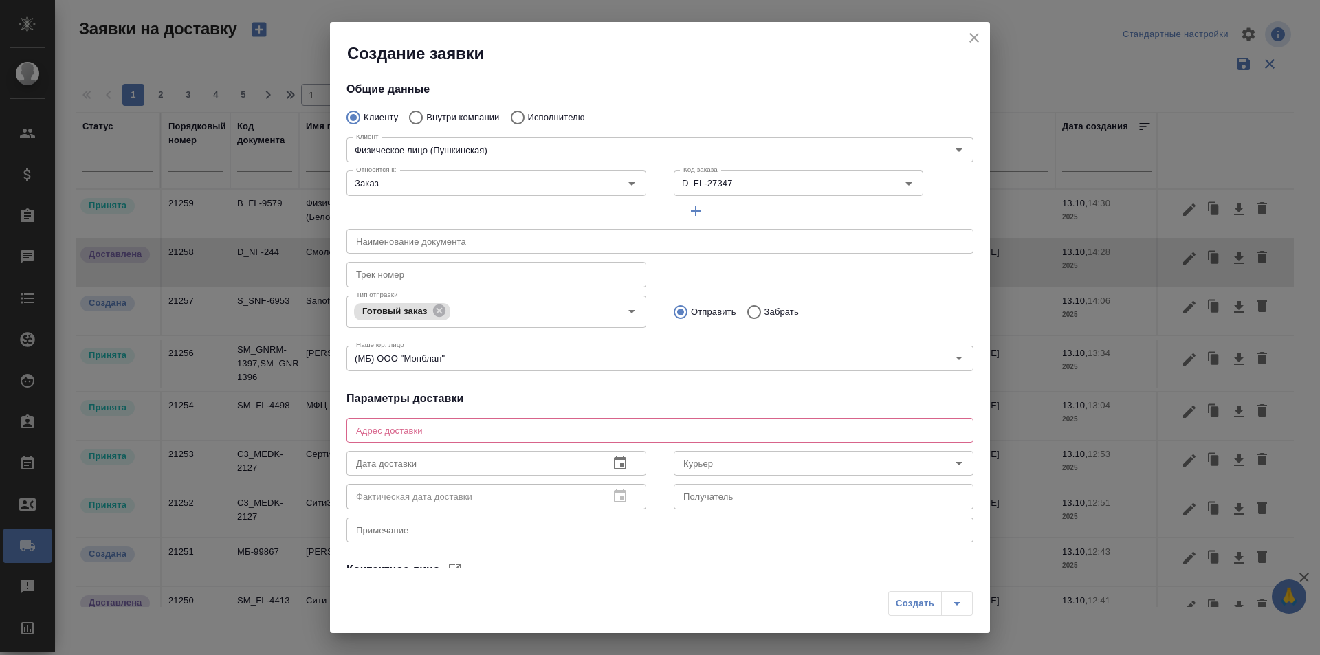
click at [755, 265] on div "Трек номер Трек номер" at bounding box center [660, 273] width 654 height 60
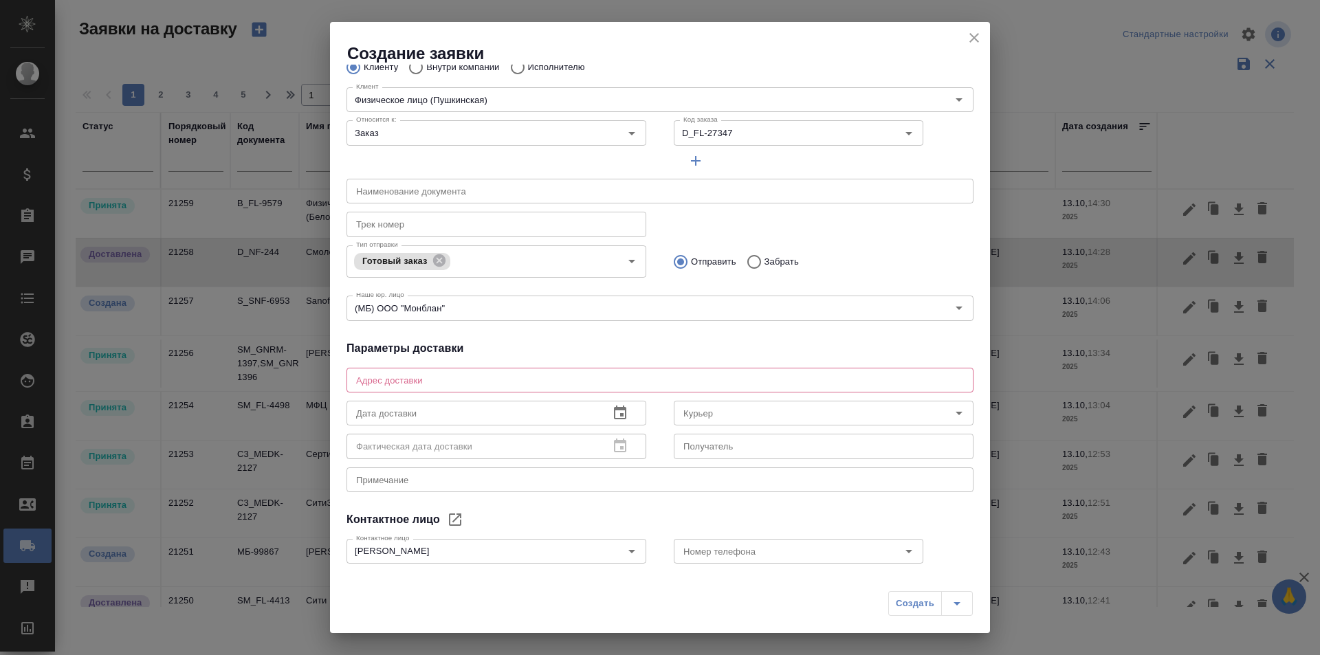
scroll to position [69, 0]
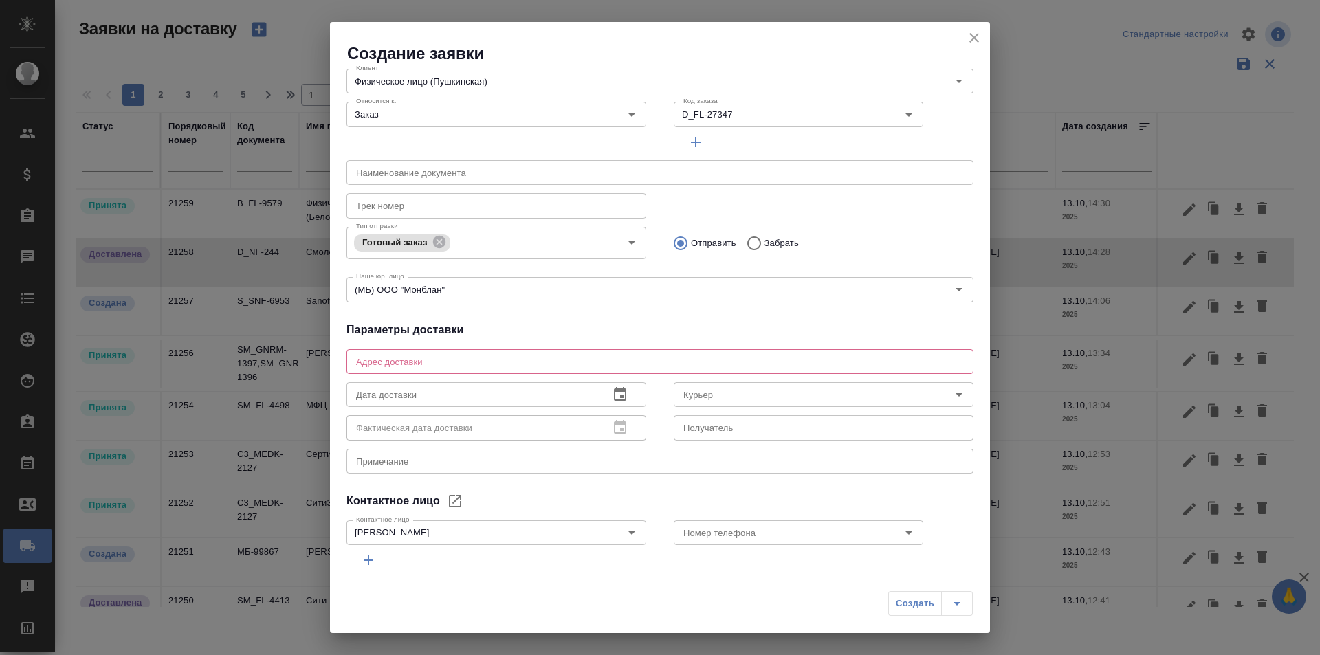
click at [500, 364] on textarea at bounding box center [660, 361] width 608 height 10
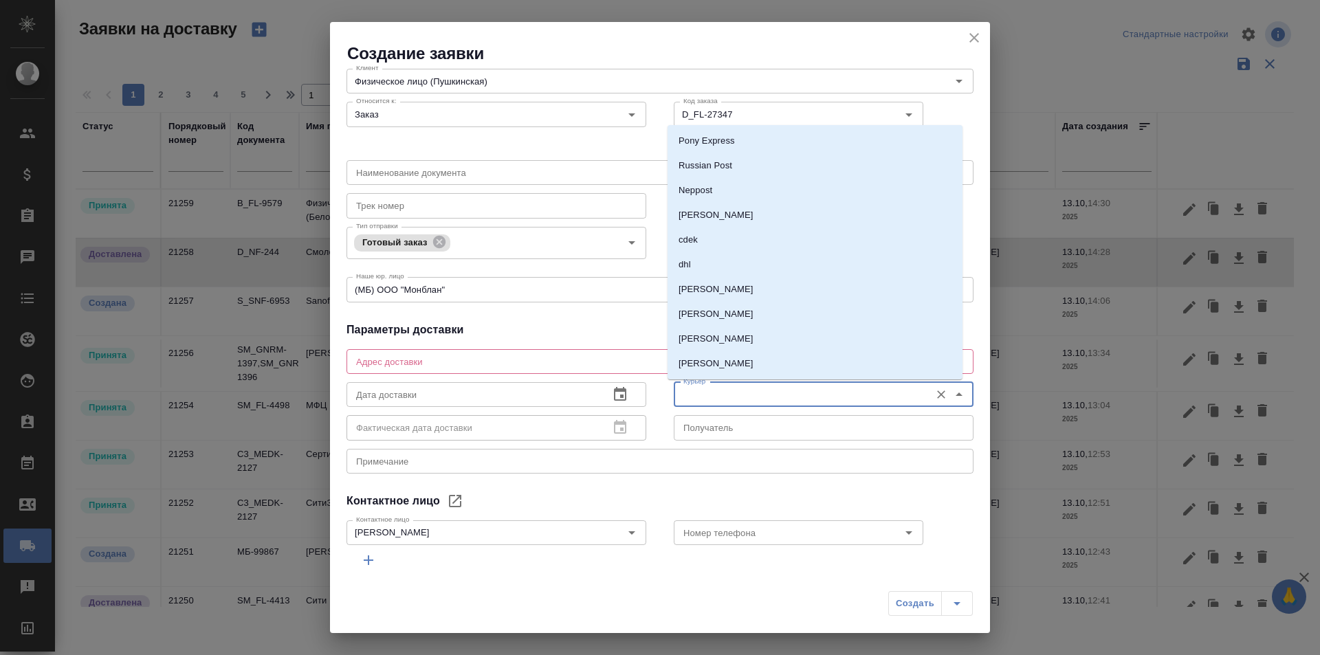
click at [685, 393] on input "Курьер" at bounding box center [800, 394] width 245 height 16
click at [714, 338] on p "[PERSON_NAME]" at bounding box center [716, 339] width 75 height 14
type input "[PERSON_NAME]"
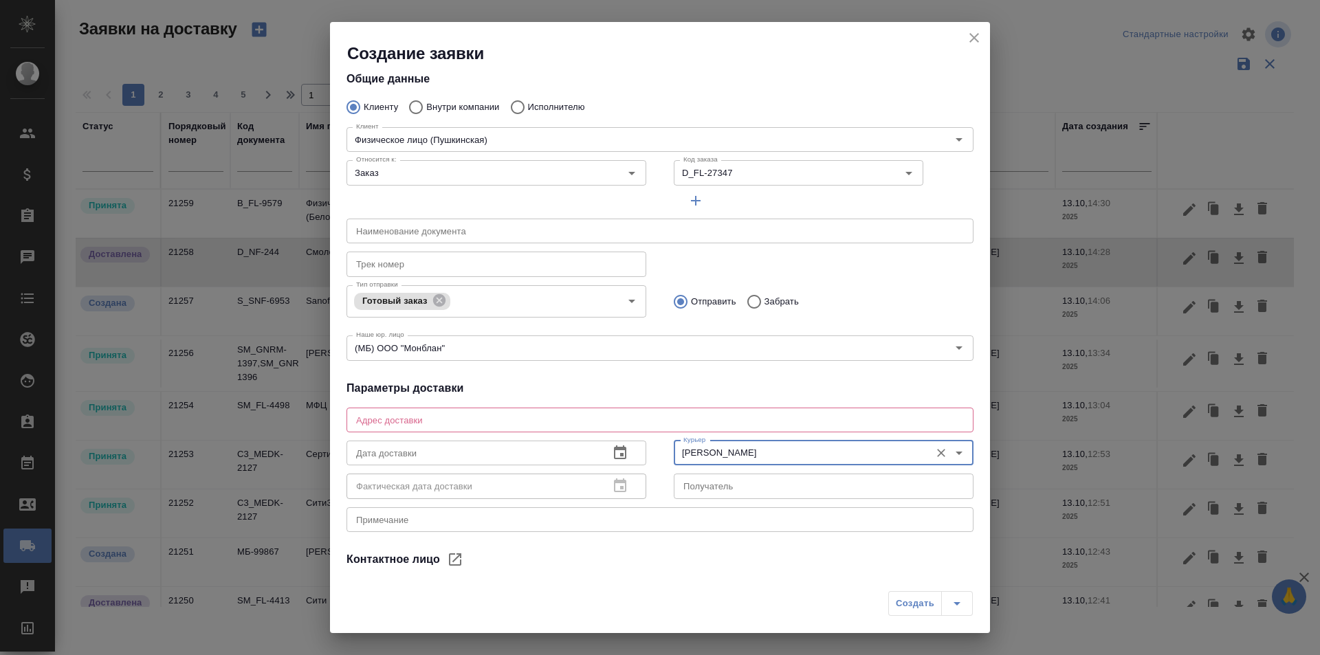
scroll to position [0, 0]
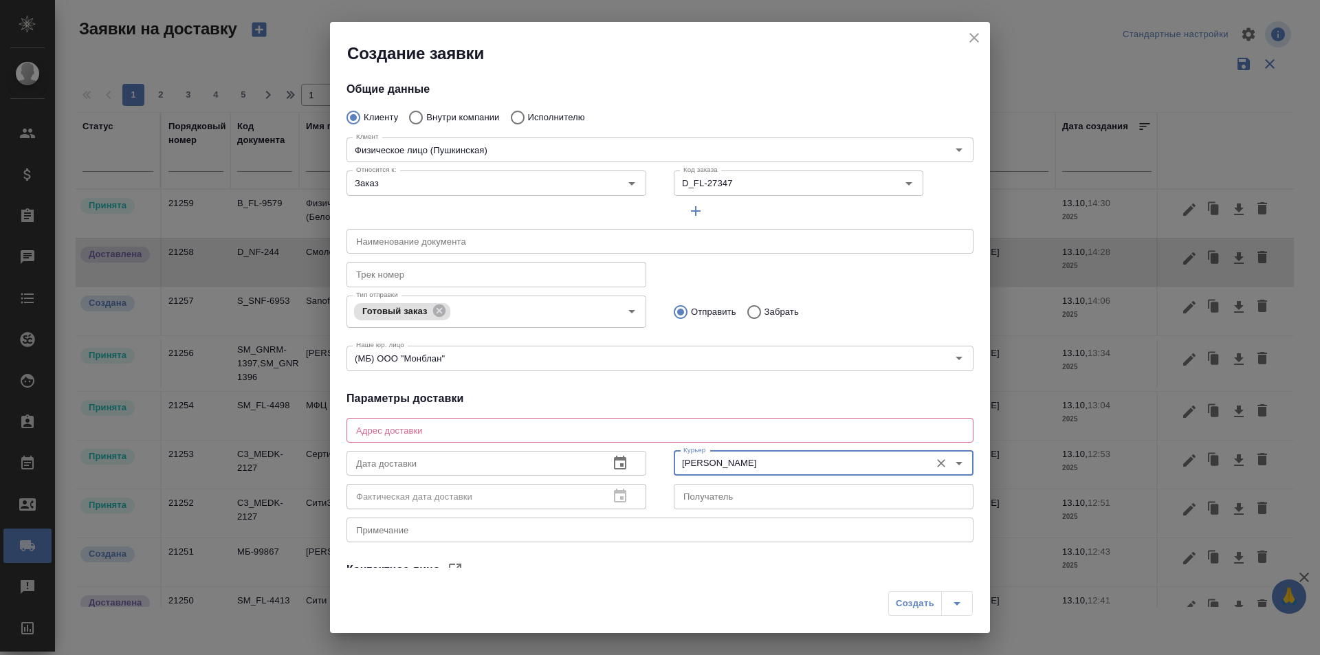
click at [447, 431] on textarea at bounding box center [660, 430] width 608 height 10
paste textarea "гостиница "Интерконтиненталь", [STREET_ADDRESS] 1105, документ оставить на ресе…"
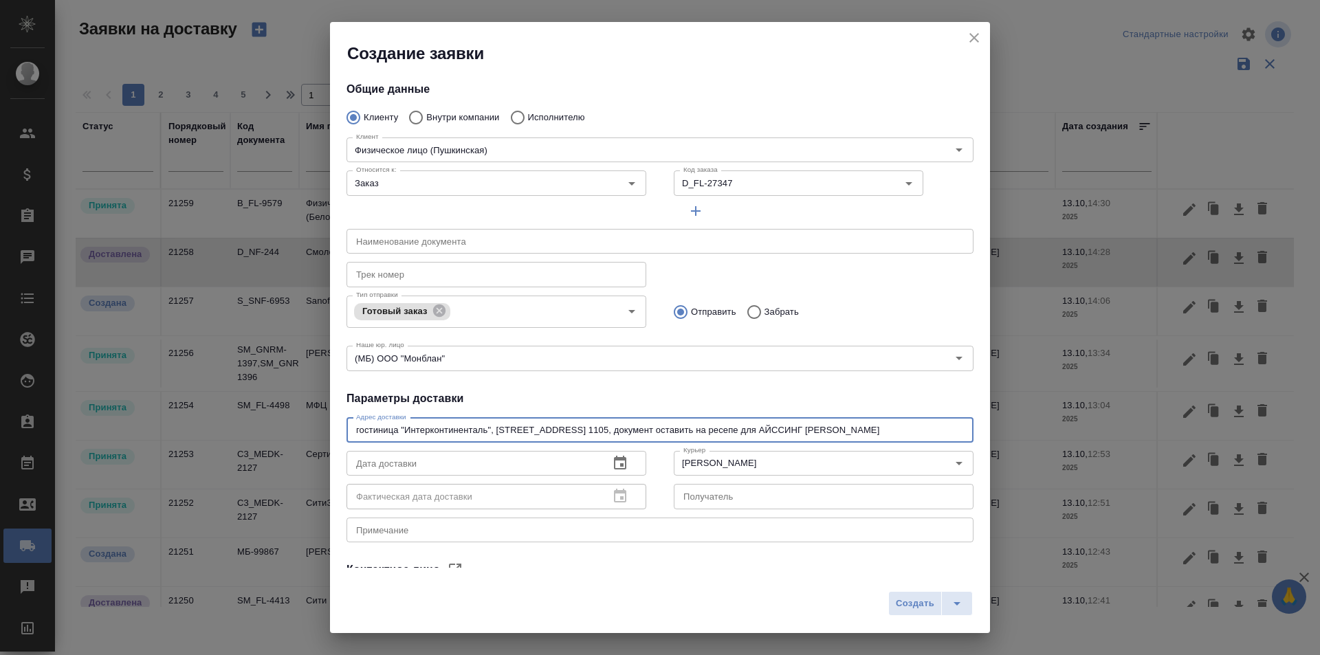
drag, startPoint x: 360, startPoint y: 432, endPoint x: 342, endPoint y: 431, distance: 18.6
click at [346, 431] on div "Адрес доставки гостиница "[STREET_ADDRESS] 1105, документ оставить на ресепе дл…" at bounding box center [659, 478] width 627 height 133
click at [610, 429] on textarea "гостиница "Интерконтиненталь", [STREET_ADDRESS] 1105, документ оставить на ресе…" at bounding box center [660, 430] width 608 height 10
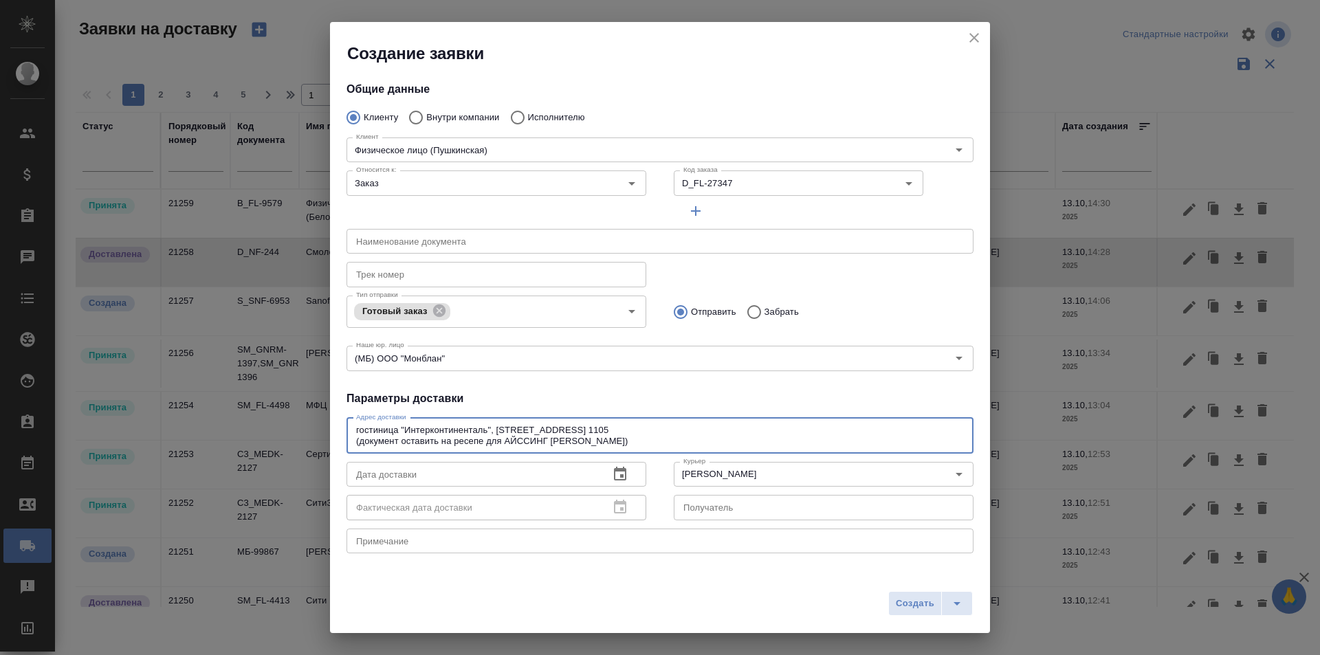
click at [365, 440] on textarea "гостиница "Интерконтиненталь", [STREET_ADDRESS] 1105 (документ оставить на ресе…" at bounding box center [660, 435] width 608 height 21
drag, startPoint x: 368, startPoint y: 428, endPoint x: 333, endPoint y: 428, distance: 34.4
click at [333, 428] on div "Общие данные Клиенту Внутри компании Исполнителю Клиент Физическое лицо (Пушкин…" at bounding box center [660, 316] width 660 height 503
type textarea "Гостиница "Интерконтиненталь", [STREET_ADDRESS] 1105 (документ оставить на ресе…"
click at [902, 602] on span "Создать" at bounding box center [915, 604] width 38 height 16
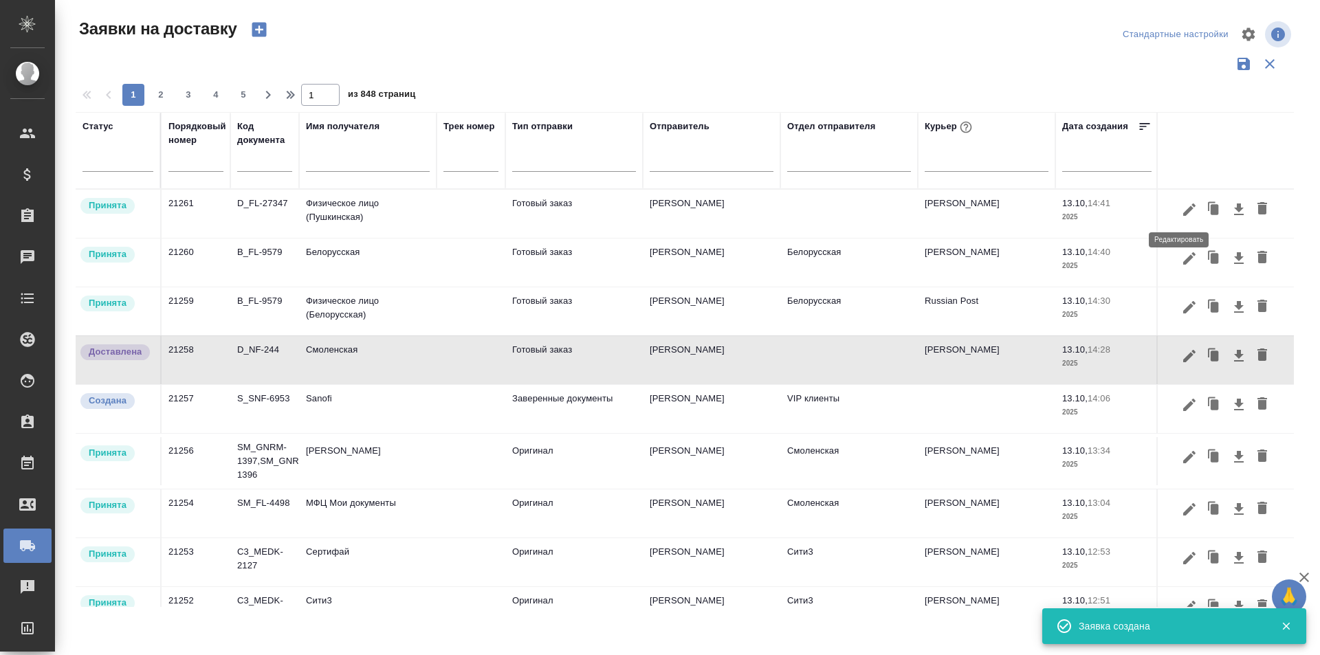
click at [1183, 212] on icon "button" at bounding box center [1189, 209] width 12 height 12
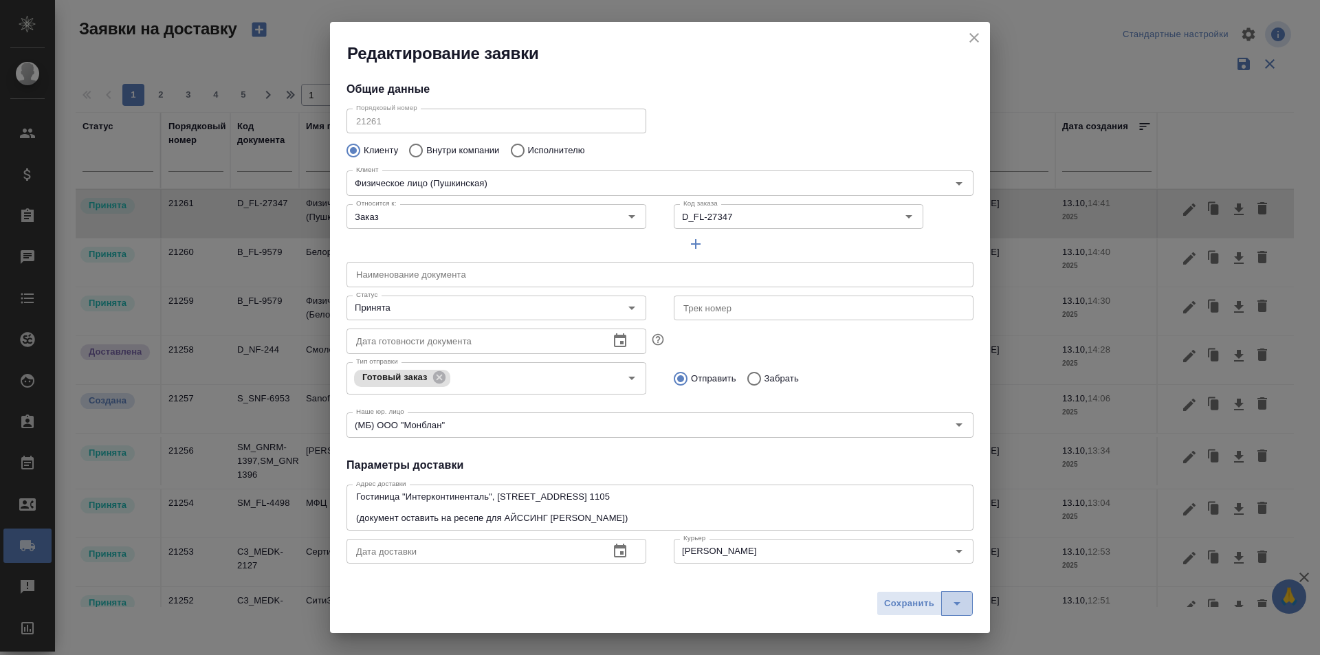
click at [965, 606] on button "split button" at bounding box center [957, 603] width 32 height 25
click at [939, 584] on li "Сохранить и скачать" at bounding box center [927, 575] width 110 height 22
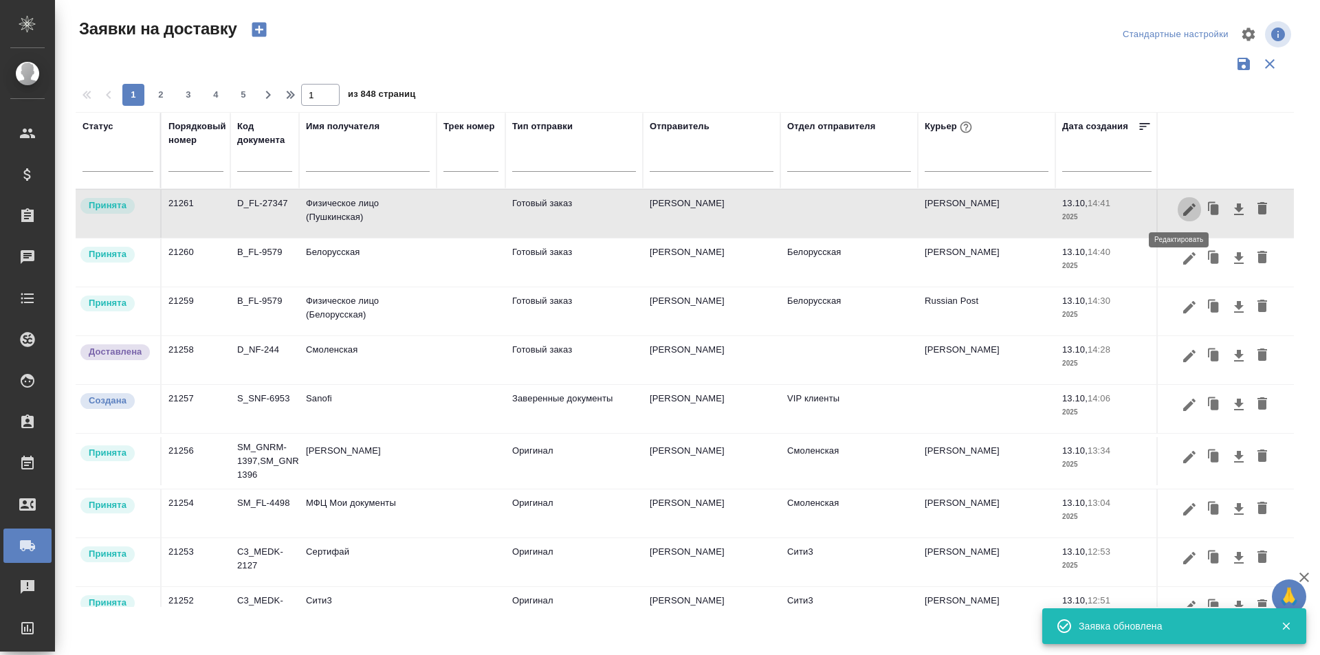
click at [1185, 218] on button "button" at bounding box center [1189, 210] width 23 height 26
